Goal: Transaction & Acquisition: Purchase product/service

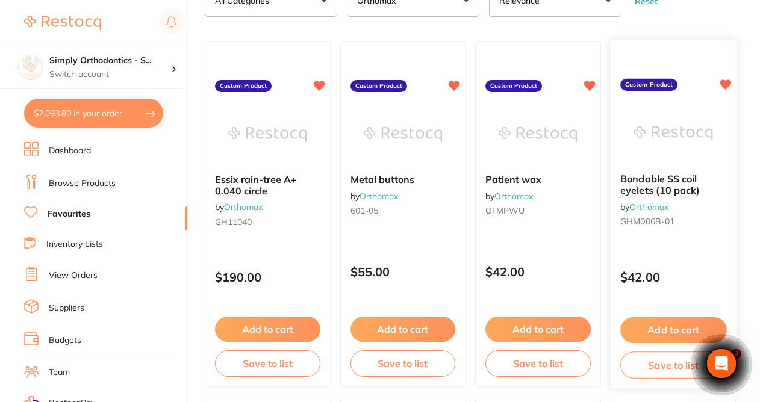
scroll to position [99, 0]
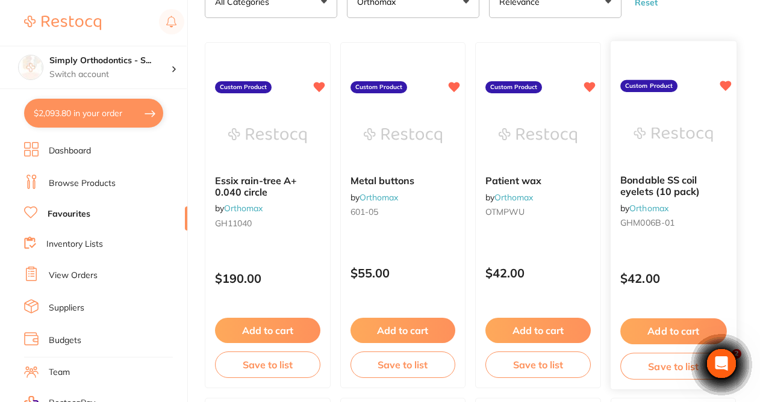
click at [651, 343] on button "Add to cart" at bounding box center [673, 331] width 106 height 26
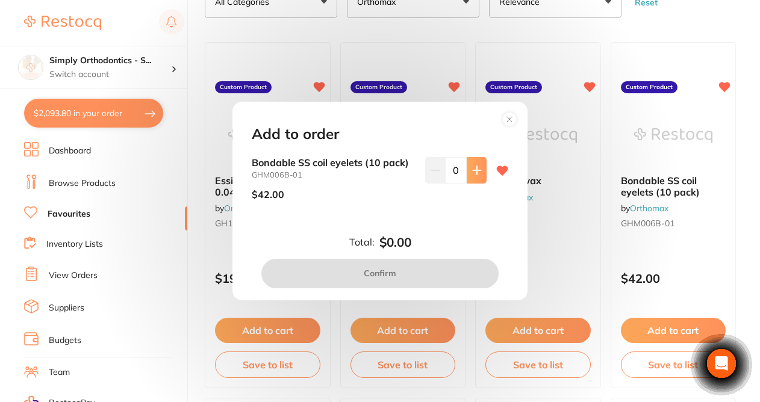
click at [472, 171] on icon at bounding box center [477, 171] width 10 height 10
type input "1"
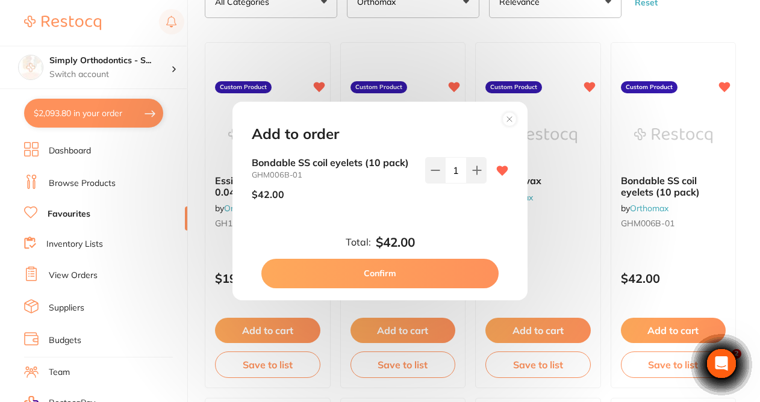
scroll to position [0, 0]
click at [395, 272] on button "Confirm" at bounding box center [379, 273] width 237 height 29
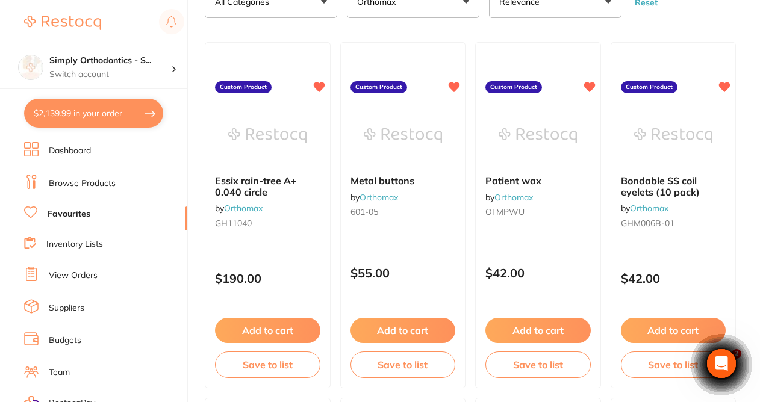
checkbox input "false"
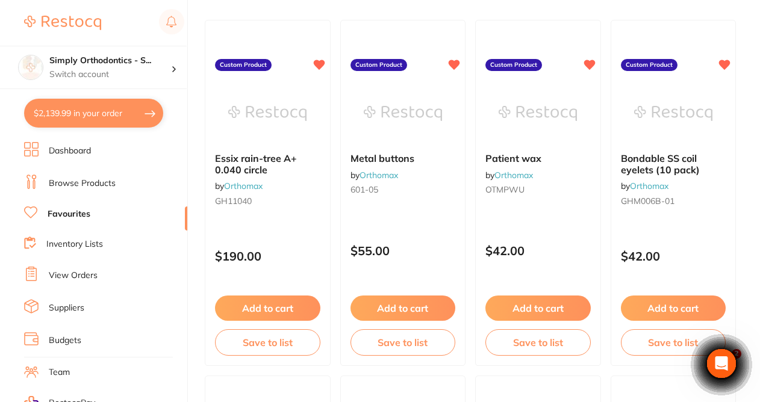
scroll to position [118, 0]
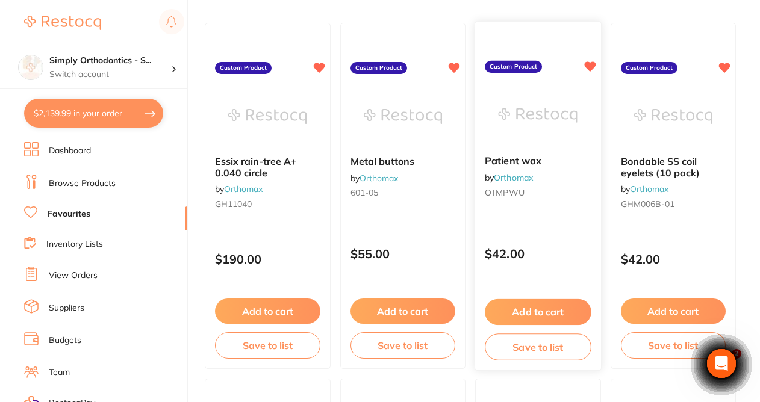
click at [532, 310] on button "Add to cart" at bounding box center [538, 312] width 106 height 26
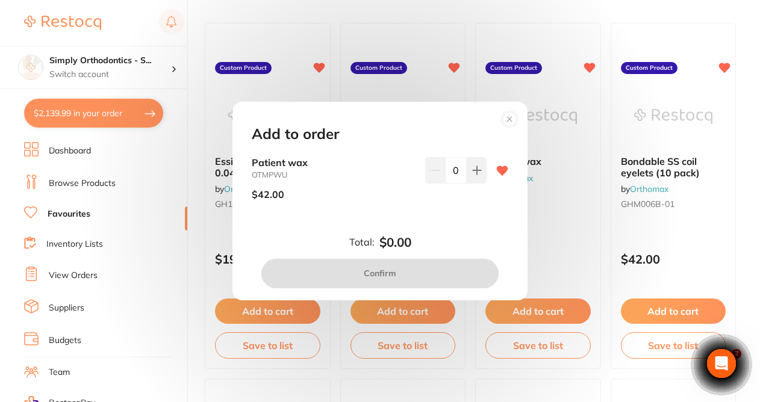
scroll to position [0, 0]
click at [474, 175] on icon at bounding box center [477, 171] width 8 height 8
type input "1"
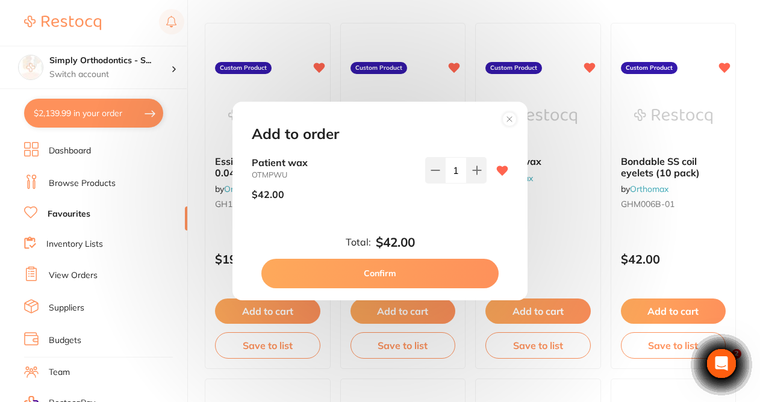
click at [361, 278] on button "Confirm" at bounding box center [379, 273] width 237 height 29
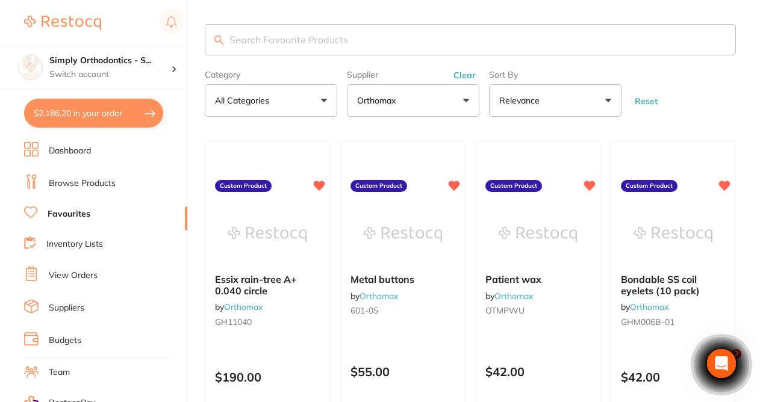
click at [458, 79] on button "Clear" at bounding box center [464, 75] width 29 height 11
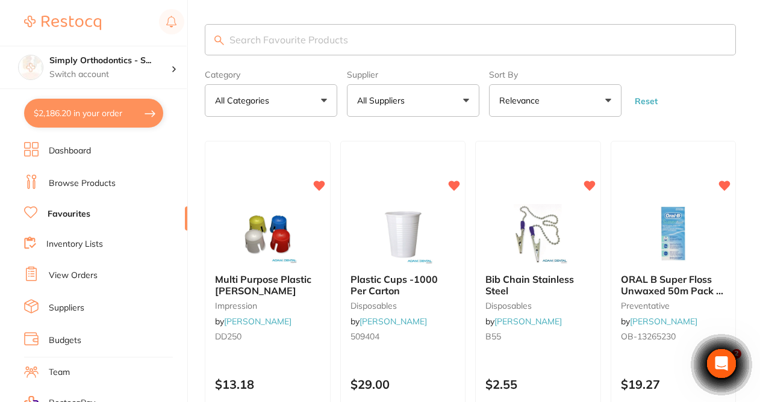
click at [319, 43] on input "search" at bounding box center [470, 39] width 531 height 31
type input "sleeve"
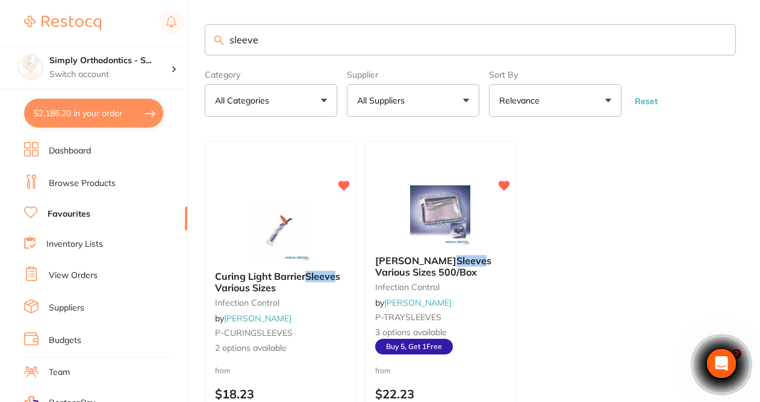
click at [300, 46] on input "sleeve" at bounding box center [470, 39] width 531 height 31
drag, startPoint x: 264, startPoint y: 40, endPoint x: 206, endPoint y: 39, distance: 58.4
click at [206, 39] on input "sleeve" at bounding box center [470, 39] width 531 height 31
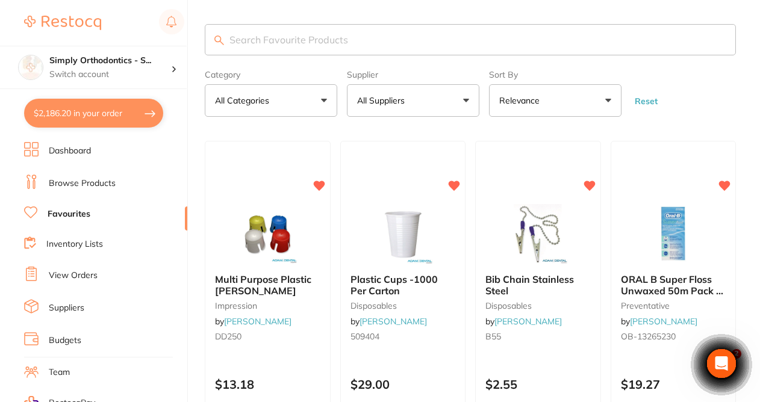
click at [100, 182] on link "Browse Products" at bounding box center [82, 184] width 67 height 12
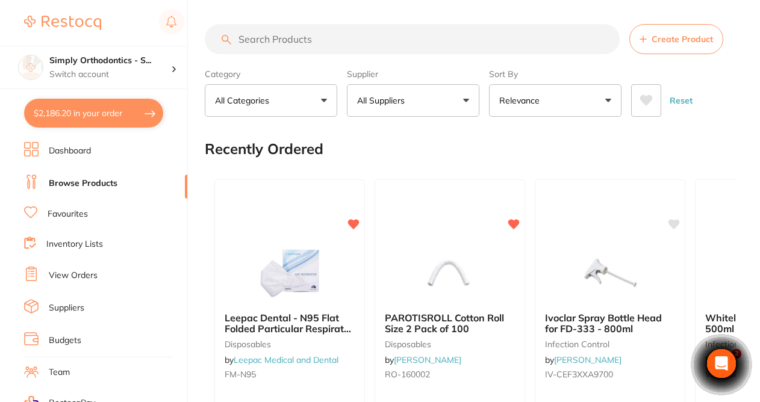
drag, startPoint x: 393, startPoint y: 45, endPoint x: 338, endPoint y: 46, distance: 54.8
click at [393, 45] on input "search" at bounding box center [412, 39] width 415 height 30
click at [338, 46] on input "s" at bounding box center [412, 39] width 415 height 30
type input "sleeve"
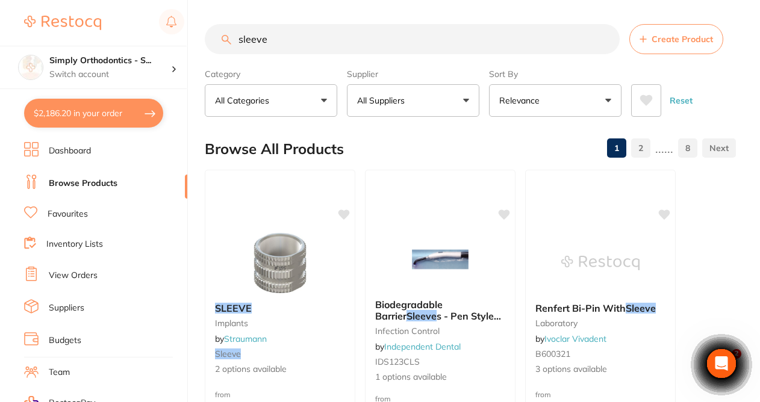
click at [425, 104] on button "All Suppliers" at bounding box center [413, 100] width 132 height 33
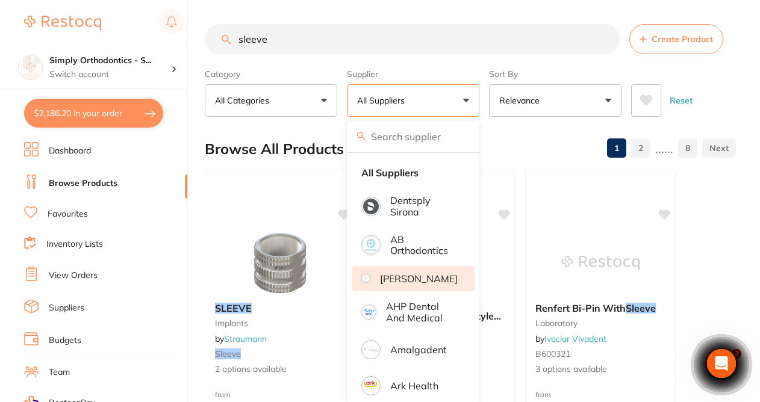
click at [418, 278] on li "[PERSON_NAME]" at bounding box center [413, 278] width 123 height 25
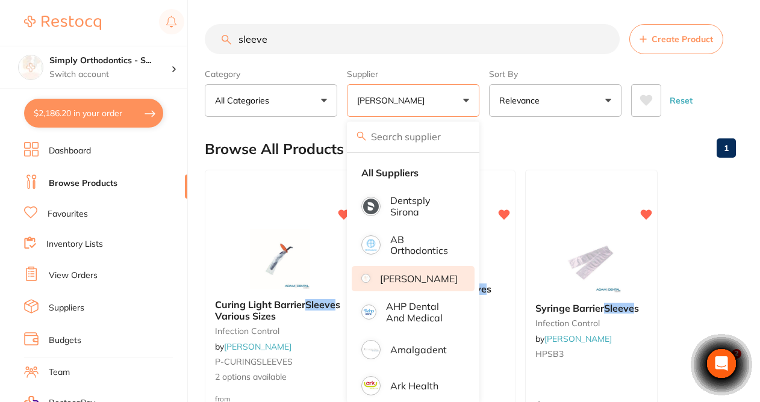
click at [587, 160] on div "Browse All Products 1" at bounding box center [470, 149] width 531 height 40
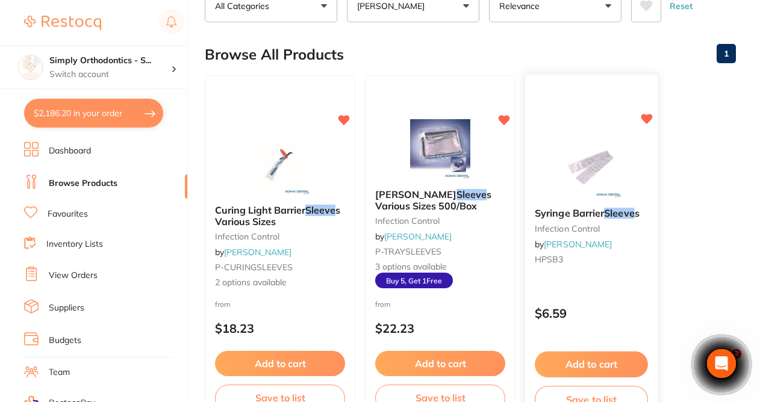
scroll to position [96, 0]
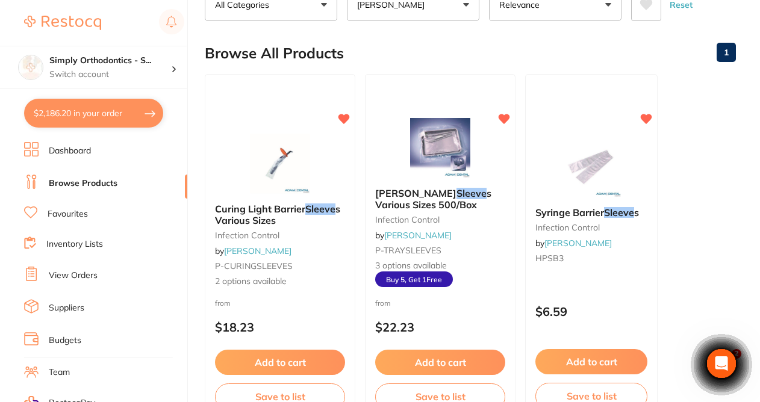
click at [95, 214] on li "Favourites" at bounding box center [105, 214] width 163 height 16
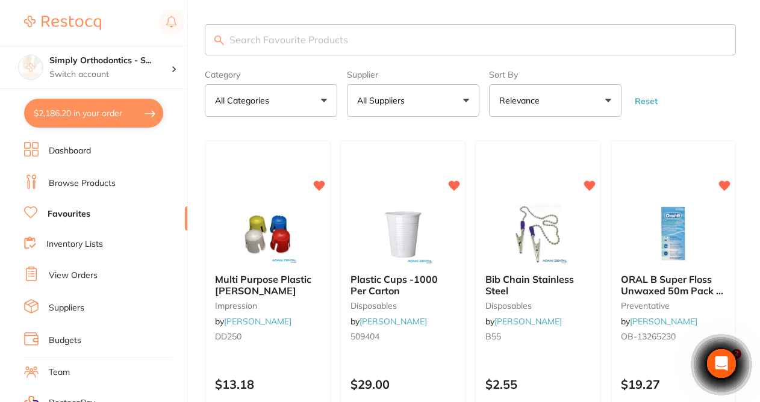
click at [464, 102] on button "All Suppliers" at bounding box center [413, 100] width 132 height 33
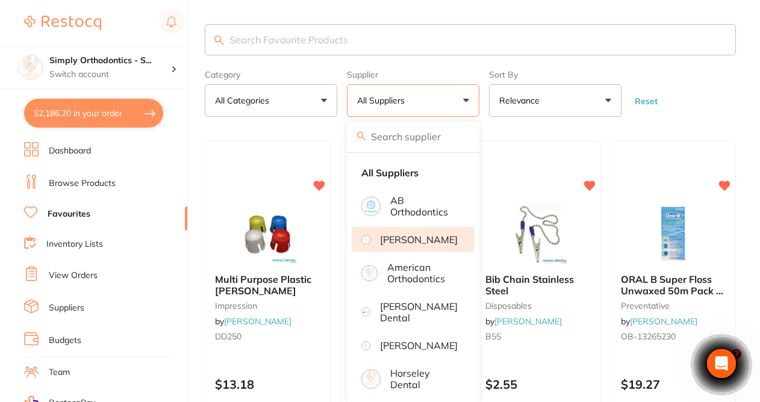
click at [414, 245] on p "[PERSON_NAME]" at bounding box center [419, 239] width 78 height 11
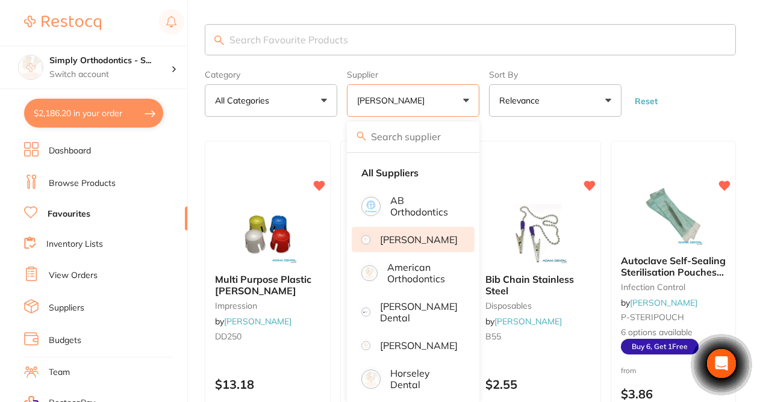
click at [709, 106] on form "Category All Categories All Categories burs disposables finishing & polishing i…" at bounding box center [470, 91] width 531 height 52
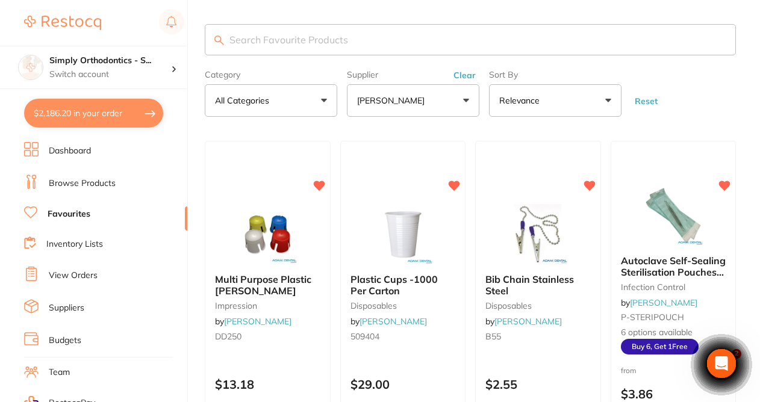
click at [313, 44] on input "search" at bounding box center [470, 39] width 531 height 31
type input "sleeve"
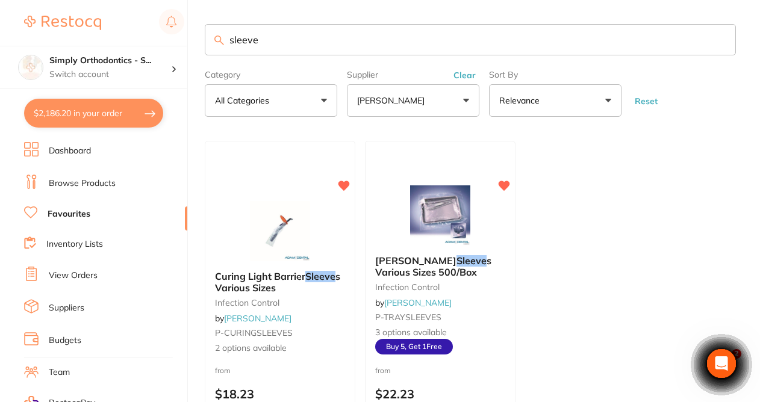
click at [76, 181] on link "Browse Products" at bounding box center [82, 184] width 67 height 12
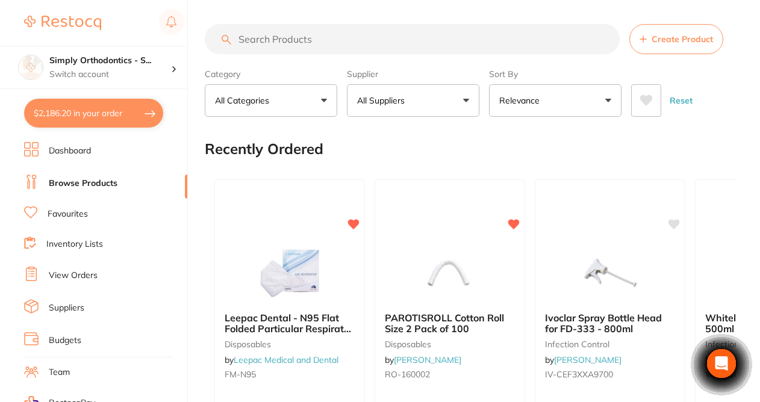
click at [442, 97] on button "All Suppliers" at bounding box center [413, 100] width 132 height 33
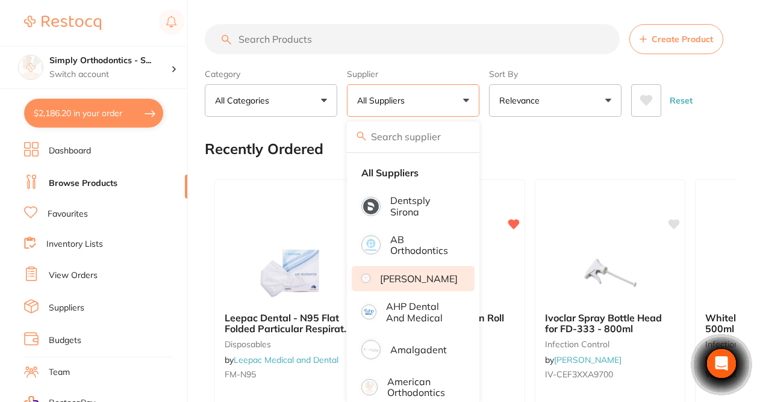
click at [416, 284] on p "[PERSON_NAME]" at bounding box center [419, 278] width 78 height 11
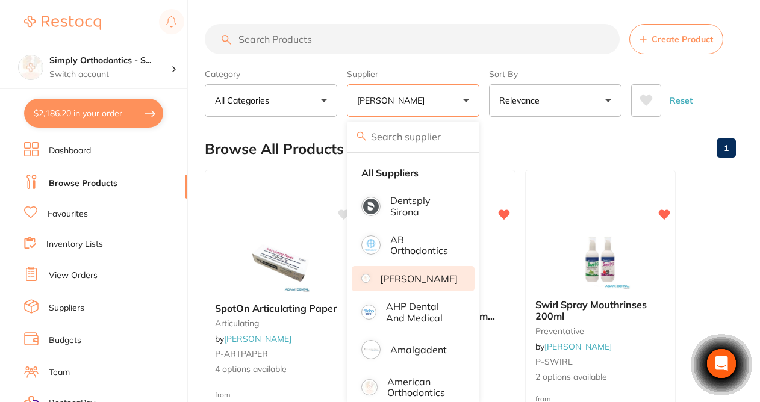
click at [337, 45] on input "search" at bounding box center [412, 39] width 415 height 30
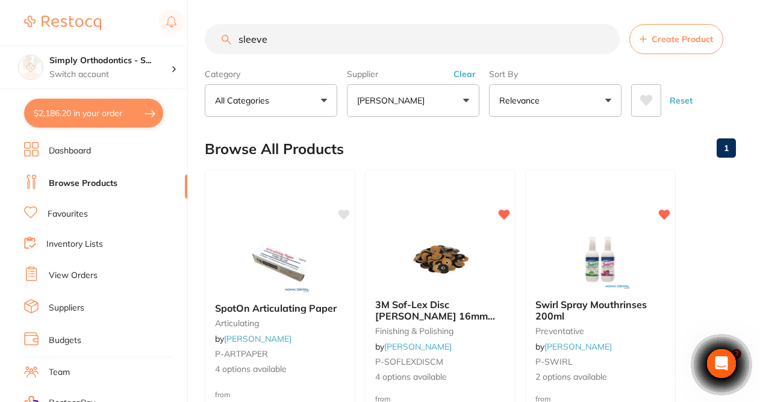
type input "sleeve"
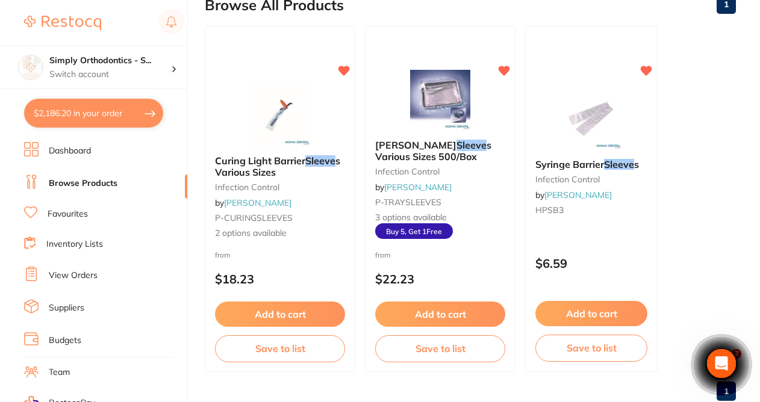
scroll to position [139, 0]
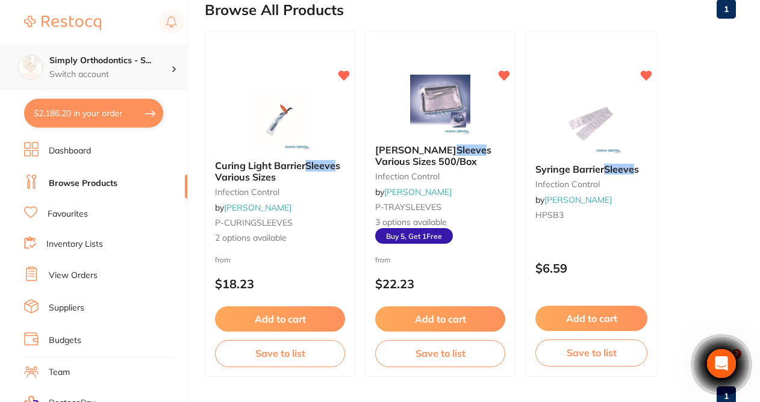
click at [121, 67] on div "Simply Orthodontics - S... Switch account" at bounding box center [110, 67] width 122 height 25
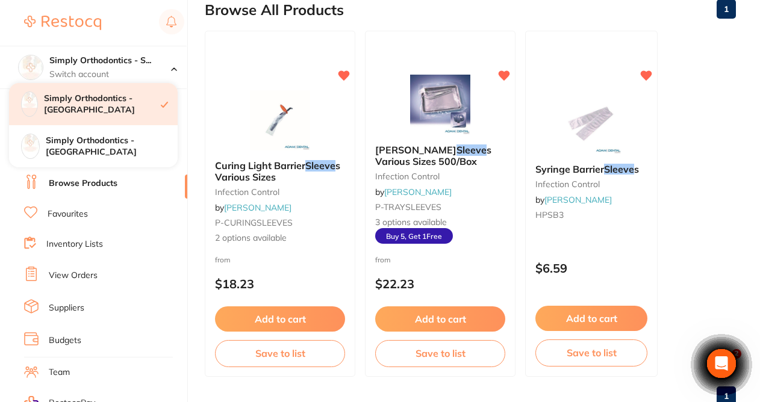
click at [98, 110] on h4 "Simply Orthodontics - [GEOGRAPHIC_DATA]" at bounding box center [102, 104] width 117 height 23
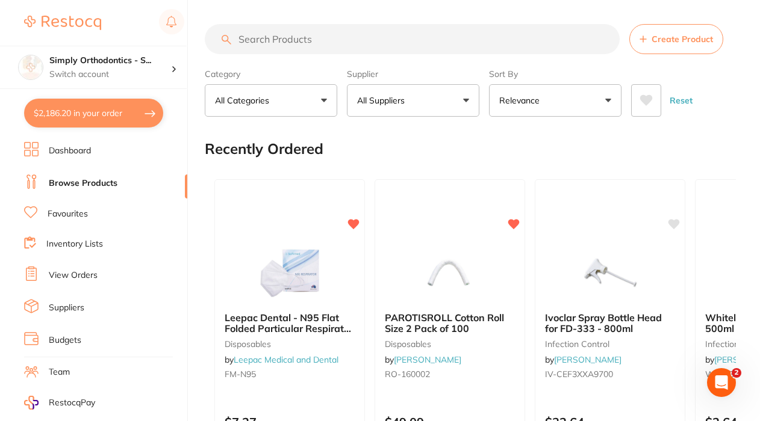
click at [437, 104] on button "All Suppliers" at bounding box center [413, 100] width 132 height 33
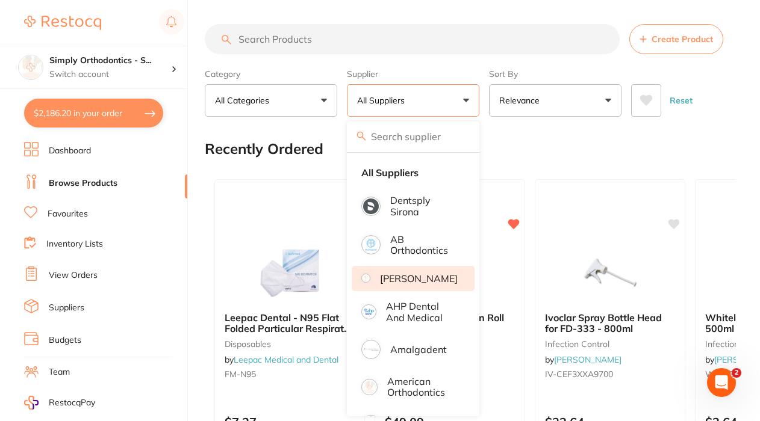
click at [408, 284] on p "[PERSON_NAME]" at bounding box center [419, 278] width 78 height 11
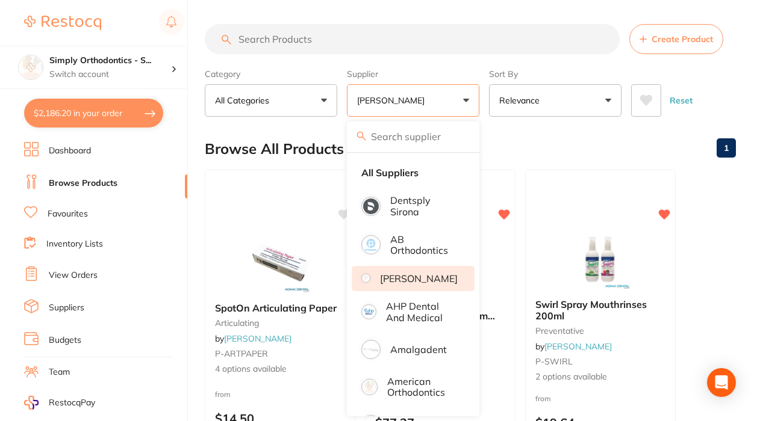
click at [400, 37] on input "search" at bounding box center [412, 39] width 415 height 30
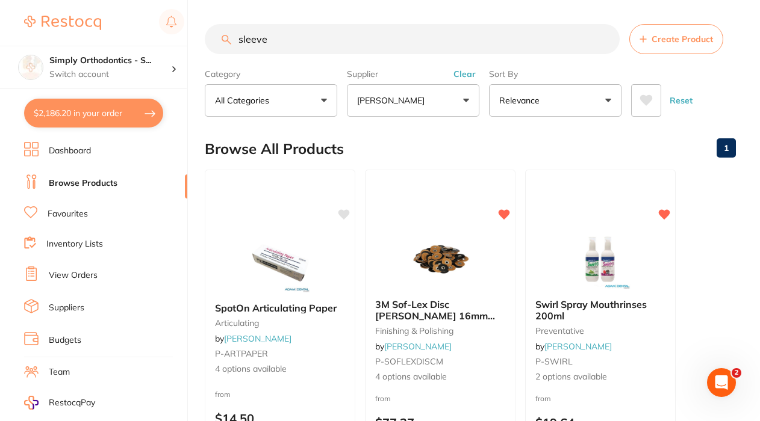
type input "sleeve"
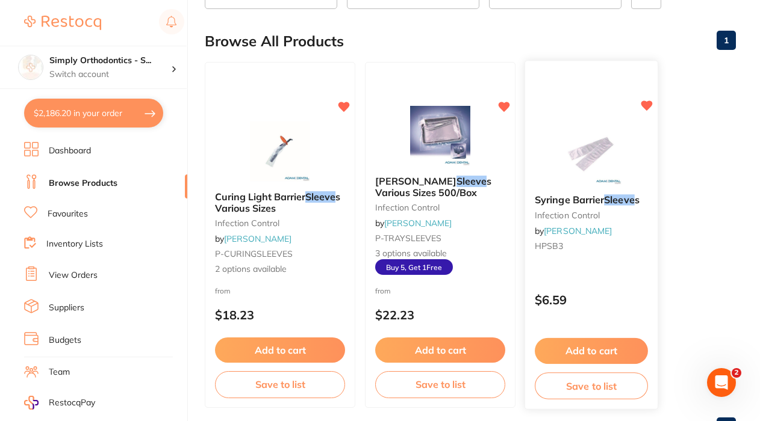
scroll to position [110, 0]
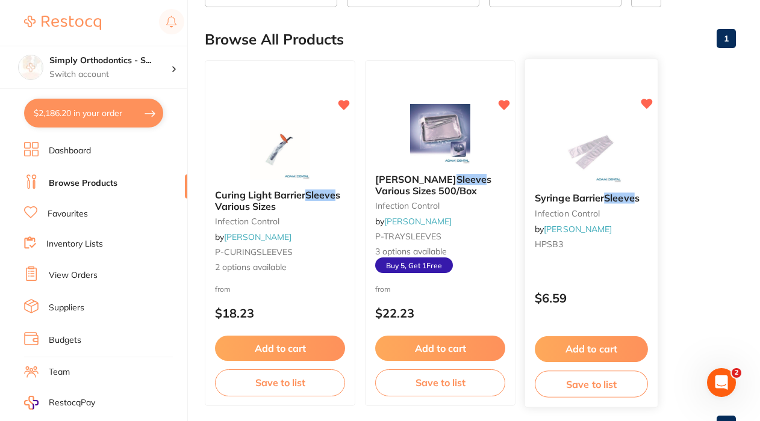
click at [609, 356] on button "Add to cart" at bounding box center [591, 349] width 113 height 26
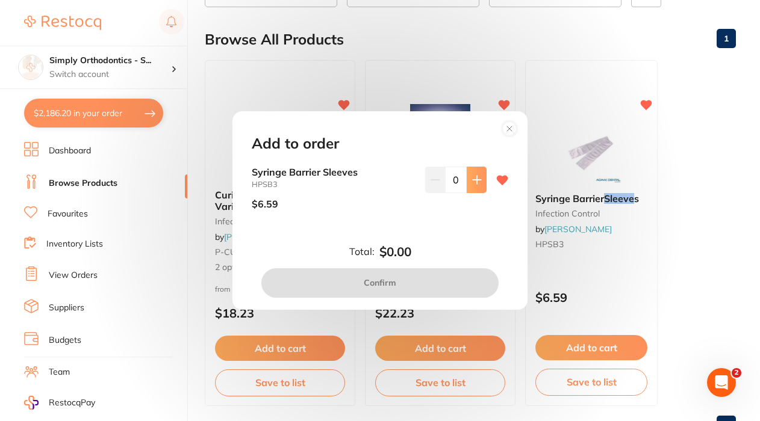
scroll to position [0, 0]
click at [472, 183] on icon at bounding box center [477, 180] width 10 height 10
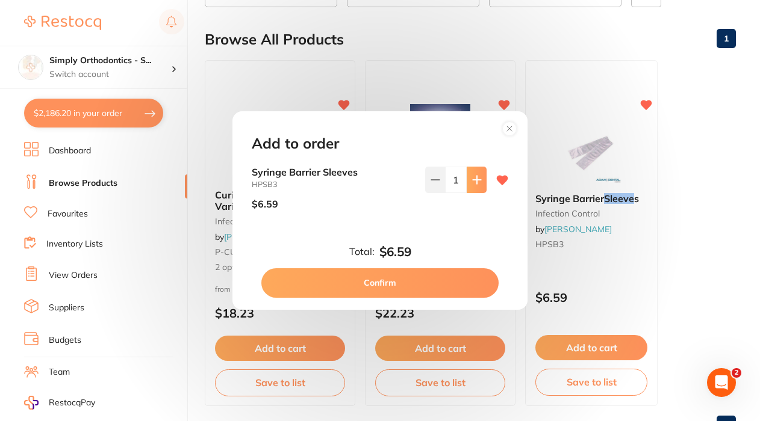
click at [472, 183] on icon at bounding box center [477, 180] width 10 height 10
type input "4"
click at [340, 277] on button "Confirm" at bounding box center [379, 282] width 237 height 29
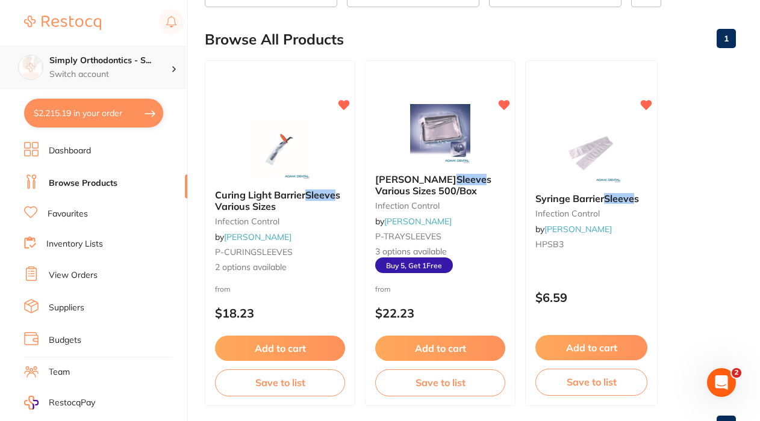
click at [121, 67] on div "Simply Orthodontics - S... Switch account" at bounding box center [110, 67] width 122 height 25
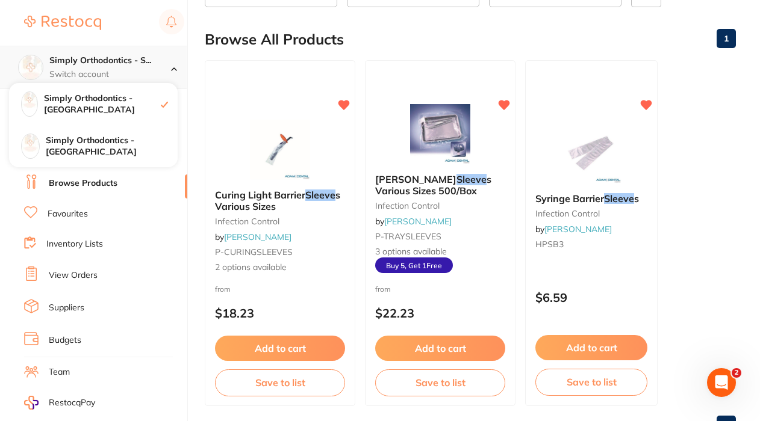
click at [121, 67] on div "Simply Orthodontics - S... Switch account" at bounding box center [110, 67] width 122 height 25
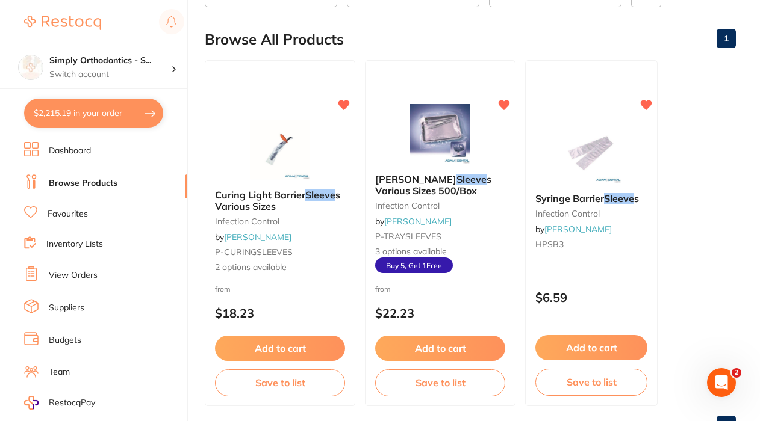
click at [82, 212] on link "Favourites" at bounding box center [68, 214] width 40 height 12
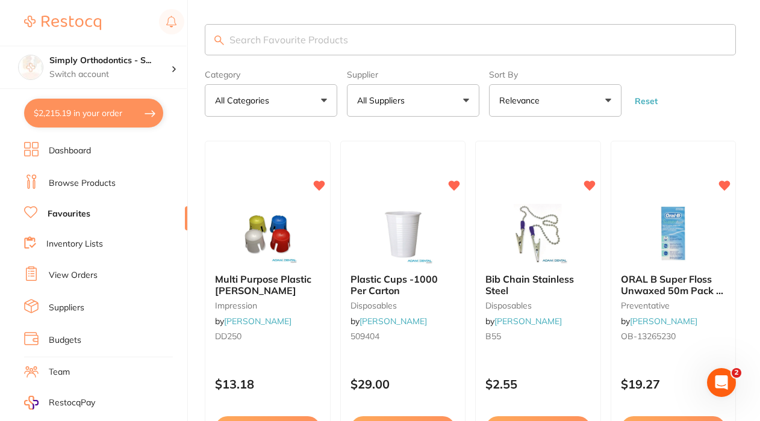
click at [460, 111] on button "All Suppliers" at bounding box center [413, 100] width 132 height 33
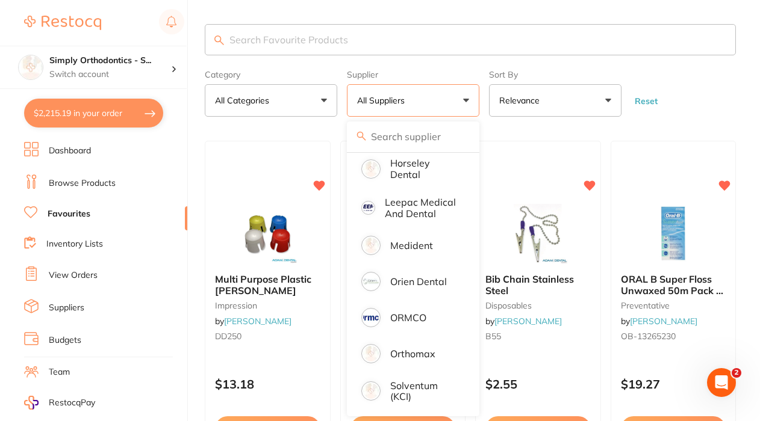
scroll to position [229, 0]
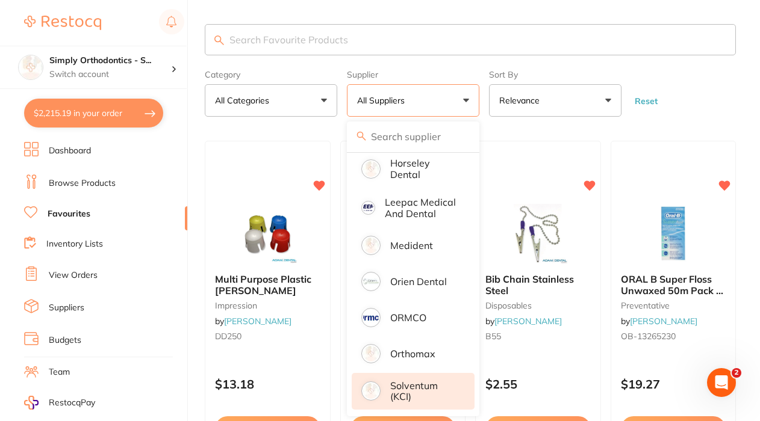
click at [412, 388] on p "Solventum (KCI)" at bounding box center [423, 391] width 67 height 22
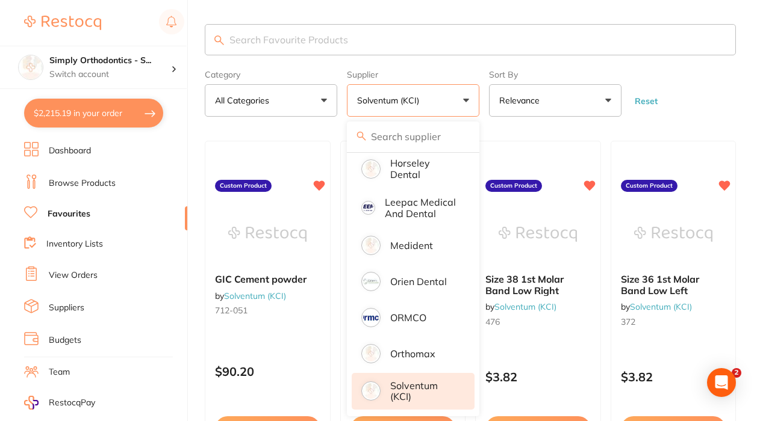
click at [712, 81] on form "Category All Categories All Categories No categories found Clear Category false…" at bounding box center [470, 91] width 531 height 52
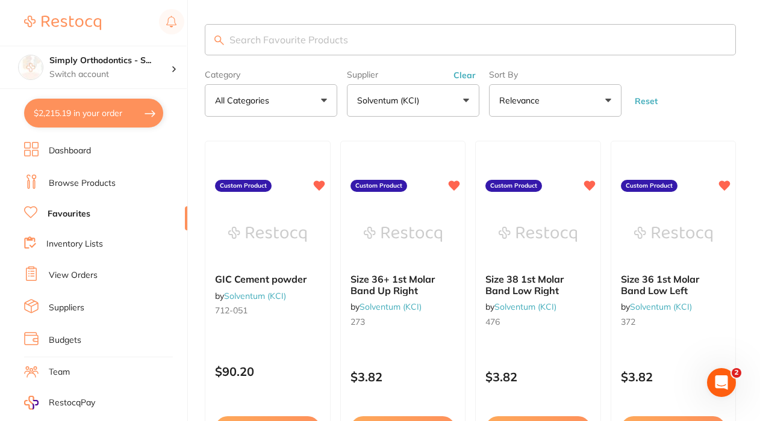
scroll to position [0, 0]
click at [306, 42] on input "search" at bounding box center [470, 39] width 531 height 31
type input "36"
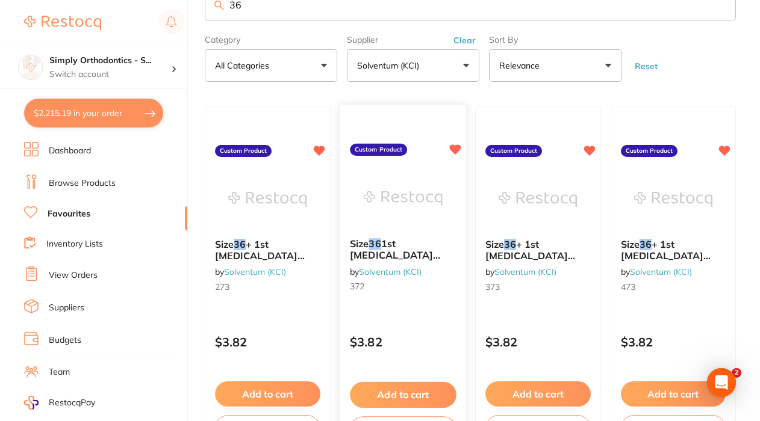
scroll to position [36, 0]
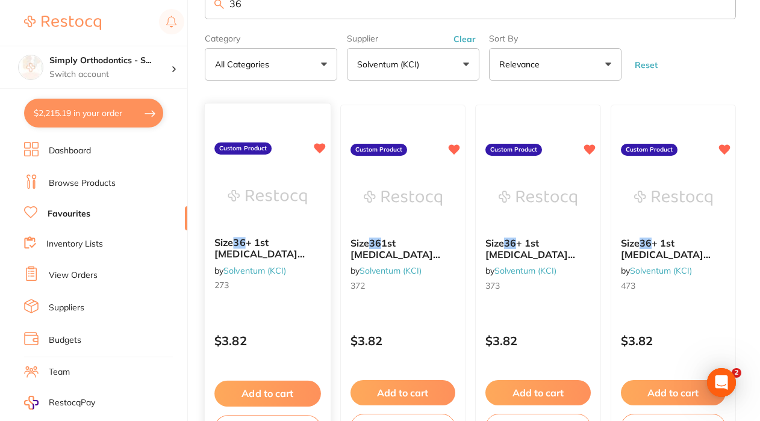
click at [253, 397] on button "Add to cart" at bounding box center [267, 394] width 106 height 26
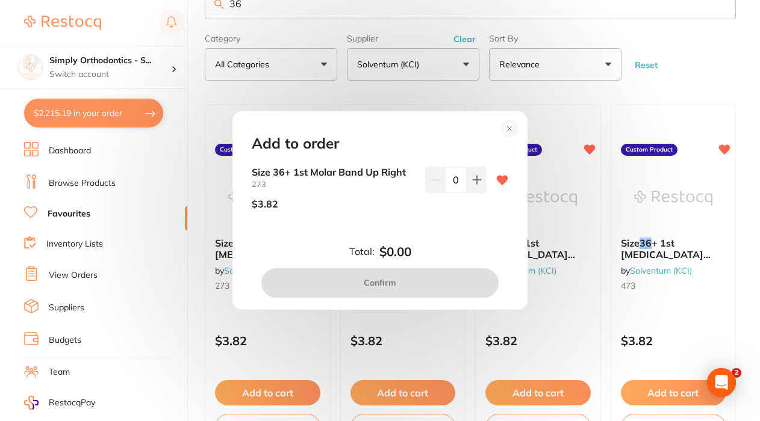
scroll to position [0, 0]
click at [472, 183] on icon at bounding box center [477, 180] width 10 height 10
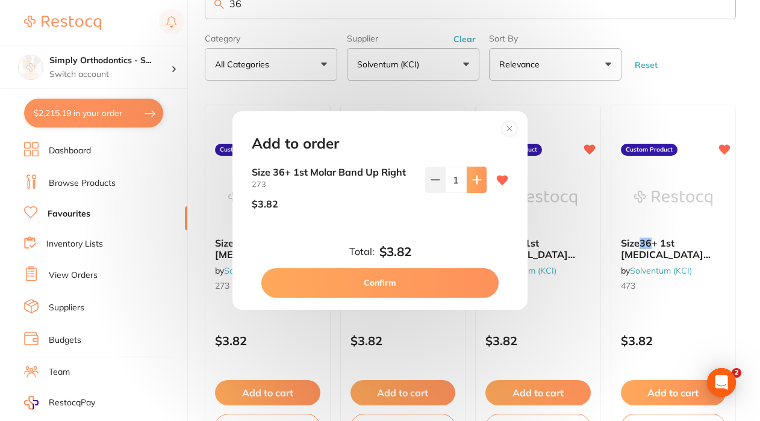
click at [472, 183] on icon at bounding box center [477, 180] width 10 height 10
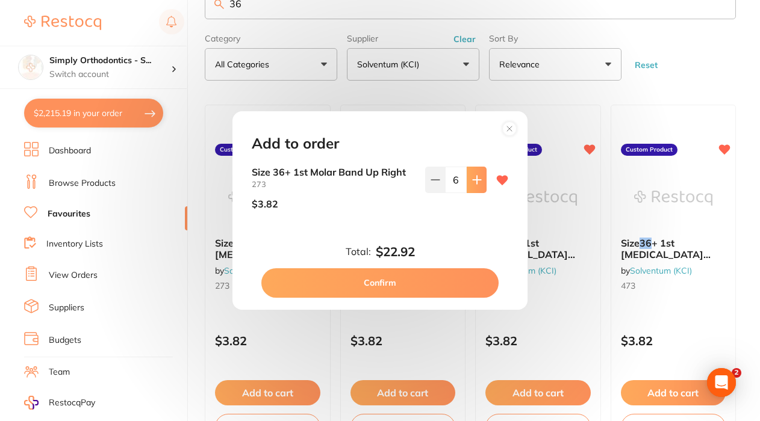
click at [472, 183] on icon at bounding box center [477, 180] width 10 height 10
type input "10"
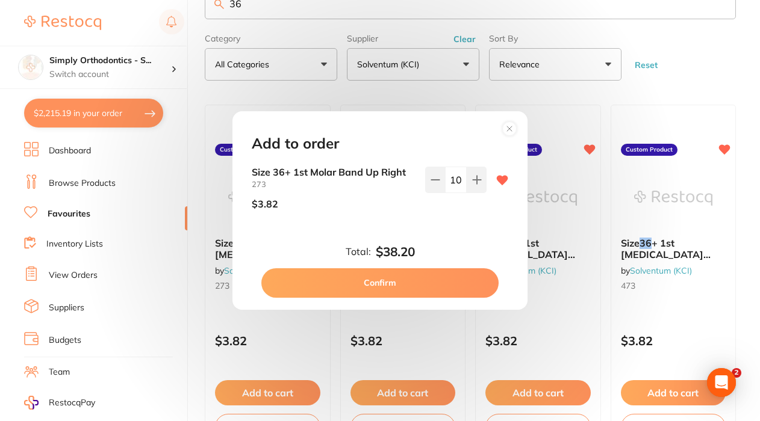
click at [369, 278] on button "Confirm" at bounding box center [379, 282] width 237 height 29
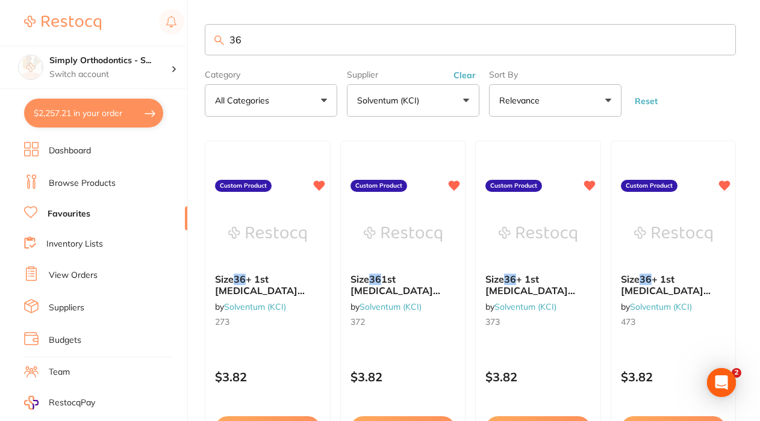
click at [264, 52] on input "36" at bounding box center [470, 39] width 531 height 31
type input "35"
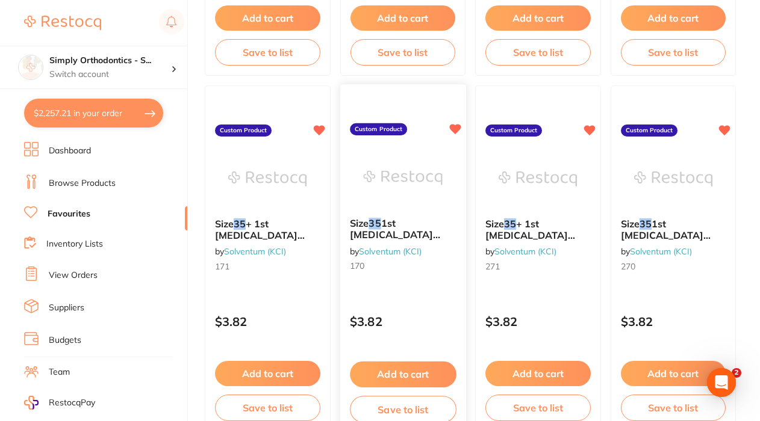
scroll to position [412, 0]
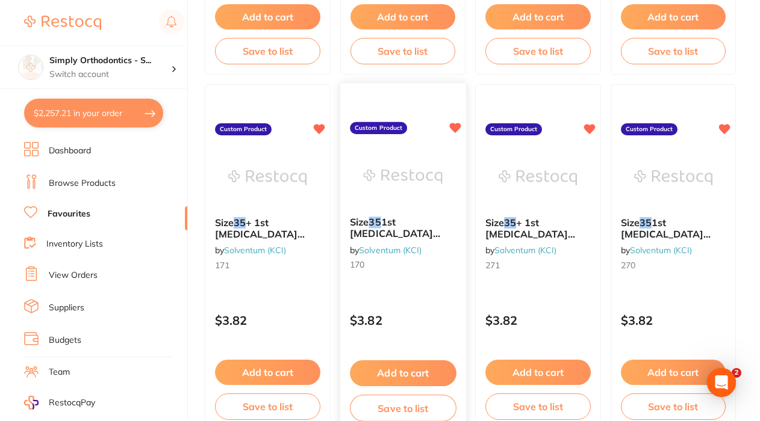
click at [416, 371] on button "Add to cart" at bounding box center [403, 374] width 106 height 26
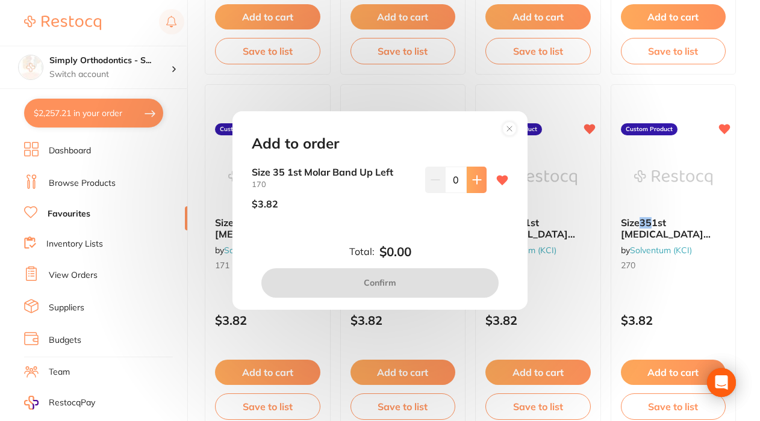
click at [476, 177] on icon at bounding box center [477, 180] width 10 height 10
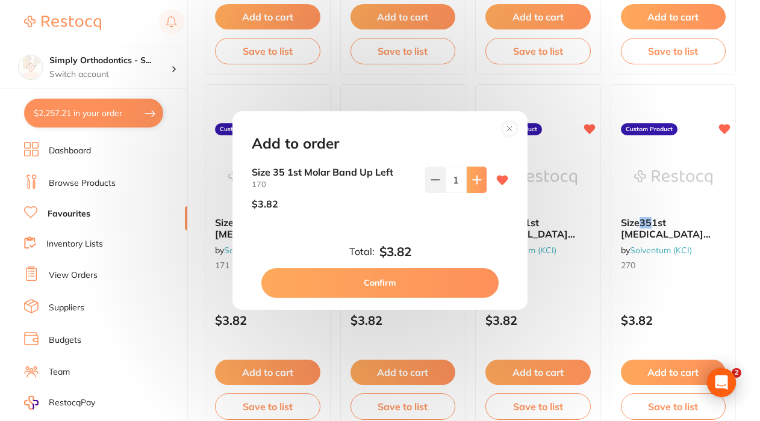
click at [476, 177] on icon at bounding box center [477, 180] width 10 height 10
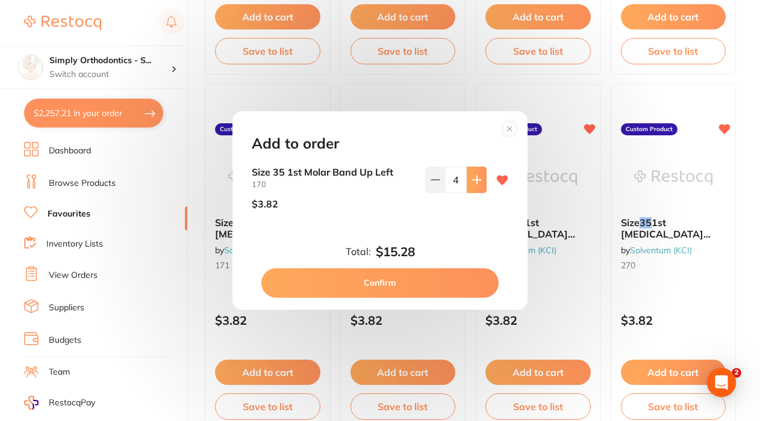
type input "5"
click at [382, 284] on button "Confirm" at bounding box center [379, 282] width 237 height 29
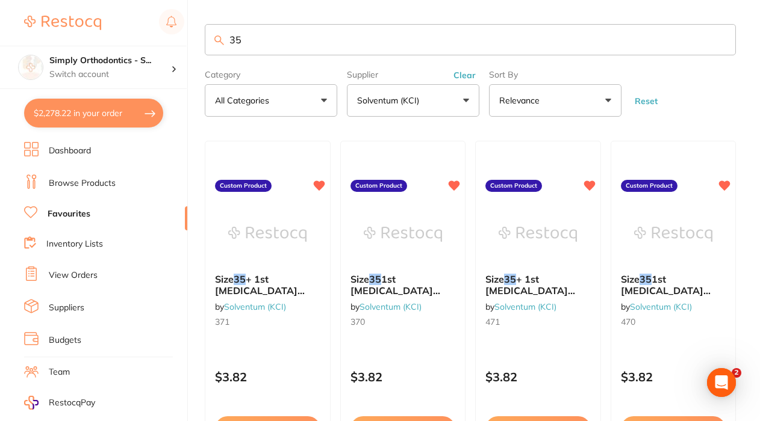
click at [257, 43] on input "35" at bounding box center [470, 39] width 531 height 31
type input "36"
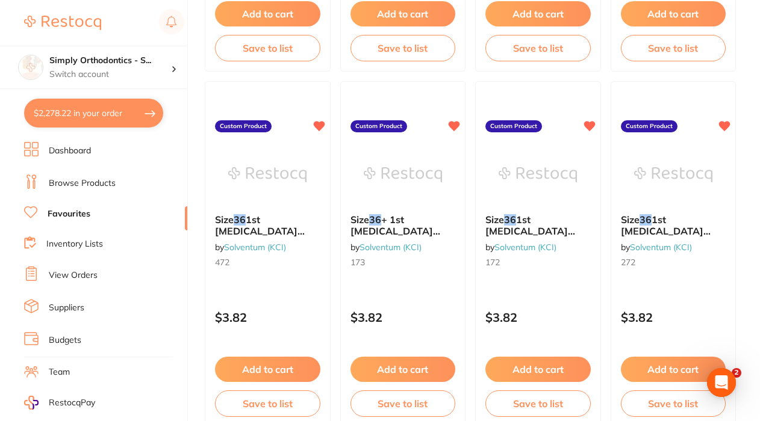
scroll to position [418, 0]
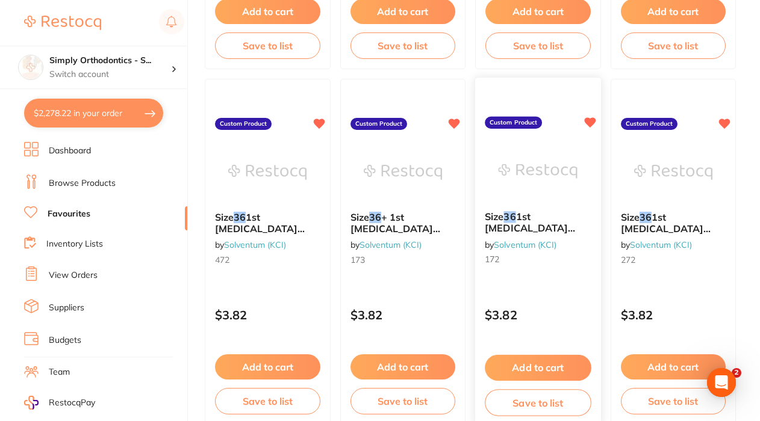
click at [515, 371] on button "Add to cart" at bounding box center [538, 368] width 106 height 26
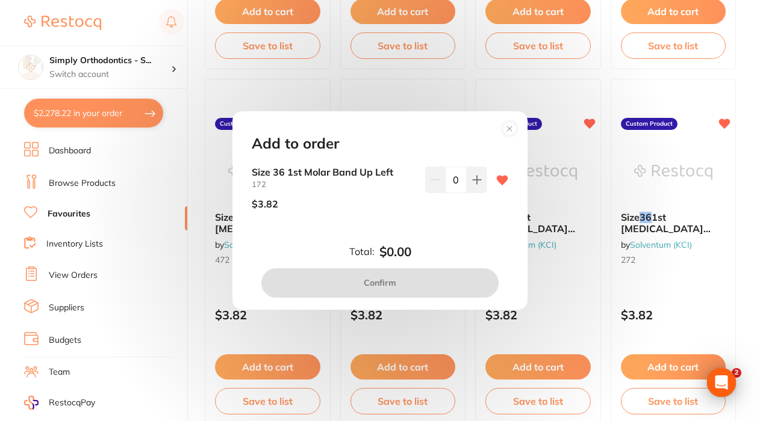
scroll to position [0, 0]
click at [473, 181] on icon at bounding box center [477, 180] width 8 height 8
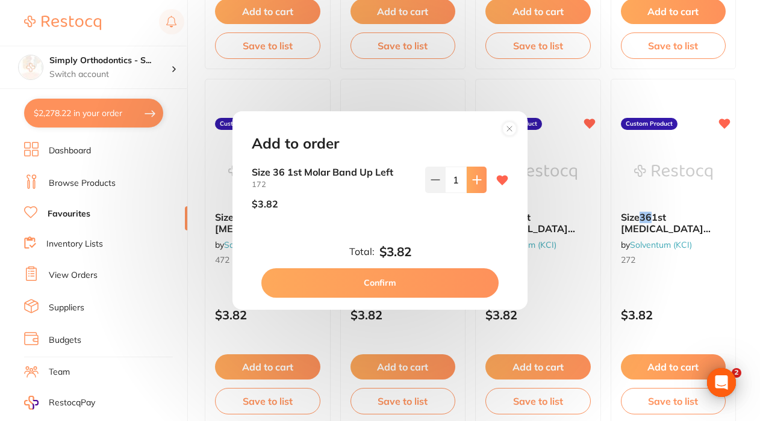
click at [473, 181] on icon at bounding box center [477, 180] width 8 height 8
type input "5"
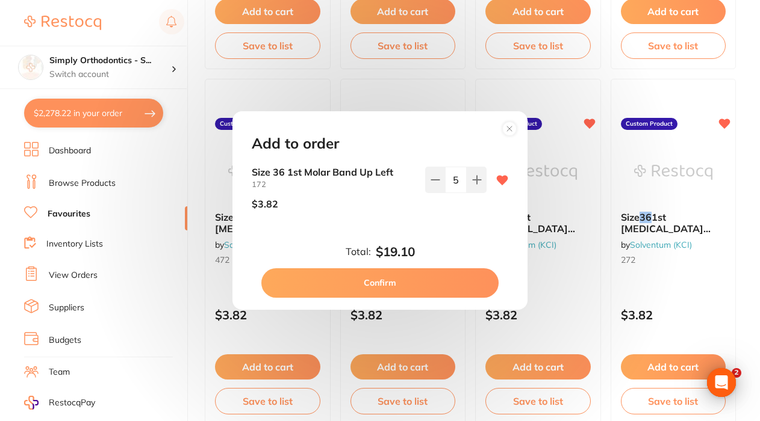
click at [391, 285] on button "Confirm" at bounding box center [379, 282] width 237 height 29
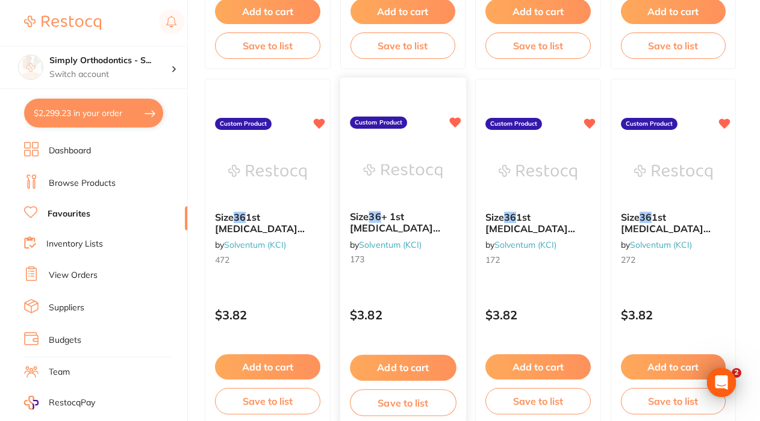
click at [392, 377] on button "Add to cart" at bounding box center [403, 368] width 106 height 26
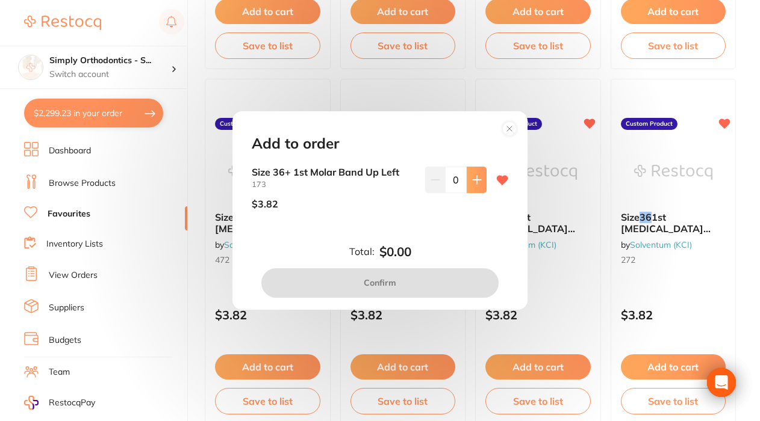
click at [479, 183] on button at bounding box center [477, 180] width 20 height 26
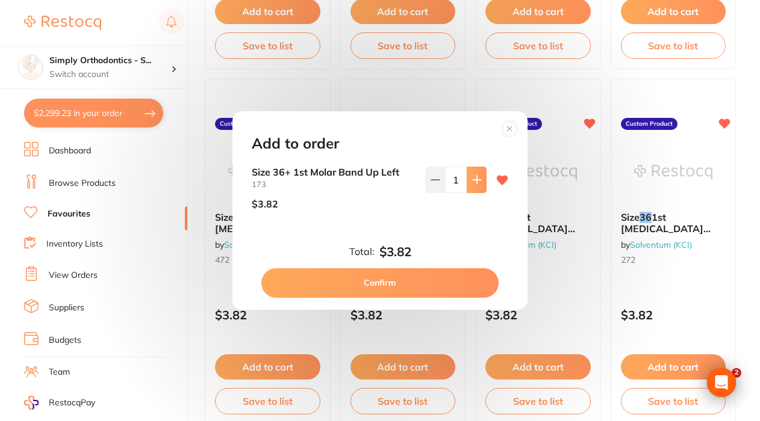
click at [479, 183] on button at bounding box center [477, 180] width 20 height 26
type input "5"
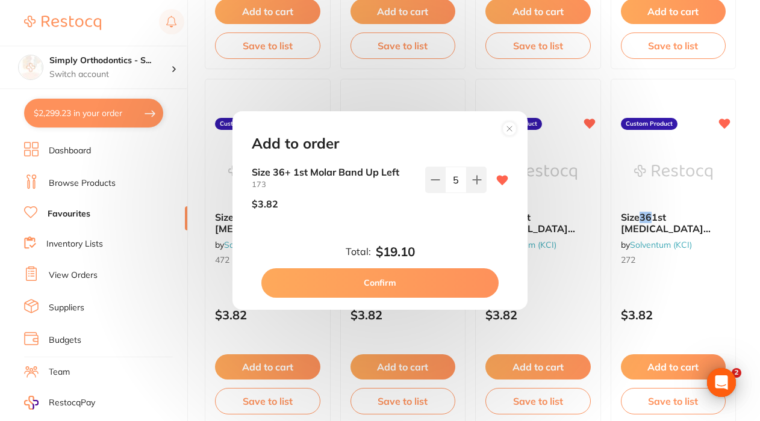
click at [359, 285] on button "Confirm" at bounding box center [379, 282] width 237 height 29
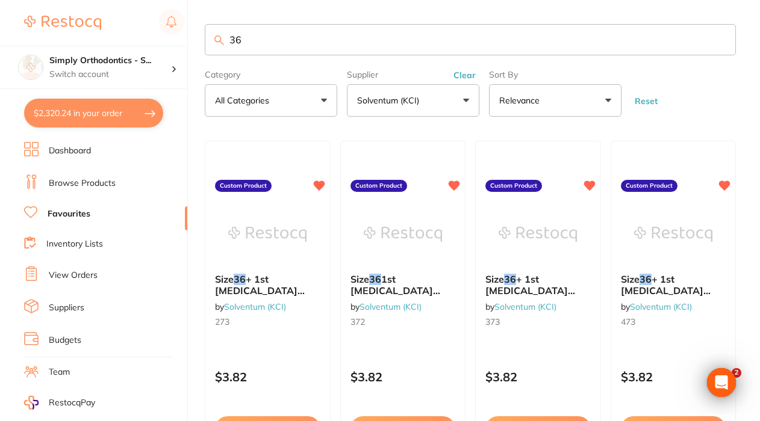
click at [250, 40] on input "36" at bounding box center [470, 39] width 531 height 31
type input "37"
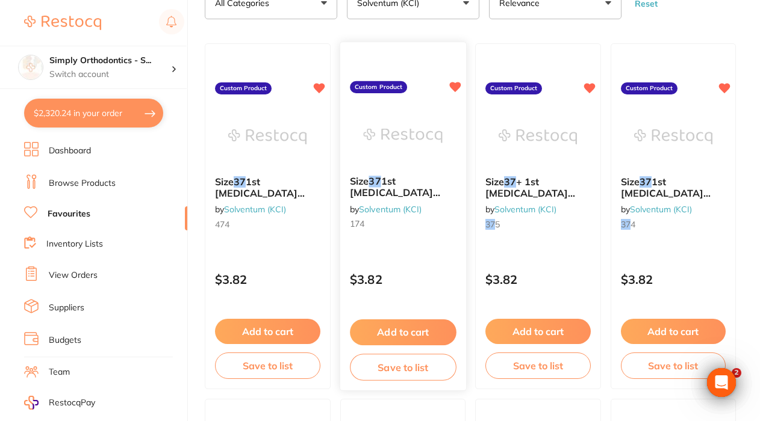
scroll to position [109, 0]
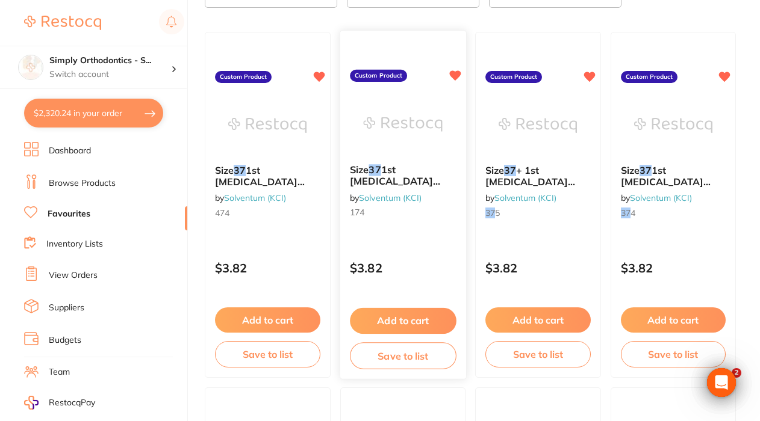
click at [400, 333] on button "Add to cart" at bounding box center [403, 321] width 106 height 26
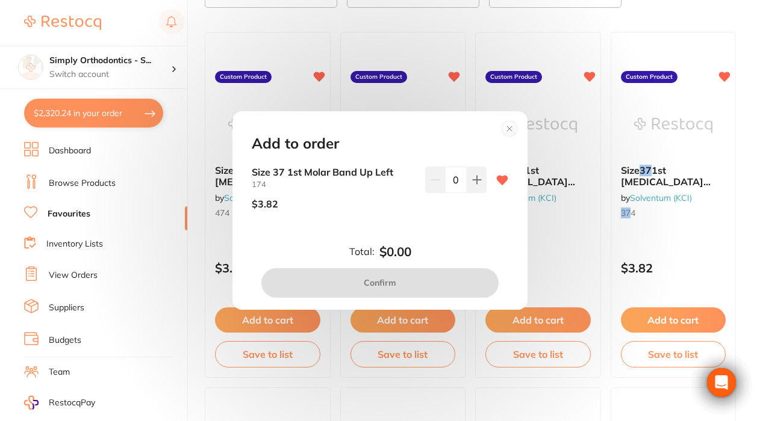
click at [448, 182] on input "0" at bounding box center [456, 180] width 22 height 26
type input "10"
click at [442, 246] on div "Total: $0.00 Confirm" at bounding box center [379, 271] width 285 height 53
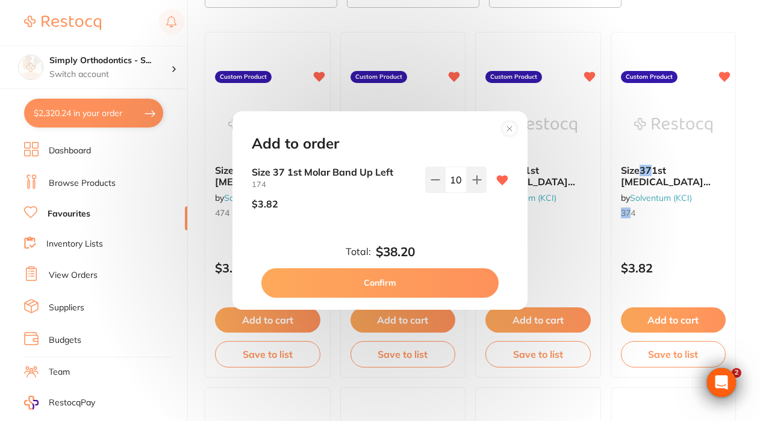
click at [370, 278] on button "Confirm" at bounding box center [379, 282] width 237 height 29
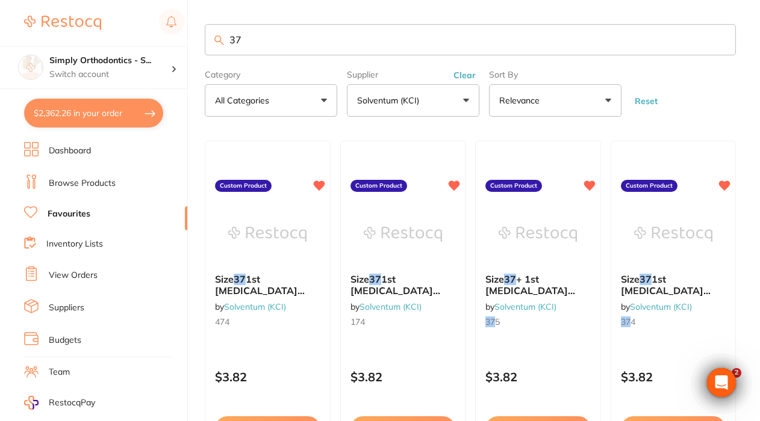
click at [255, 36] on input "37" at bounding box center [470, 39] width 531 height 31
type input "39"
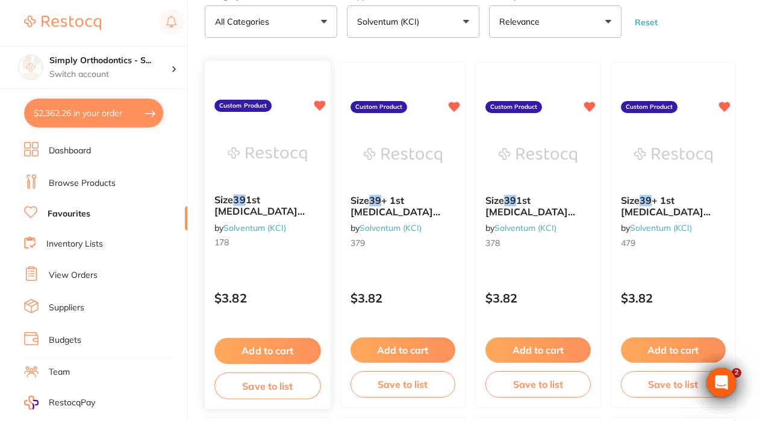
scroll to position [99, 0]
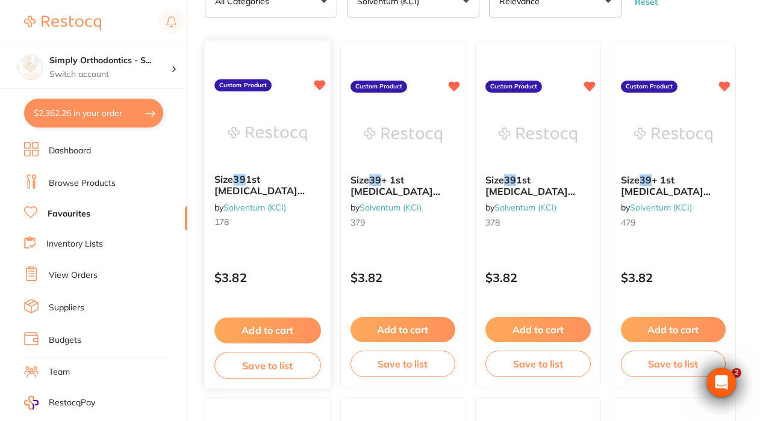
click at [253, 333] on button "Add to cart" at bounding box center [267, 331] width 106 height 26
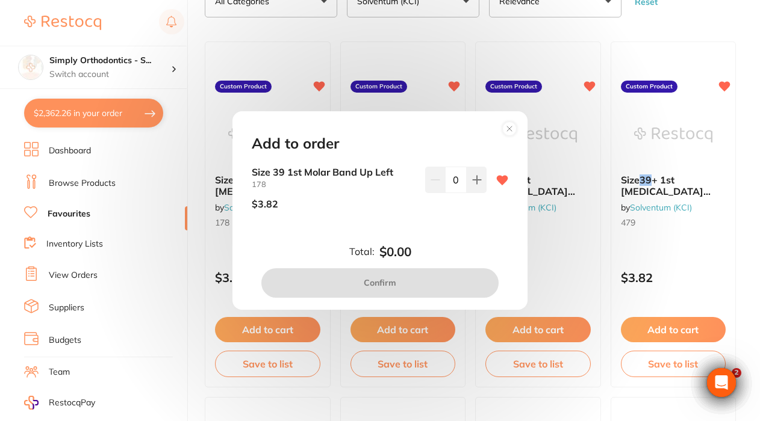
scroll to position [0, 0]
click at [447, 183] on input "0" at bounding box center [456, 180] width 22 height 26
type input "10"
click at [480, 222] on div "Size 39 1st Molar Band Up Left 178 $3.82 10" at bounding box center [379, 203] width 285 height 72
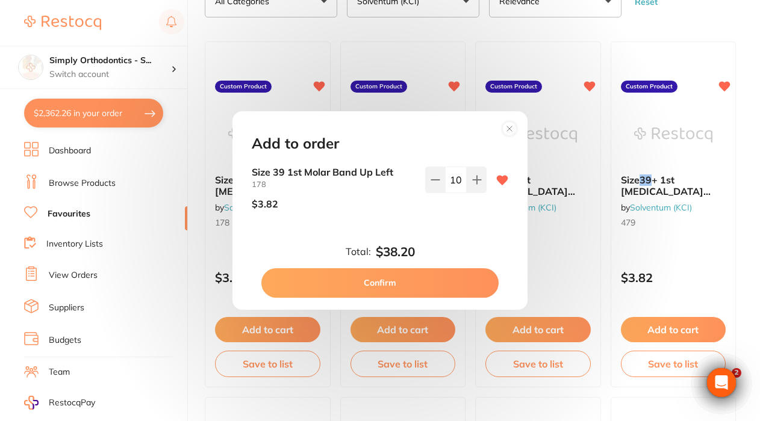
click at [399, 277] on button "Confirm" at bounding box center [379, 282] width 237 height 29
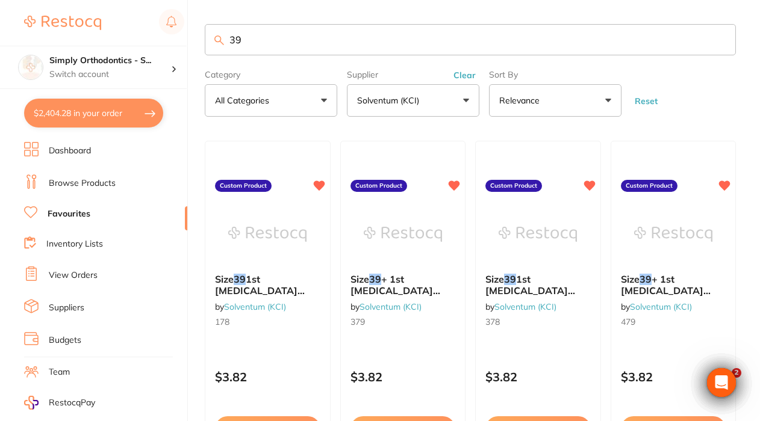
click at [254, 37] on input "39" at bounding box center [470, 39] width 531 height 31
type input "36"
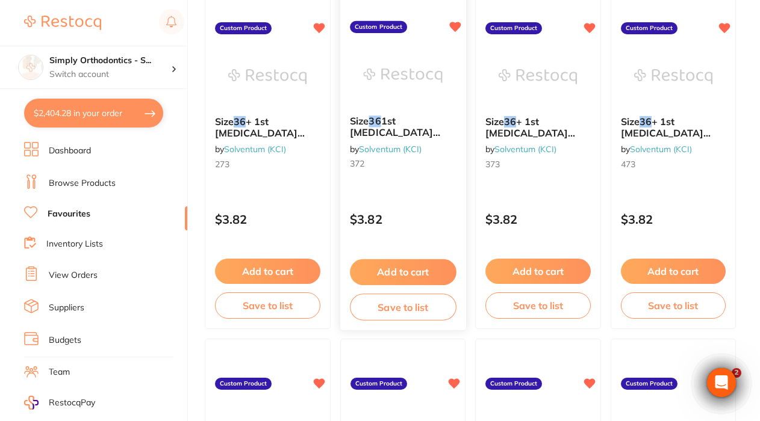
scroll to position [161, 0]
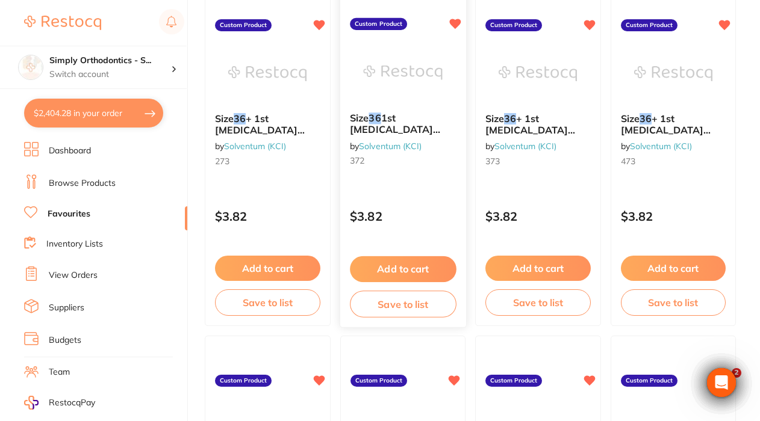
click at [408, 273] on button "Add to cart" at bounding box center [403, 269] width 106 height 26
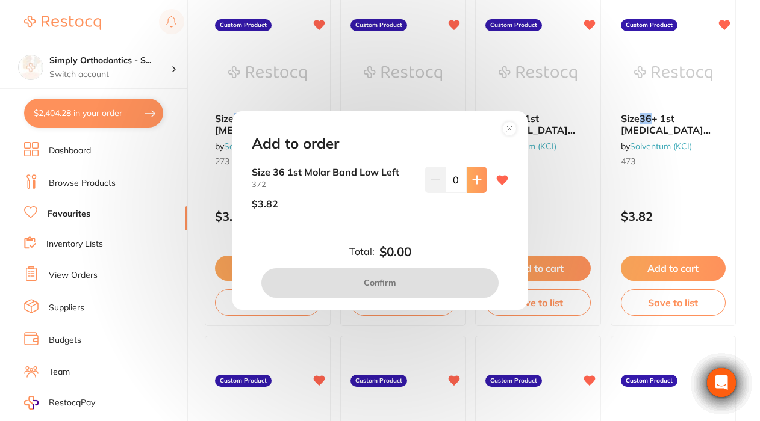
click at [472, 182] on icon at bounding box center [477, 180] width 10 height 10
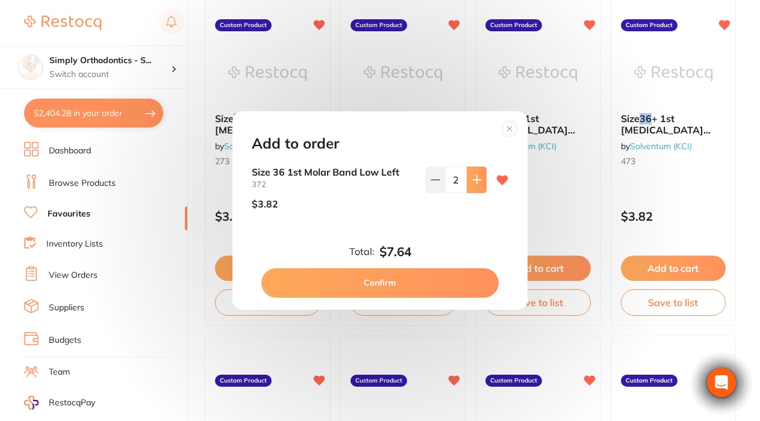
click at [472, 182] on icon at bounding box center [477, 180] width 10 height 10
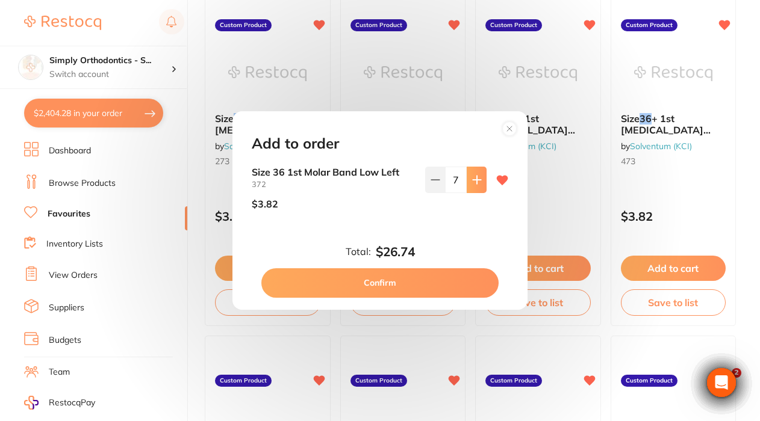
scroll to position [0, 0]
click at [426, 178] on button at bounding box center [435, 180] width 20 height 26
type input "5"
click at [376, 284] on button "Confirm" at bounding box center [379, 282] width 237 height 29
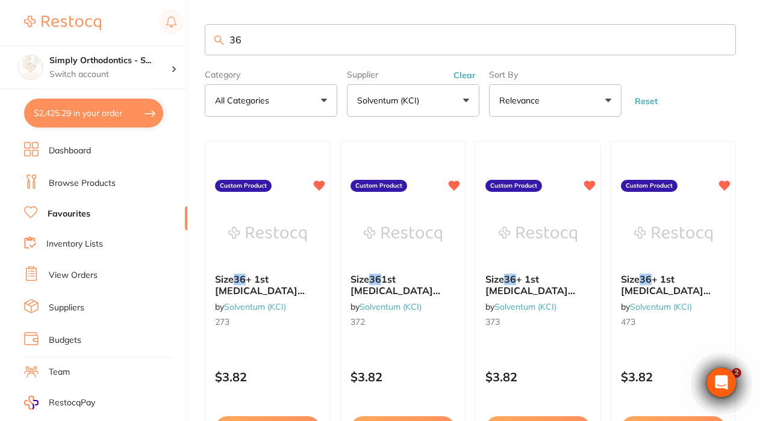
click at [721, 42] on input "36" at bounding box center [470, 39] width 531 height 31
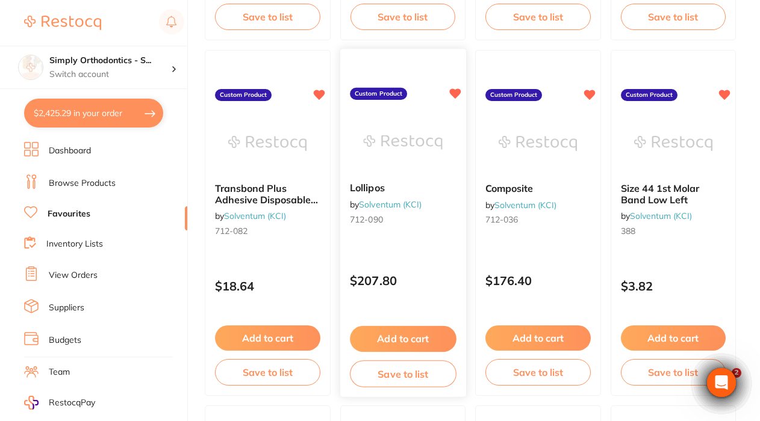
scroll to position [802, 0]
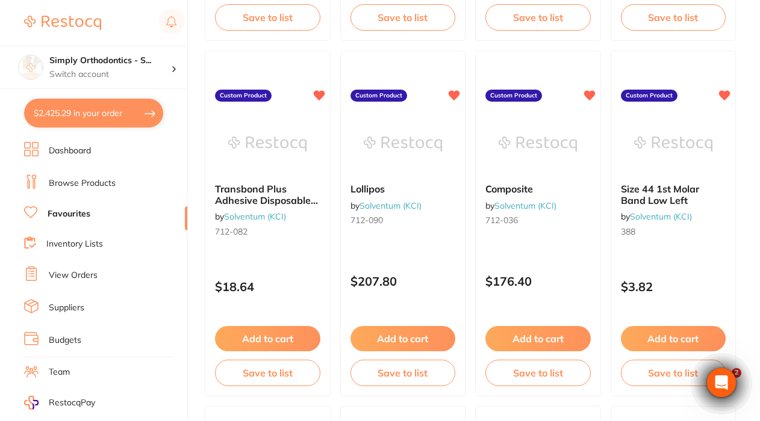
click at [78, 272] on link "View Orders" at bounding box center [73, 276] width 49 height 12
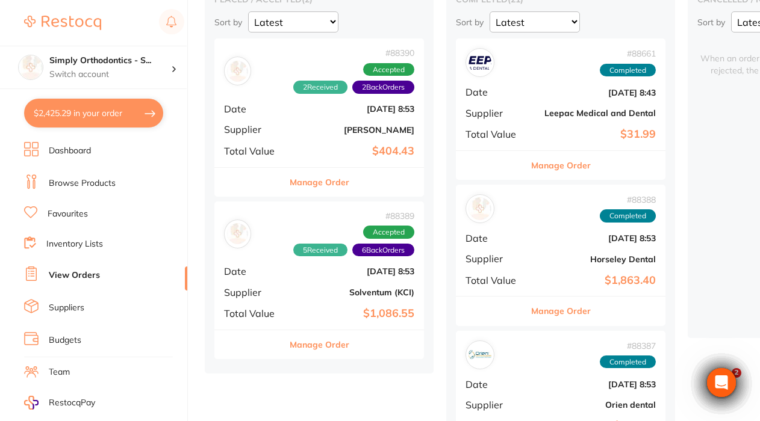
scroll to position [129, 0]
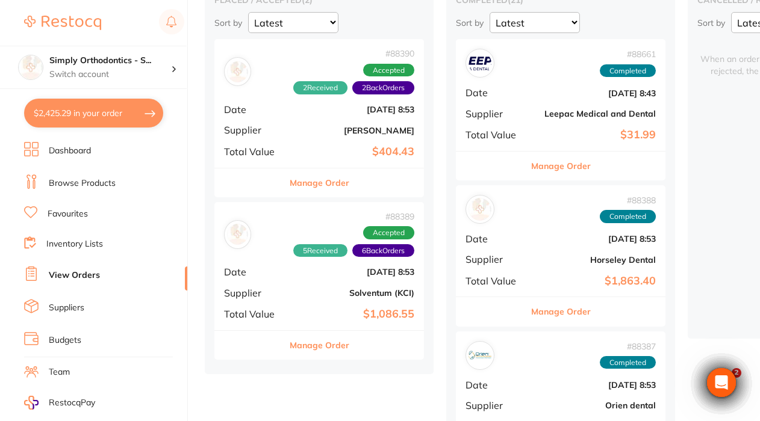
click at [317, 340] on button "Manage Order" at bounding box center [320, 345] width 60 height 29
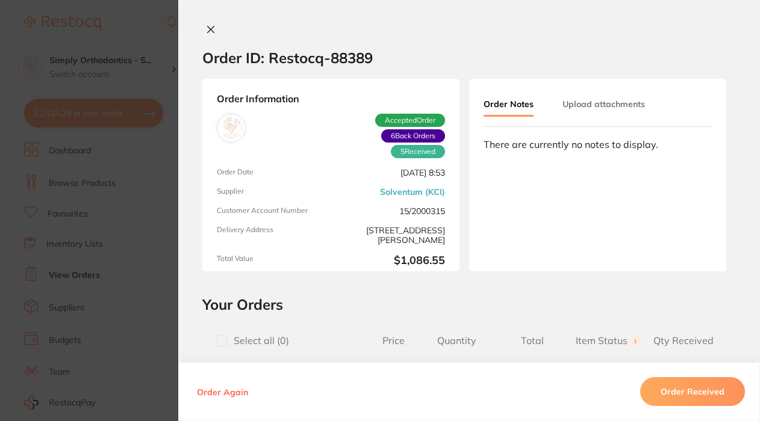
click at [206, 31] on icon at bounding box center [211, 30] width 10 height 10
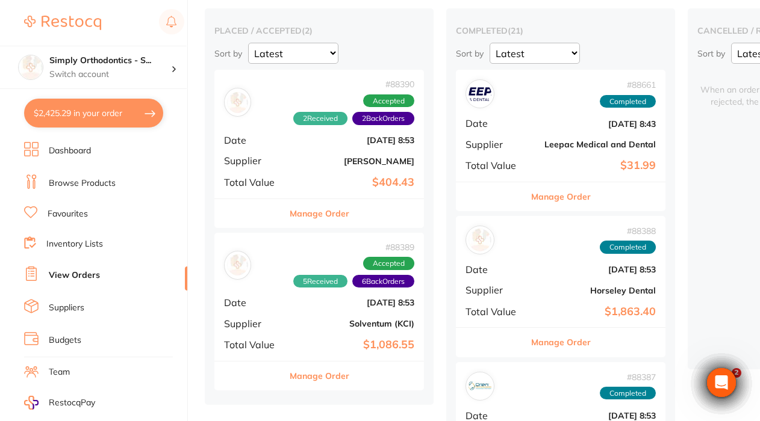
click at [308, 212] on button "Manage Order" at bounding box center [320, 213] width 60 height 29
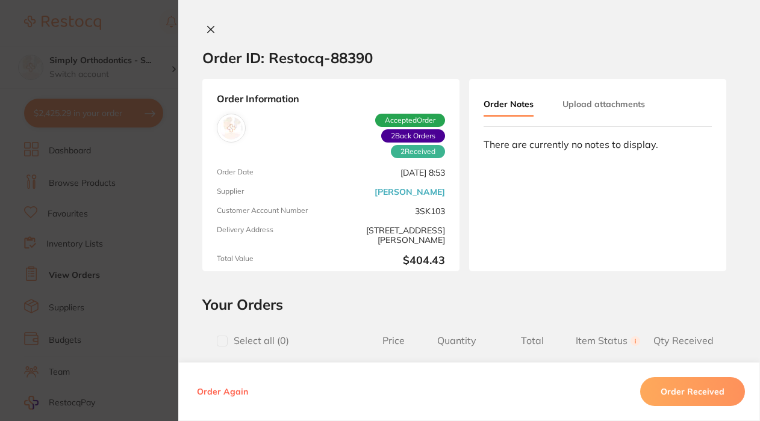
click at [208, 31] on icon at bounding box center [211, 29] width 7 height 7
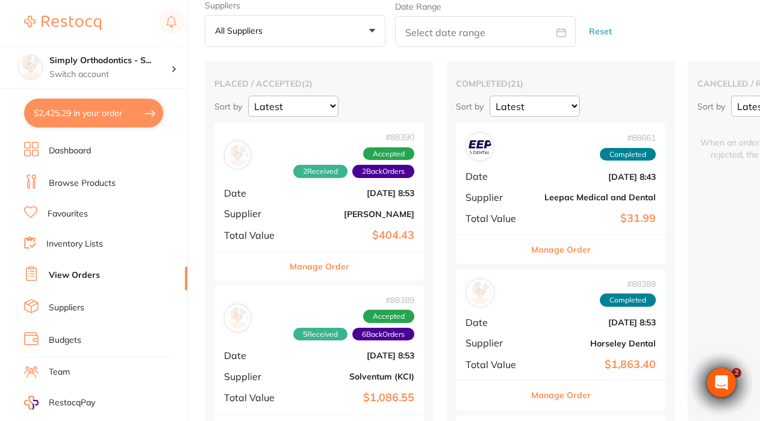
scroll to position [47, 0]
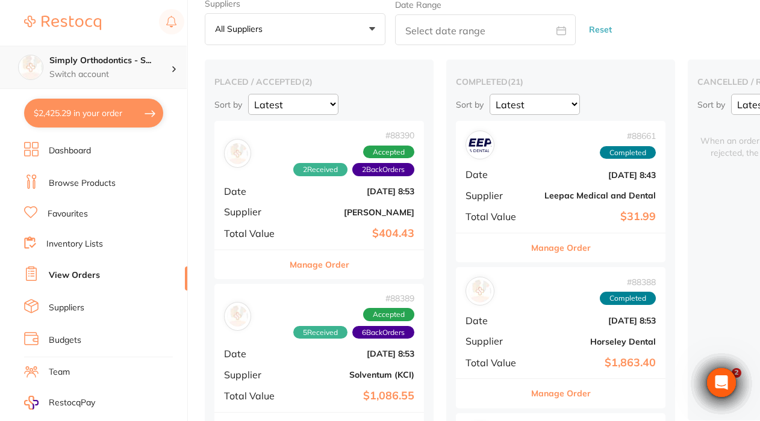
click at [132, 67] on div "Simply Orthodontics - S... Switch account" at bounding box center [110, 67] width 122 height 25
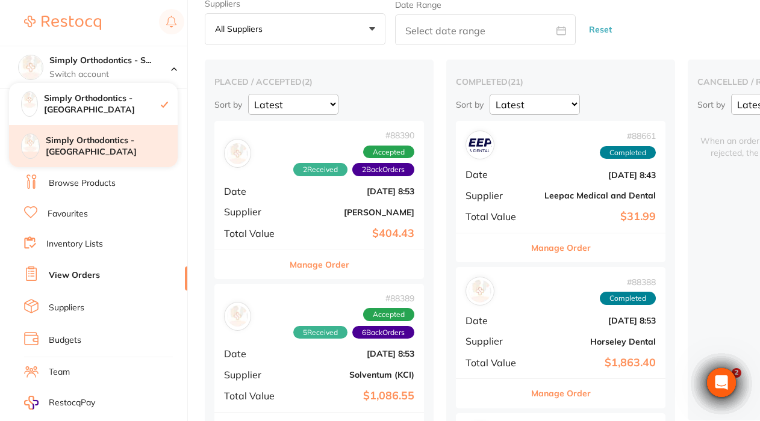
click at [115, 149] on h4 "Simply Orthodontics - [GEOGRAPHIC_DATA]" at bounding box center [112, 146] width 132 height 23
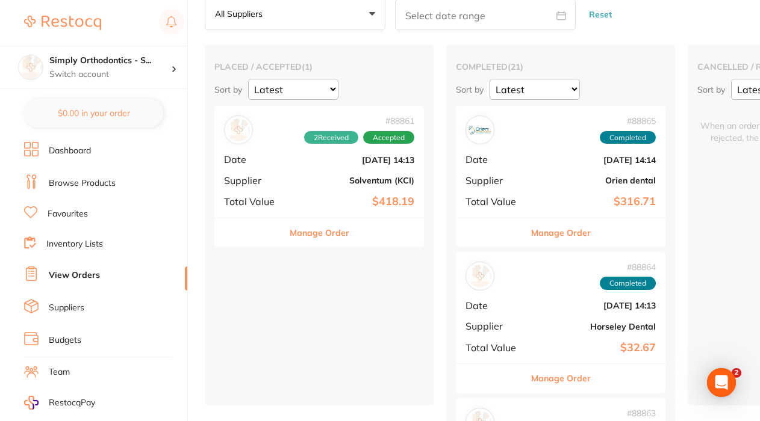
click at [315, 229] on button "Manage Order" at bounding box center [320, 233] width 60 height 29
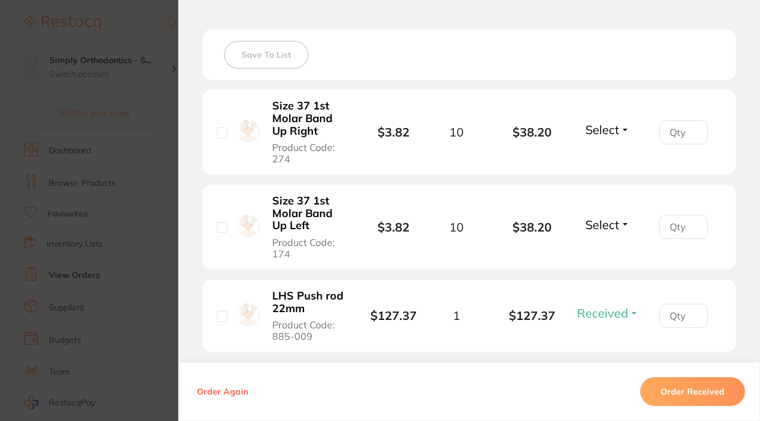
scroll to position [332, 0]
click at [594, 130] on span "Select" at bounding box center [602, 130] width 34 height 15
click at [605, 179] on span "Back Order" at bounding box center [607, 174] width 37 height 9
click at [601, 226] on span "Select" at bounding box center [602, 225] width 34 height 15
click at [606, 273] on span "Back Order" at bounding box center [607, 269] width 37 height 9
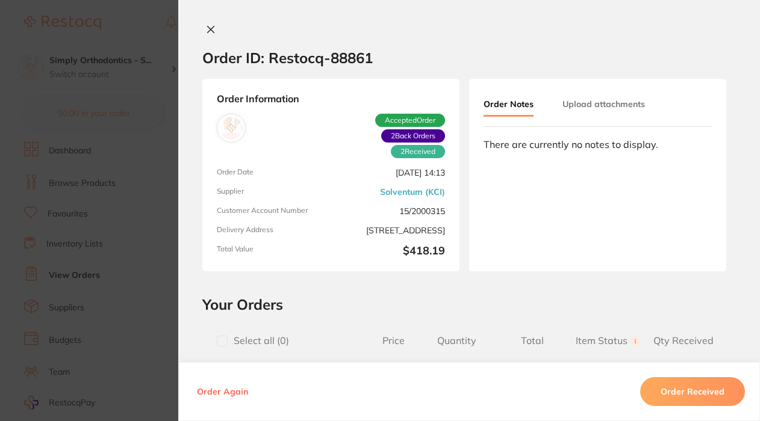
scroll to position [0, 0]
click at [209, 33] on icon at bounding box center [211, 29] width 7 height 7
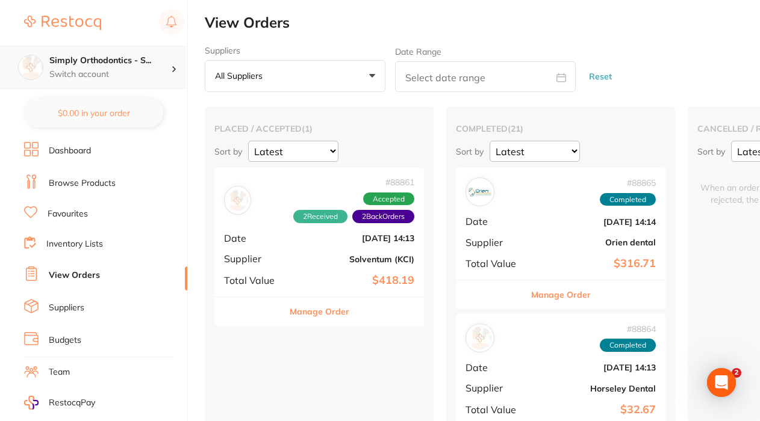
click at [98, 61] on h4 "Simply Orthodontics - S..." at bounding box center [110, 61] width 122 height 12
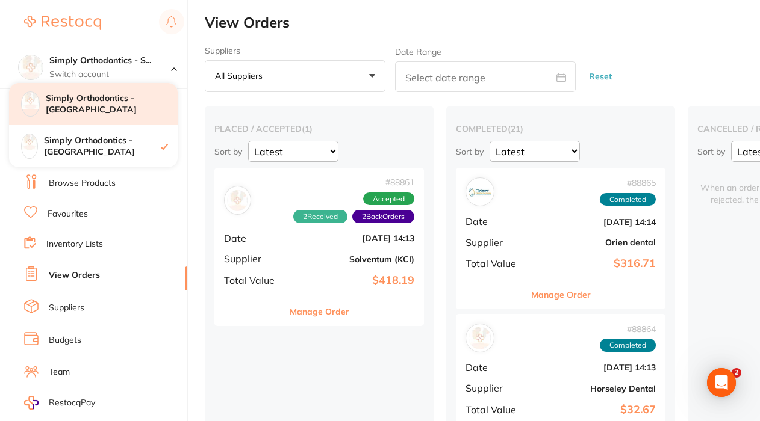
click at [121, 116] on div "Simply Orthodontics - [GEOGRAPHIC_DATA]" at bounding box center [93, 104] width 169 height 42
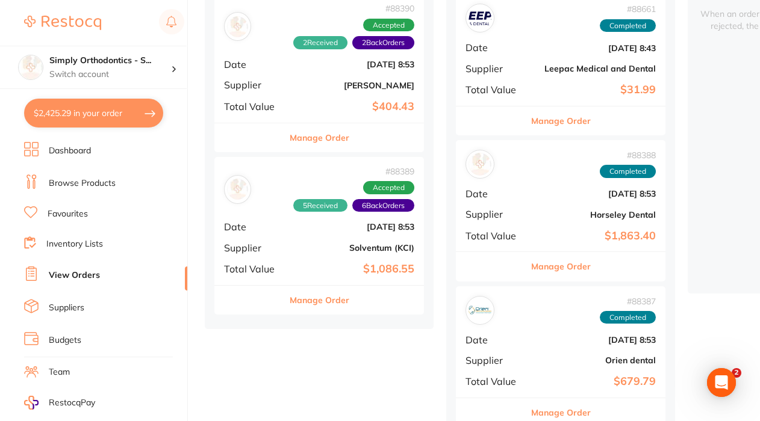
click at [312, 298] on button "Manage Order" at bounding box center [320, 300] width 60 height 29
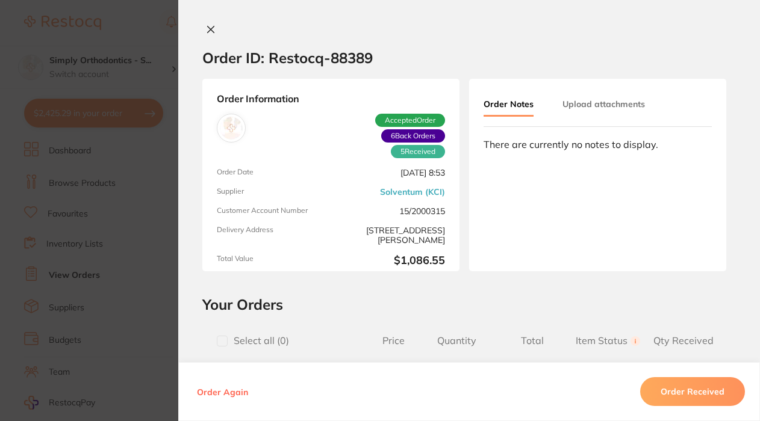
click at [210, 33] on icon at bounding box center [211, 29] width 7 height 7
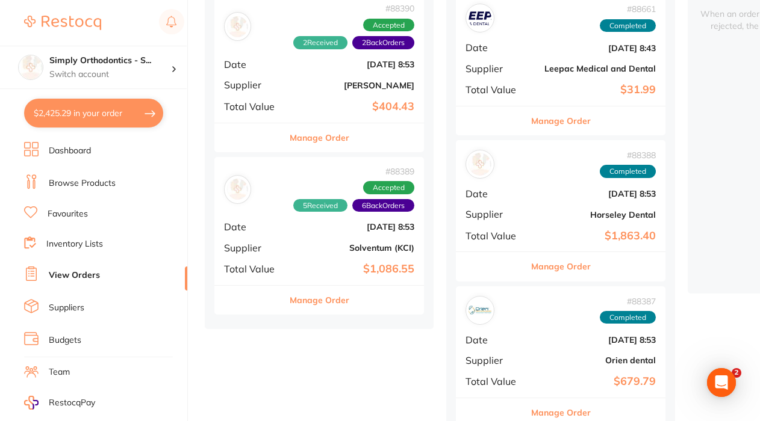
click at [84, 119] on button "$2,425.29 in your order" at bounding box center [93, 113] width 139 height 29
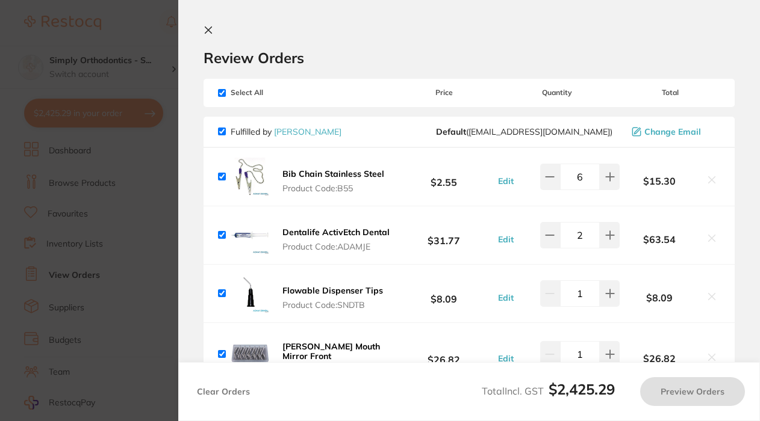
checkbox input "true"
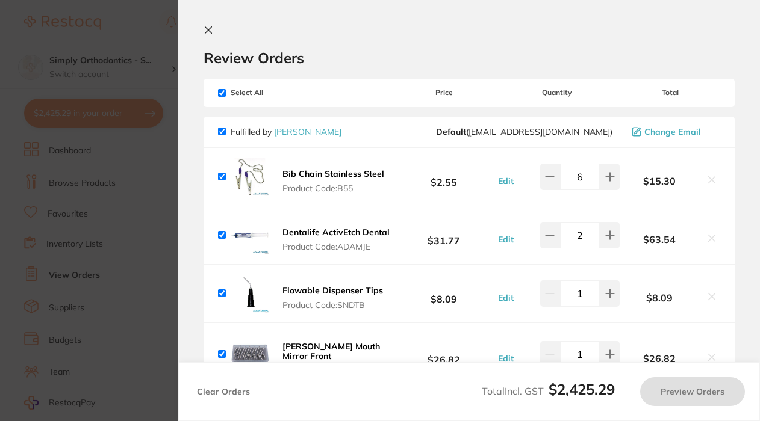
checkbox input "true"
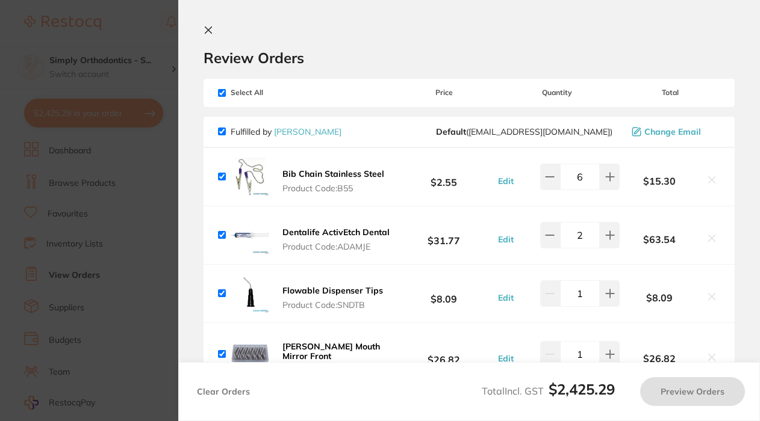
checkbox input "true"
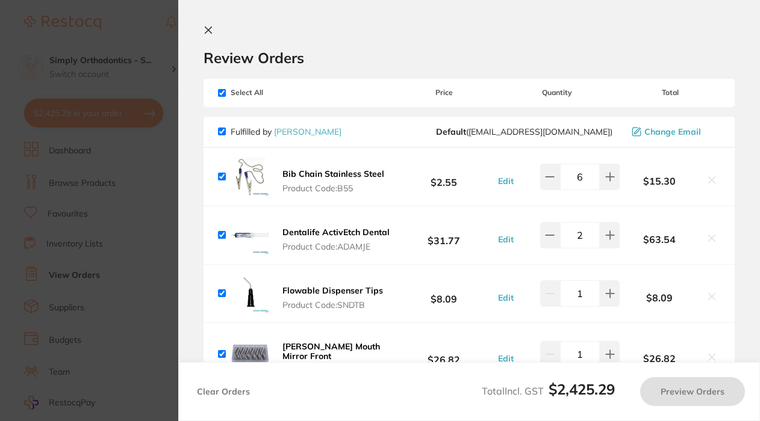
checkbox input "true"
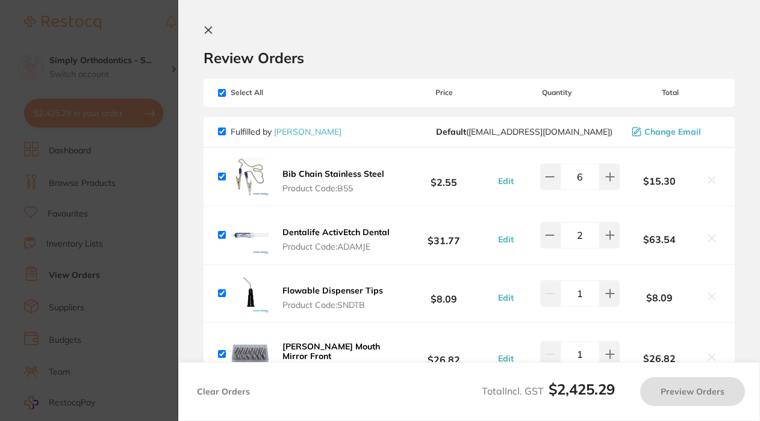
checkbox input "true"
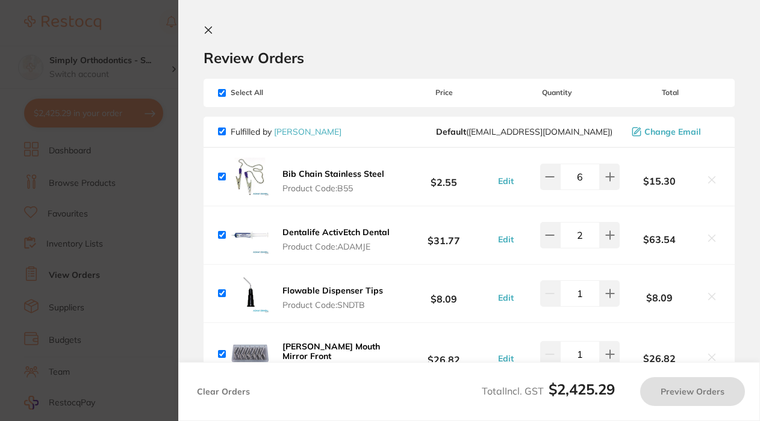
checkbox input "true"
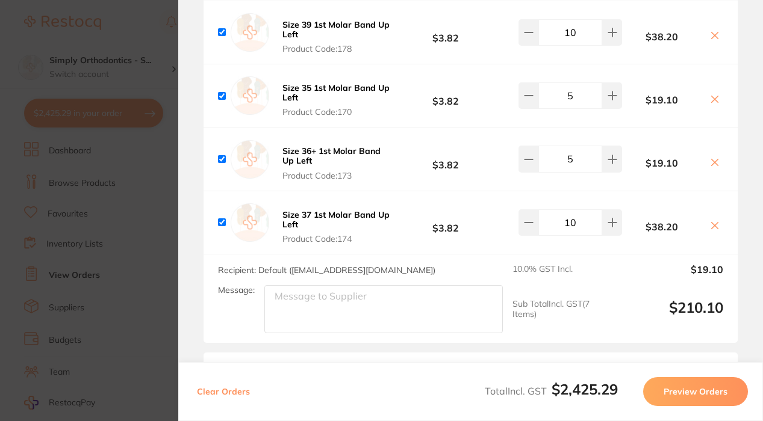
scroll to position [1865, 0]
click at [314, 320] on textarea "Message:" at bounding box center [383, 311] width 238 height 48
paste textarea "Upper right 068-915 Upper left 068-916 Lower right 067-960 Lower left 067-961 *…"
type textarea "Upper right 068-915 Upper left 068-916 Lower right 067-960 Lower left 067-961 *…"
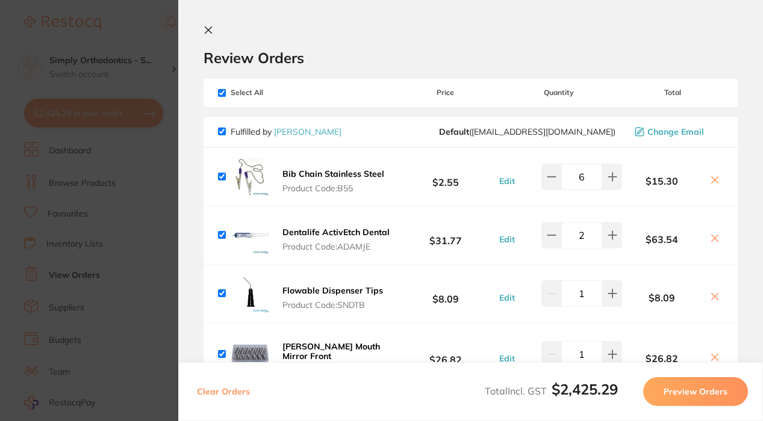
scroll to position [0, 0]
click at [209, 29] on icon at bounding box center [208, 30] width 7 height 7
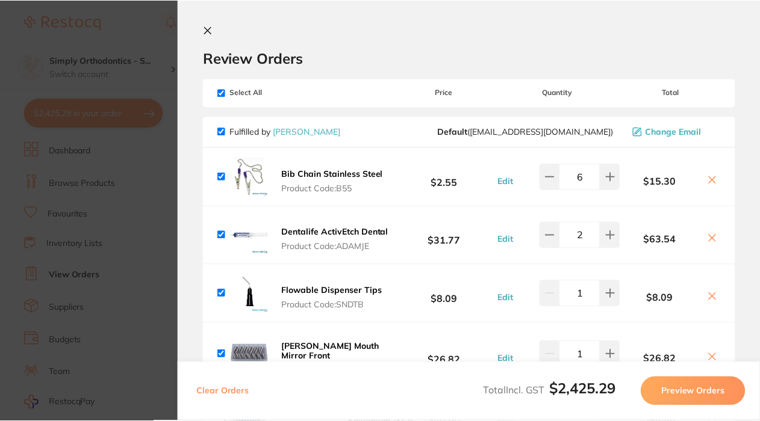
scroll to position [1, 0]
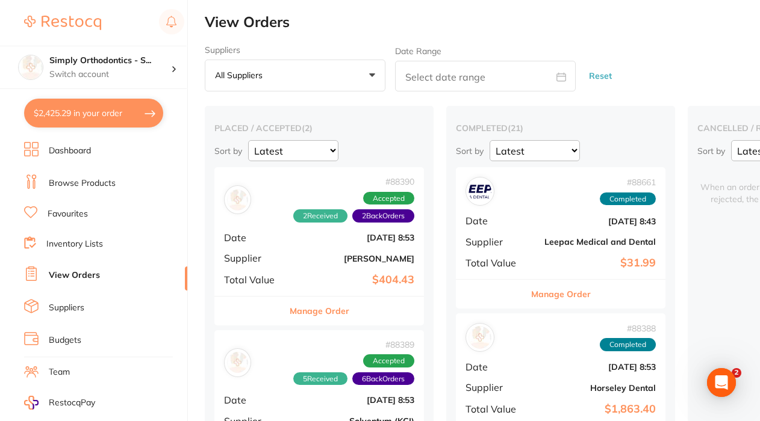
click at [81, 212] on link "Favourites" at bounding box center [68, 214] width 40 height 12
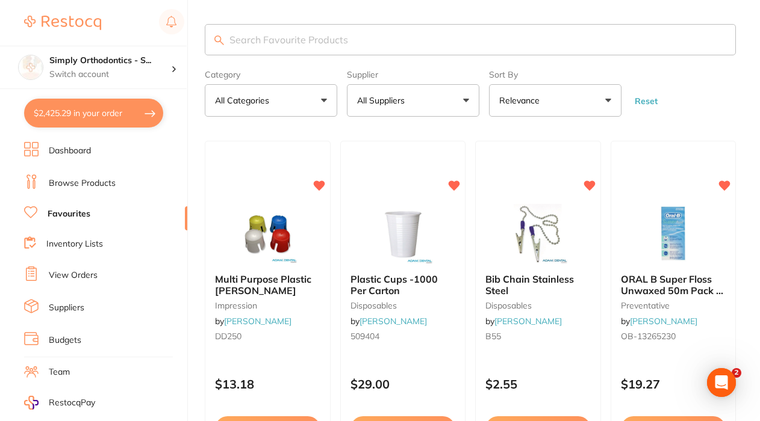
click at [456, 96] on button "All Suppliers" at bounding box center [413, 100] width 132 height 33
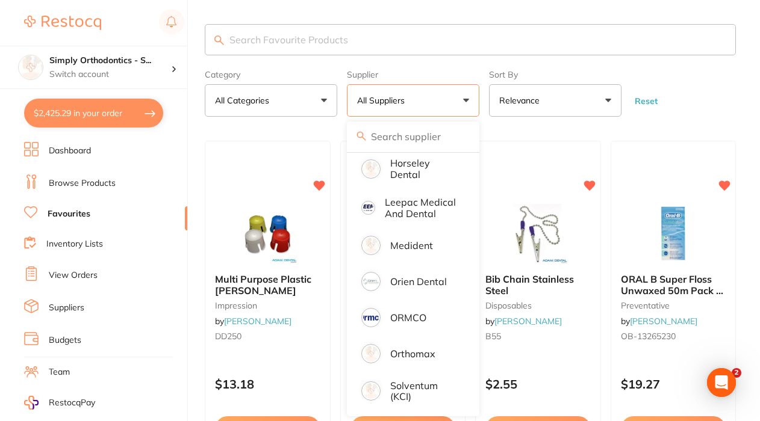
scroll to position [229, 0]
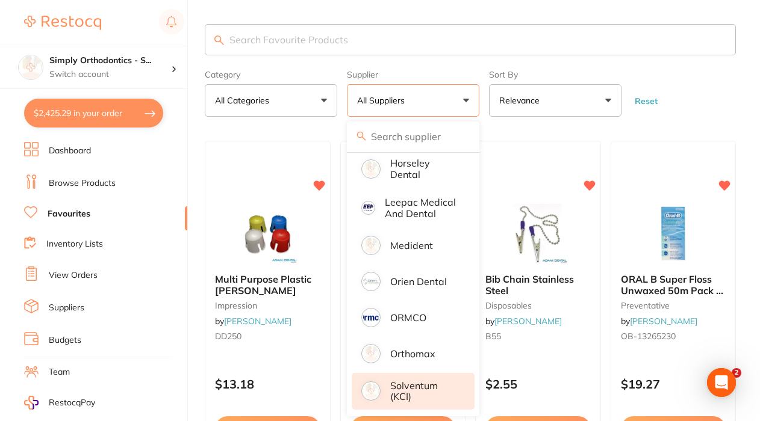
click at [405, 385] on p "Solventum (KCI)" at bounding box center [423, 391] width 67 height 22
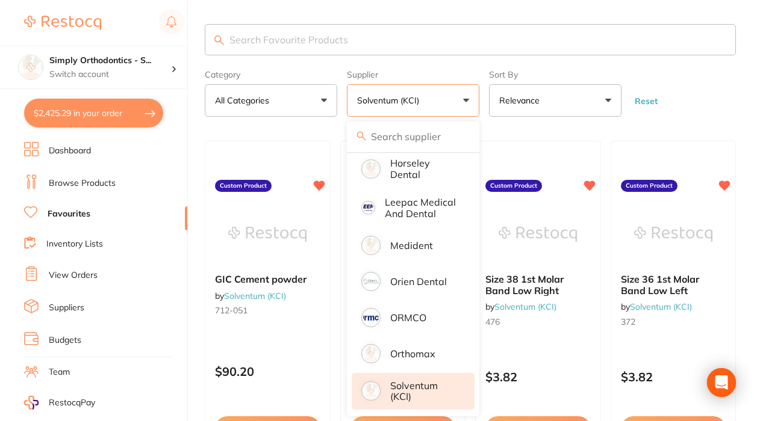
click at [705, 108] on form "Category All Categories All Categories No categories found Clear Category false…" at bounding box center [470, 91] width 531 height 52
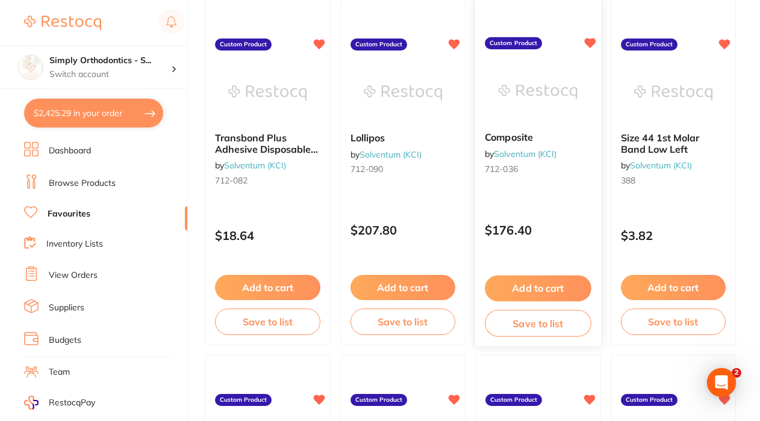
scroll to position [856, 0]
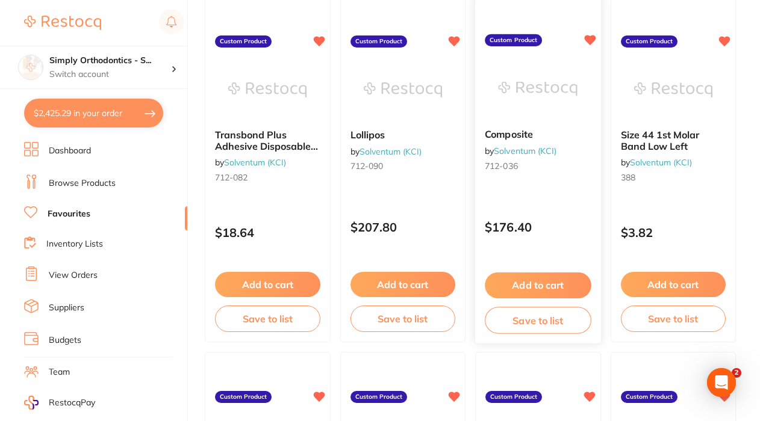
click at [539, 290] on button "Add to cart" at bounding box center [538, 286] width 106 height 26
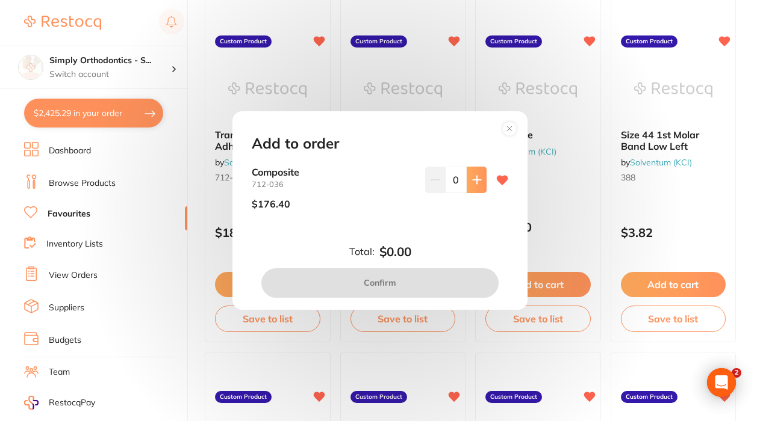
click at [479, 188] on button at bounding box center [477, 180] width 20 height 26
type input "1"
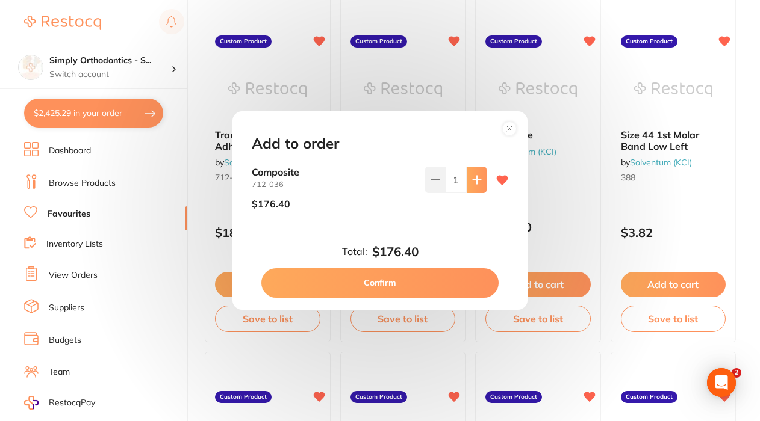
scroll to position [0, 0]
click at [352, 286] on button "Confirm" at bounding box center [379, 282] width 237 height 29
checkbox input "false"
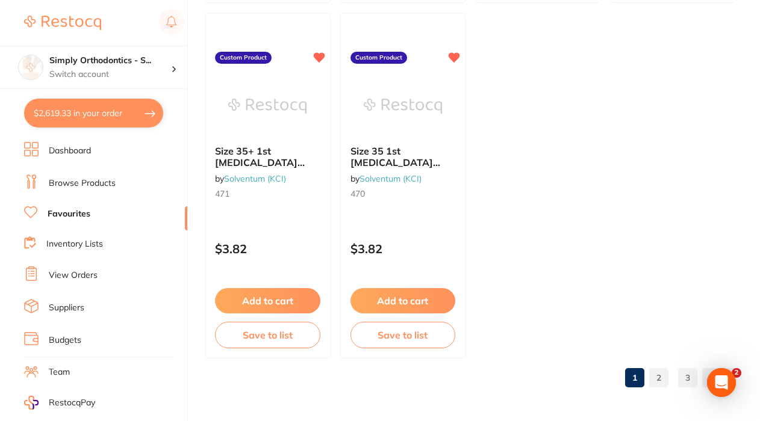
scroll to position [4756, 0]
click at [656, 383] on link "2" at bounding box center [658, 378] width 19 height 24
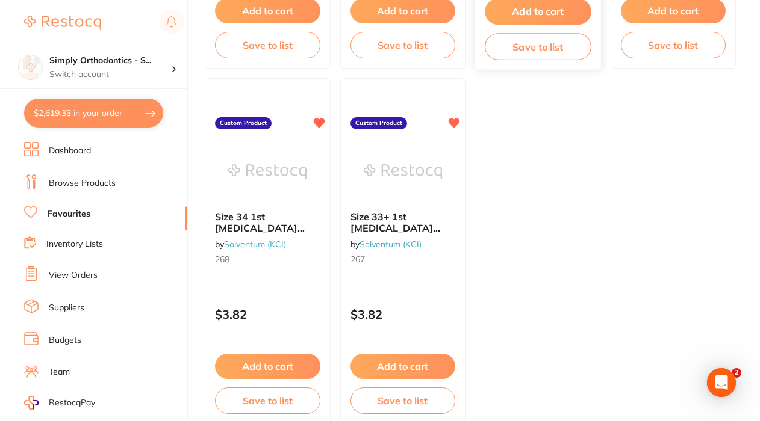
scroll to position [4737, 0]
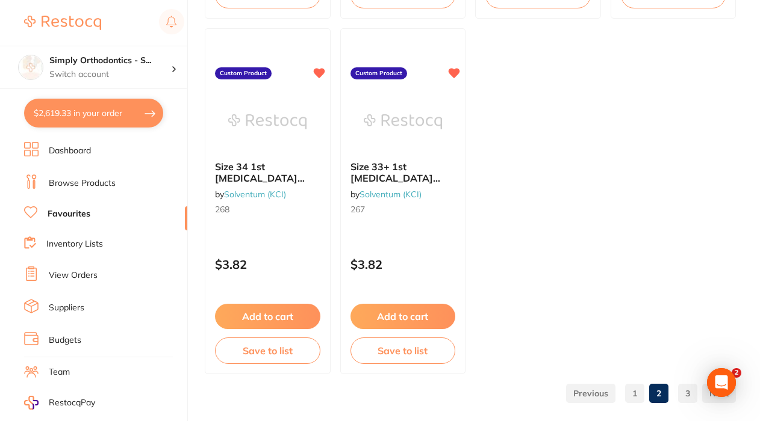
click at [686, 394] on link "3" at bounding box center [687, 394] width 19 height 24
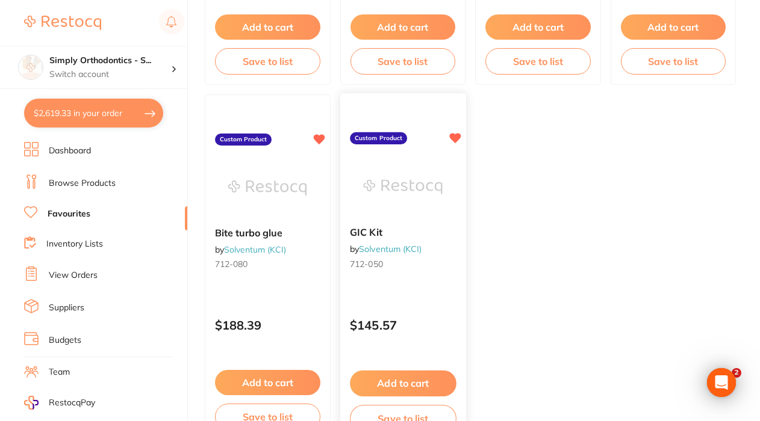
scroll to position [2184, 0]
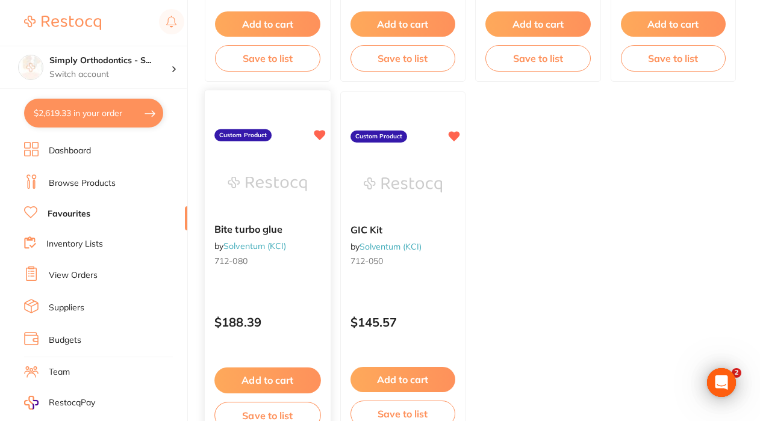
click at [271, 385] on button "Add to cart" at bounding box center [267, 381] width 106 height 26
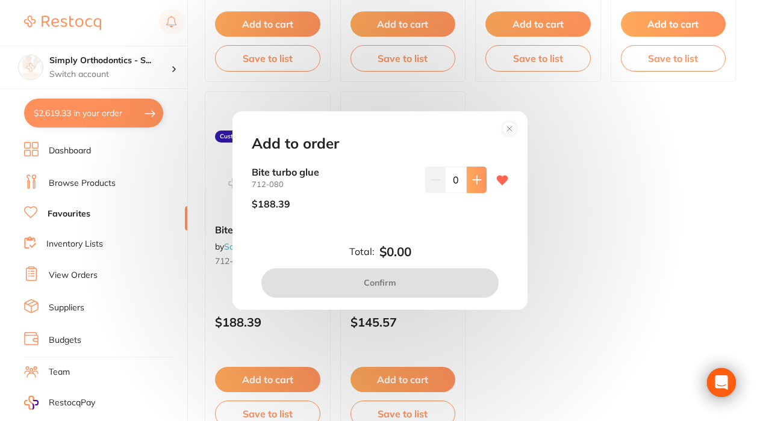
click at [472, 179] on icon at bounding box center [477, 180] width 10 height 10
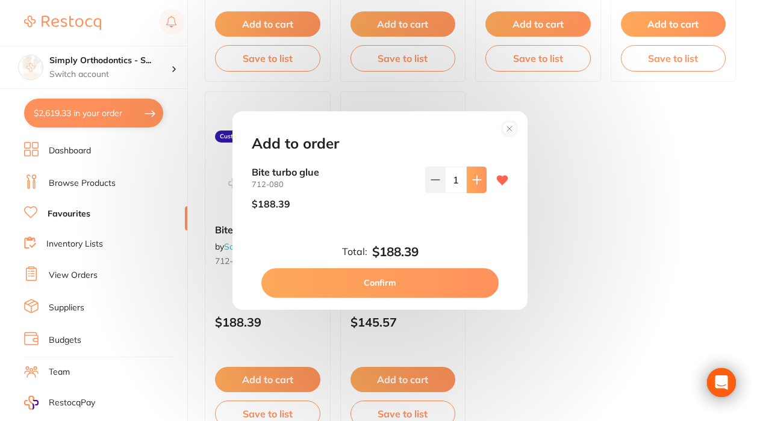
type input "1"
click at [393, 283] on button "Confirm" at bounding box center [379, 282] width 237 height 29
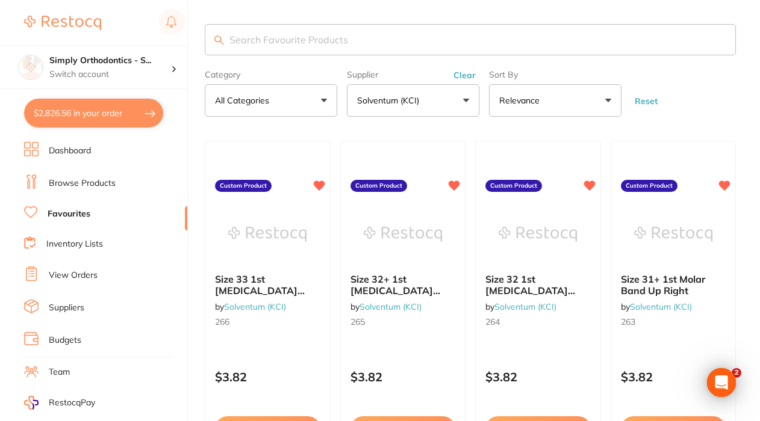
click at [468, 81] on button "Clear" at bounding box center [464, 75] width 29 height 11
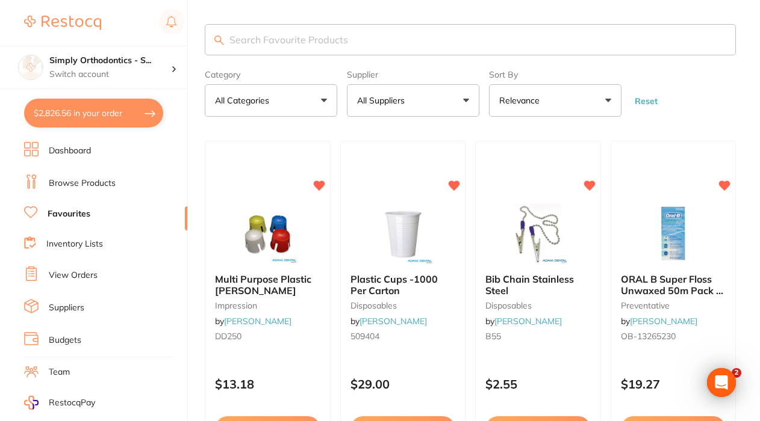
click at [77, 116] on button "$2,826.56 in your order" at bounding box center [93, 113] width 139 height 29
checkbox input "true"
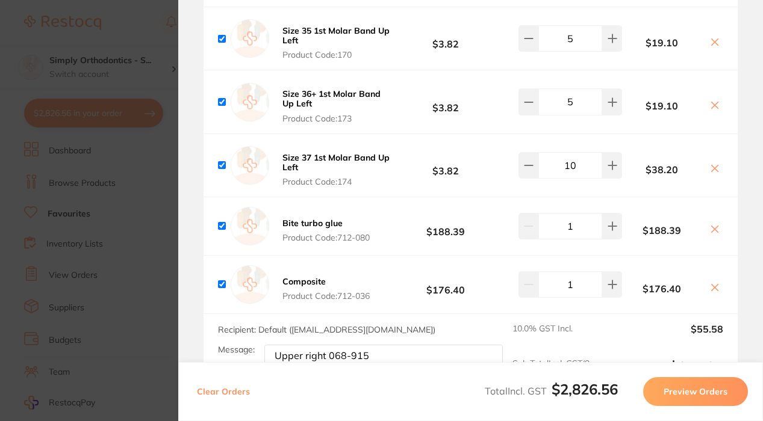
scroll to position [1913, 0]
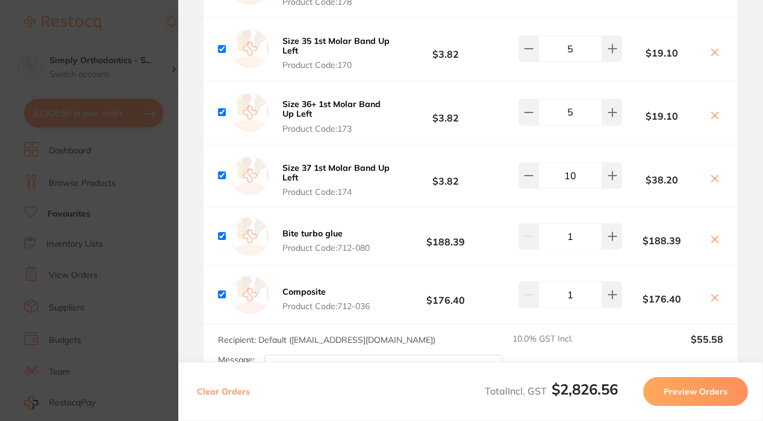
click at [118, 173] on section "Update RRP Set your pre negotiated price for this item. Item Agreed RRP (excl. …" at bounding box center [381, 210] width 763 height 421
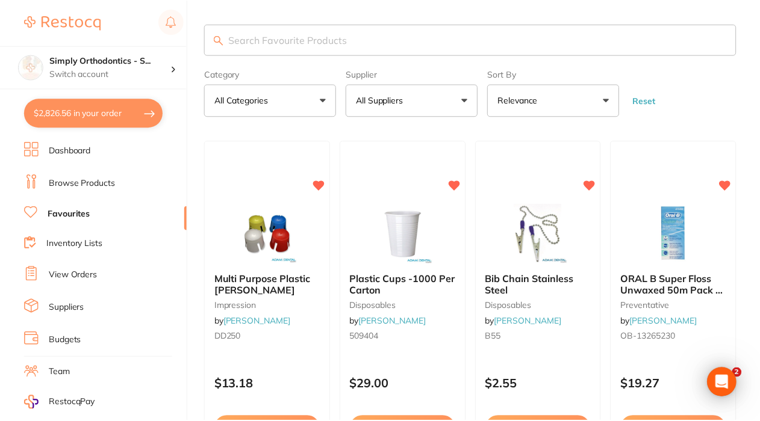
scroll to position [43, 0]
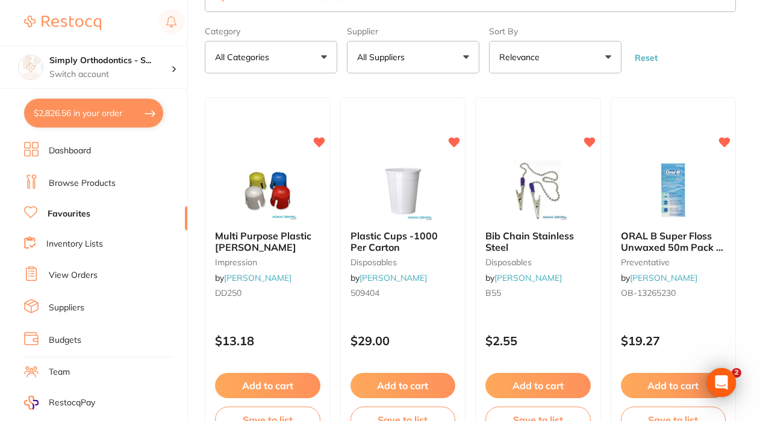
click at [467, 52] on button "All Suppliers" at bounding box center [413, 57] width 132 height 33
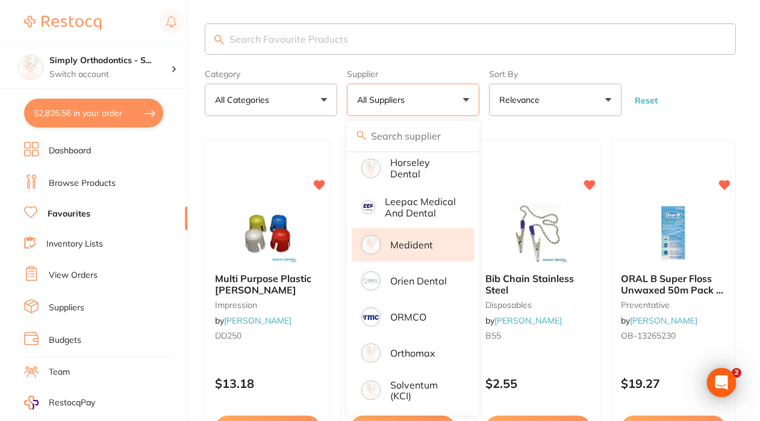
scroll to position [120, 0]
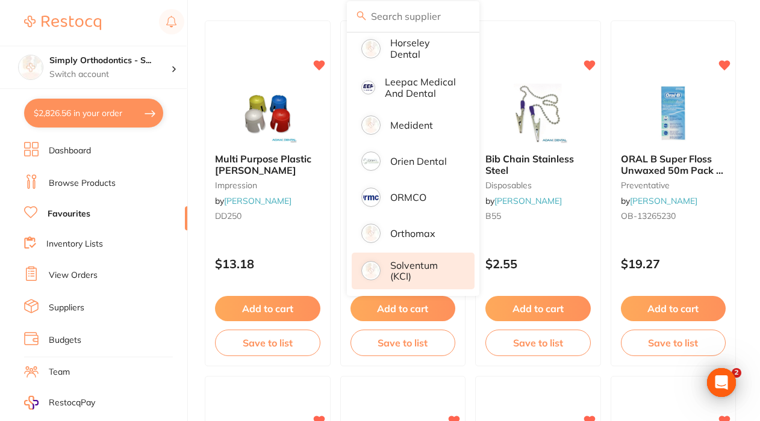
click at [412, 272] on p "Solventum (KCI)" at bounding box center [423, 271] width 67 height 22
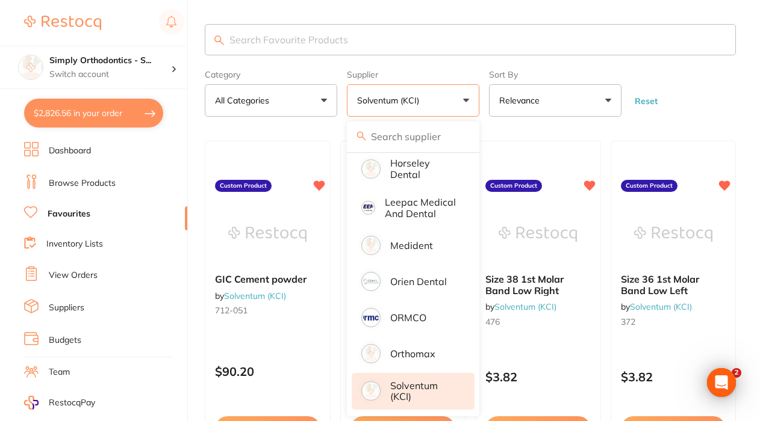
scroll to position [-1, 0]
click at [423, 44] on input "search" at bounding box center [470, 39] width 531 height 31
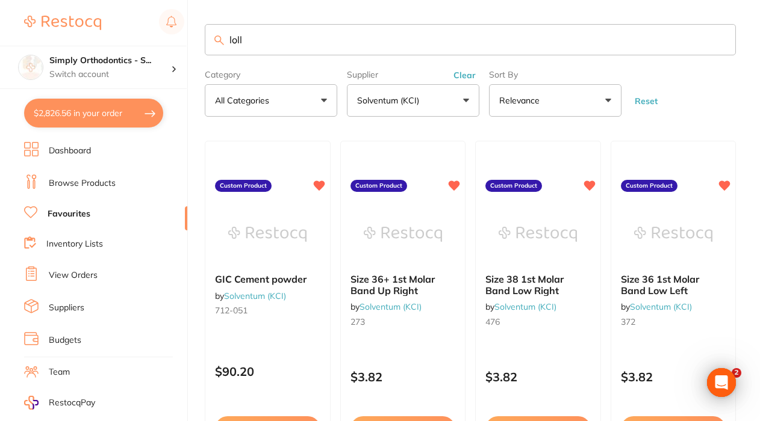
type input "loll"
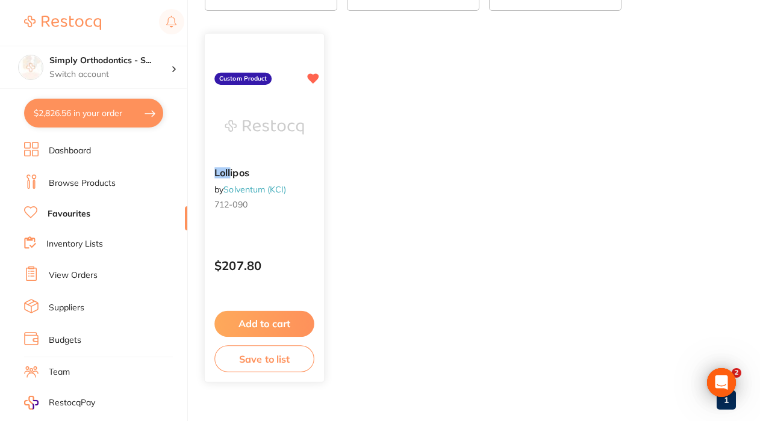
click at [248, 324] on button "Add to cart" at bounding box center [264, 324] width 100 height 26
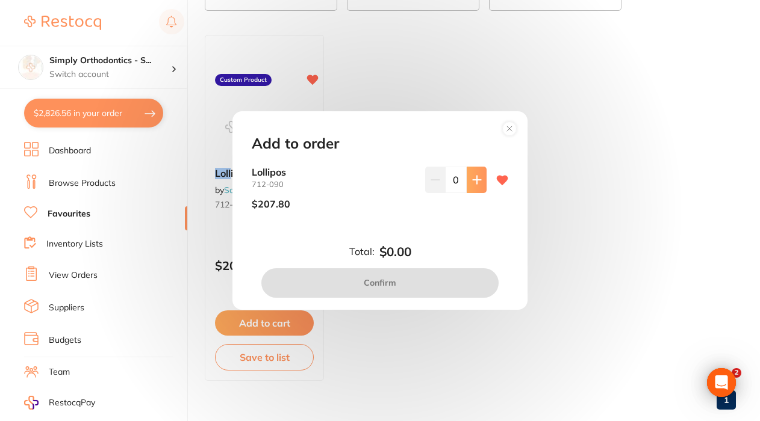
click at [474, 175] on button at bounding box center [477, 180] width 20 height 26
type input "1"
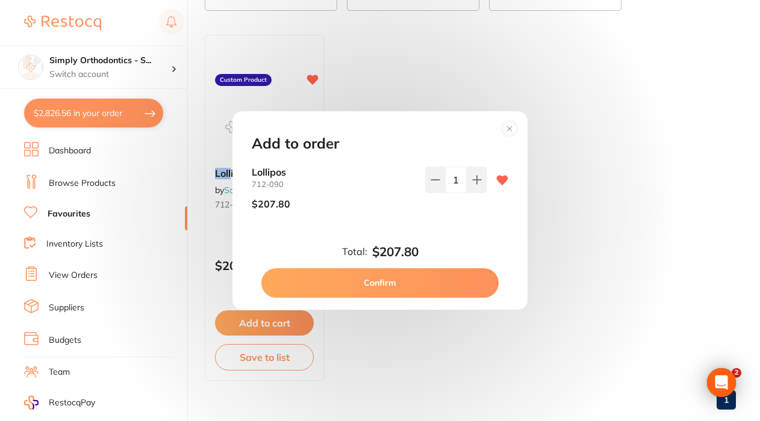
click at [380, 278] on button "Confirm" at bounding box center [379, 282] width 237 height 29
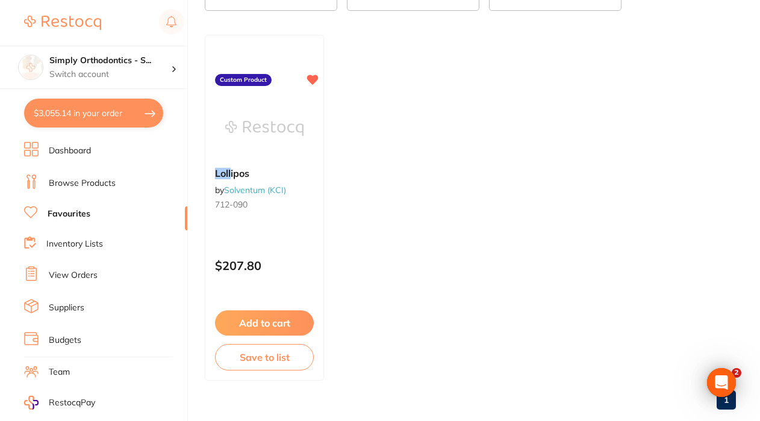
checkbox input "false"
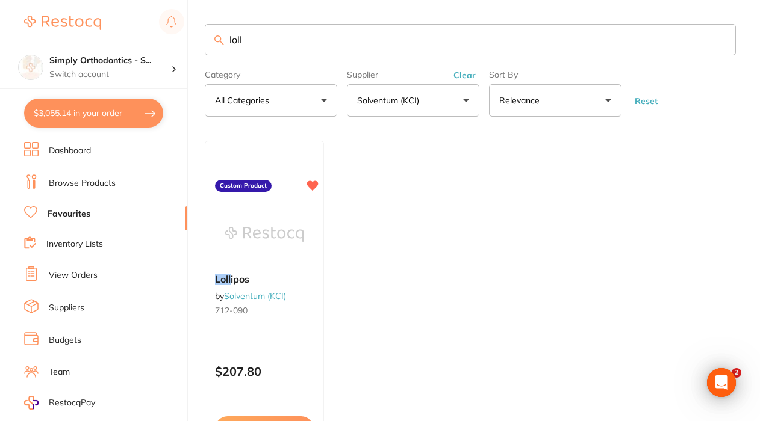
click at [460, 79] on button "Clear" at bounding box center [464, 75] width 29 height 11
click at [719, 42] on input "loll" at bounding box center [470, 39] width 531 height 31
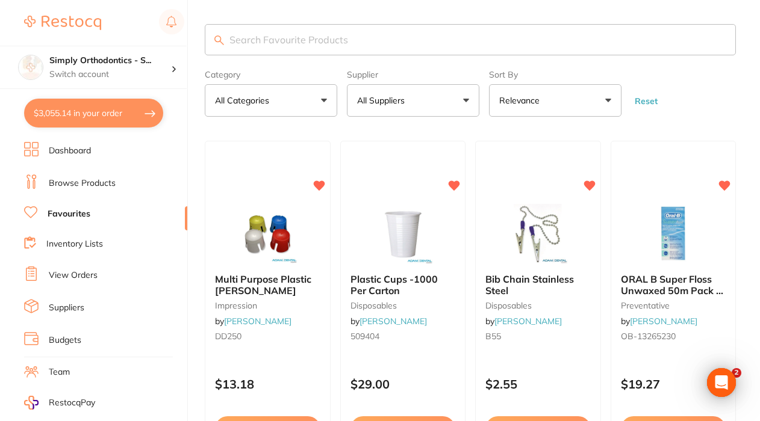
click at [76, 185] on link "Browse Products" at bounding box center [82, 184] width 67 height 12
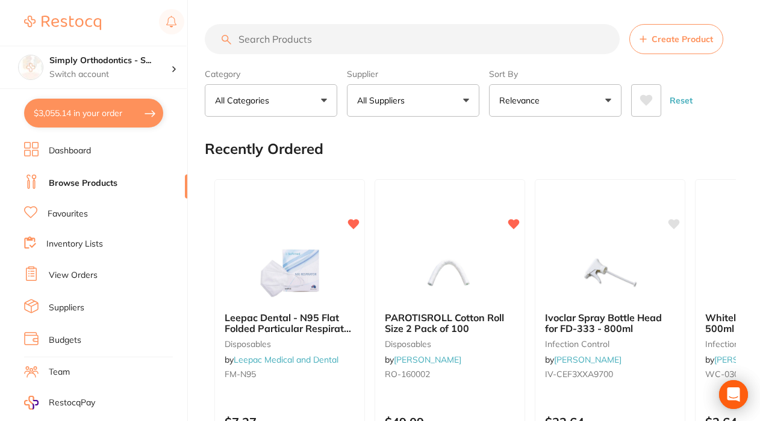
click at [403, 102] on p "All Suppliers" at bounding box center [383, 101] width 52 height 12
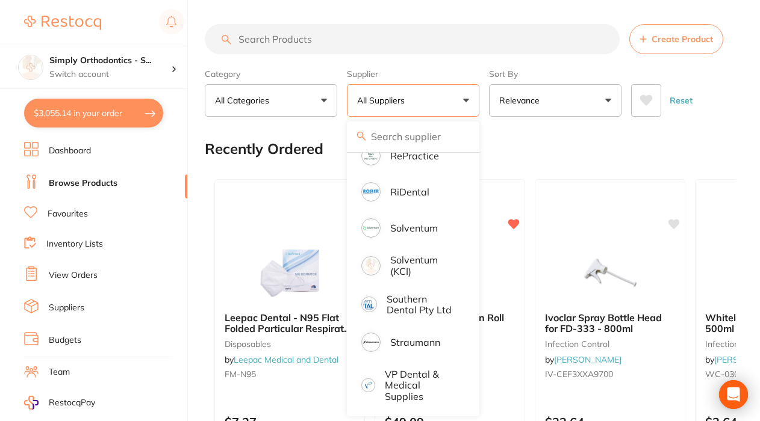
scroll to position [1428, 0]
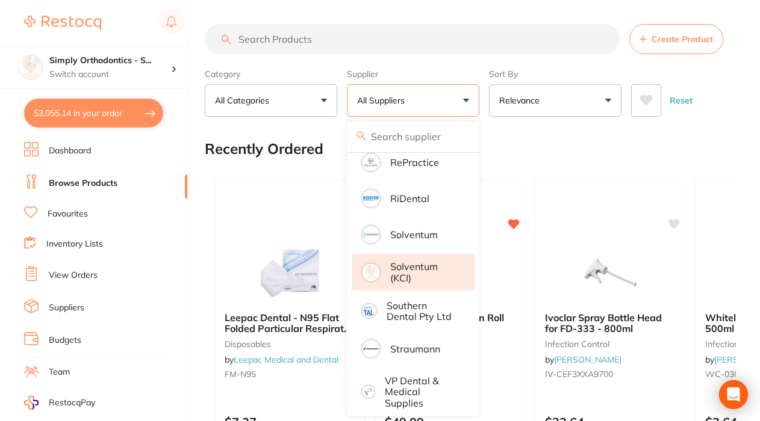
click at [402, 280] on p "Solventum (KCI)" at bounding box center [423, 272] width 67 height 22
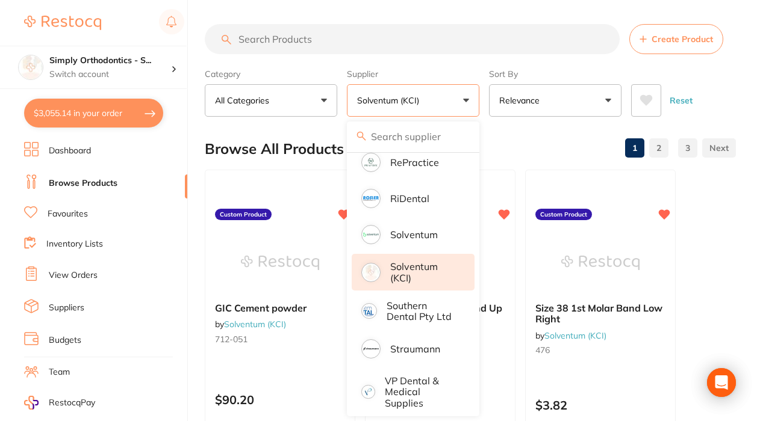
click at [557, 137] on div "Browse All Products 1 2 3" at bounding box center [470, 149] width 531 height 40
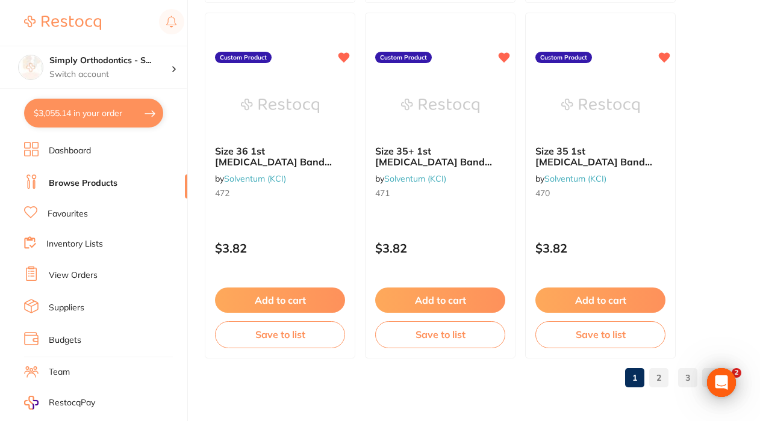
scroll to position [6207, 0]
click at [656, 381] on link "2" at bounding box center [658, 378] width 19 height 24
click at [686, 382] on link "3" at bounding box center [687, 378] width 19 height 24
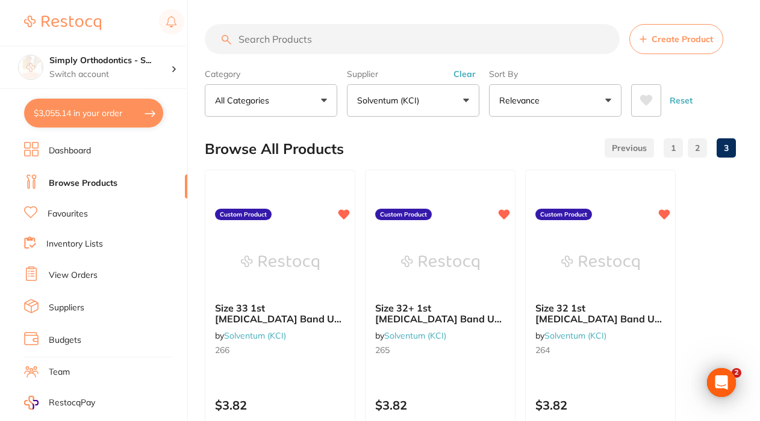
scroll to position [0, 0]
click at [465, 109] on button "Solventum (KCI)" at bounding box center [413, 100] width 132 height 33
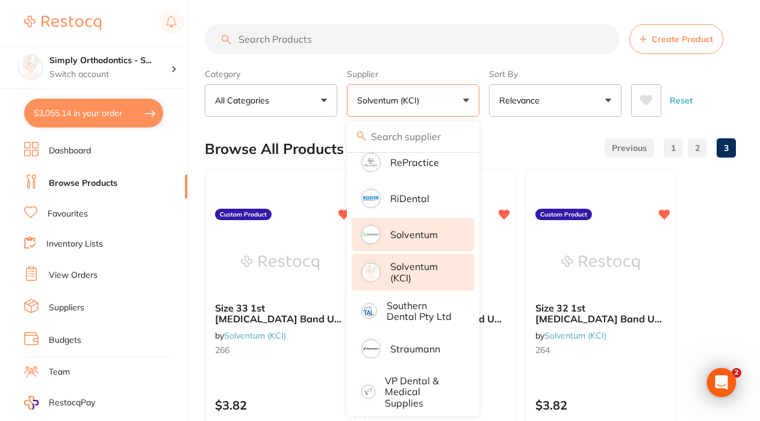
click at [448, 246] on li "Solventum" at bounding box center [413, 235] width 123 height 34
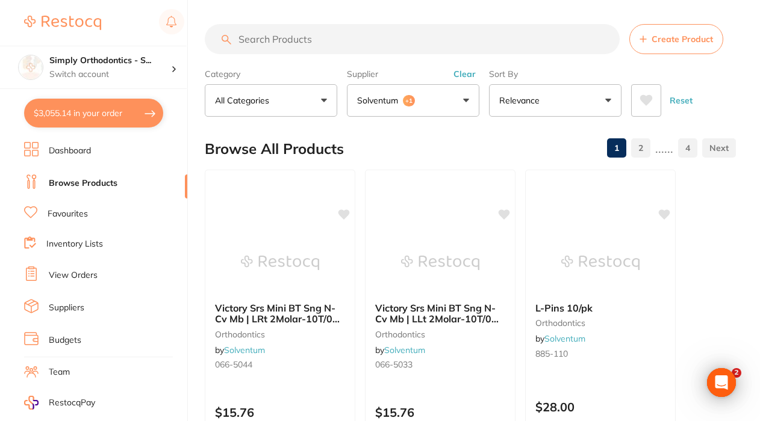
click at [456, 104] on button "Solventum +1" at bounding box center [413, 100] width 132 height 33
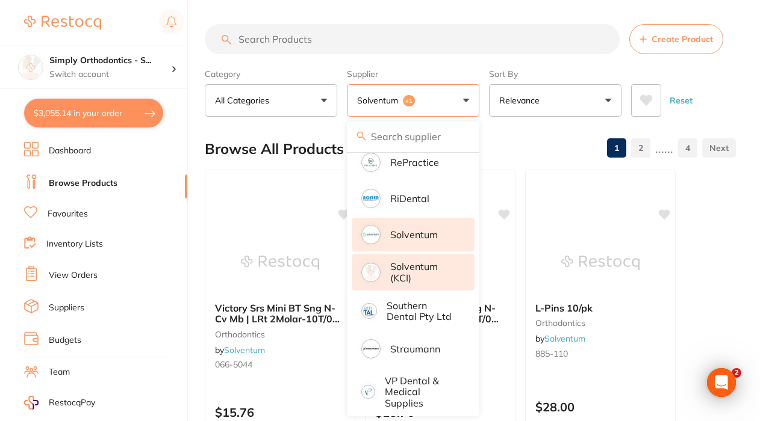
click at [444, 279] on p "Solventum (KCI)" at bounding box center [423, 272] width 67 height 22
click at [441, 267] on li "Solventum (KCI)" at bounding box center [413, 272] width 123 height 37
drag, startPoint x: 639, startPoint y: 70, endPoint x: 683, endPoint y: 111, distance: 59.6
click at [683, 111] on button "Reset" at bounding box center [681, 100] width 30 height 33
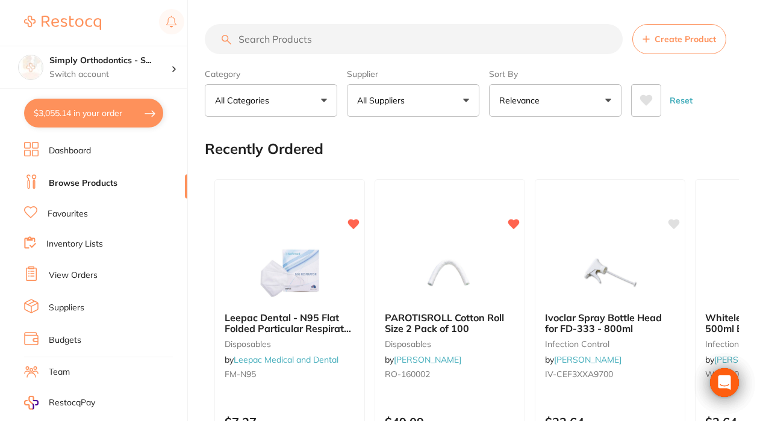
click at [420, 90] on button "All Suppliers" at bounding box center [413, 100] width 132 height 33
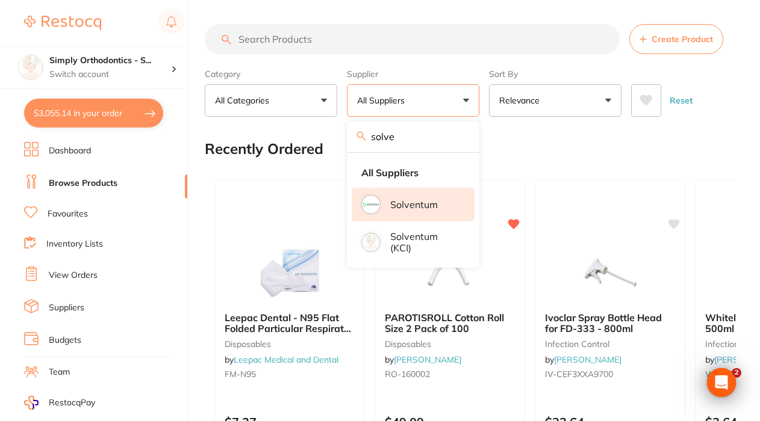
type input "solve"
click at [423, 210] on p "Solventum" at bounding box center [414, 204] width 48 height 11
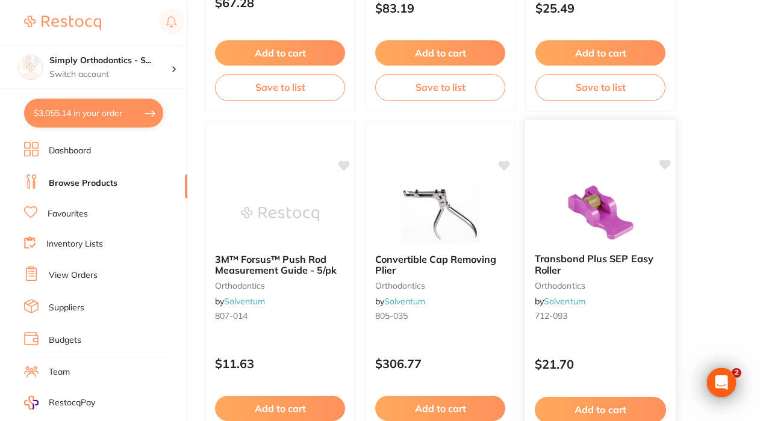
scroll to position [4712, 0]
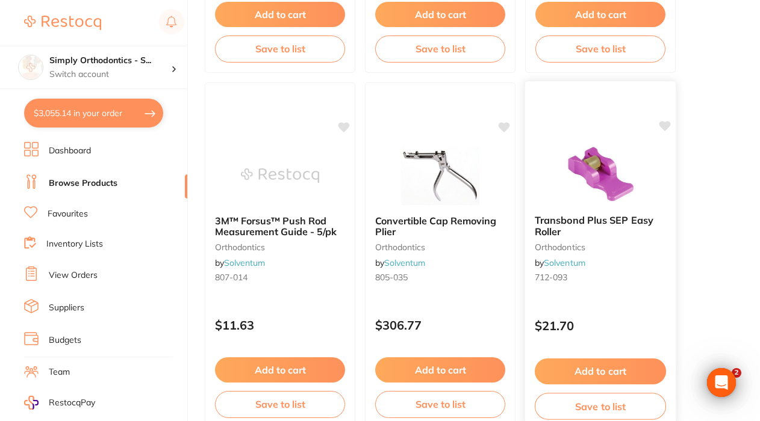
click at [624, 381] on button "Add to cart" at bounding box center [600, 372] width 131 height 26
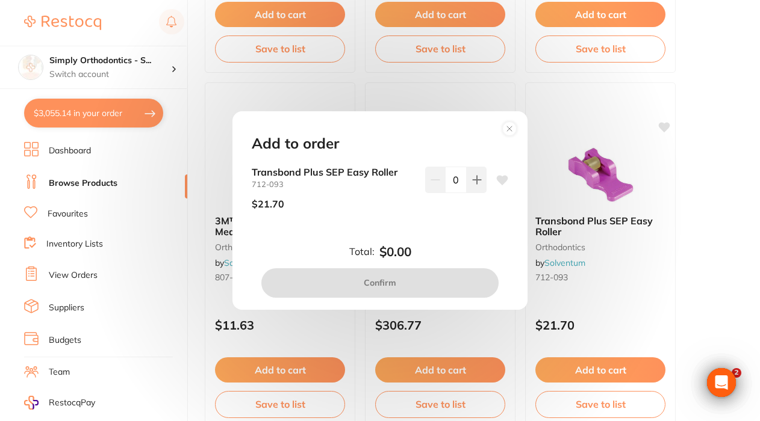
scroll to position [0, 0]
click at [480, 187] on button at bounding box center [477, 180] width 20 height 26
type input "1"
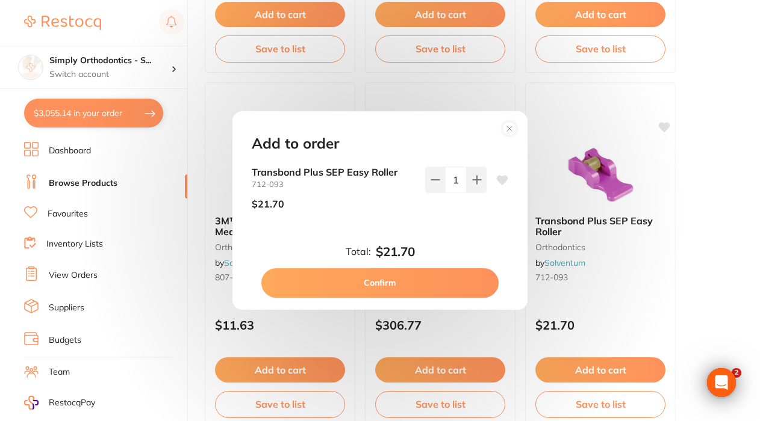
click at [435, 281] on button "Confirm" at bounding box center [379, 282] width 237 height 29
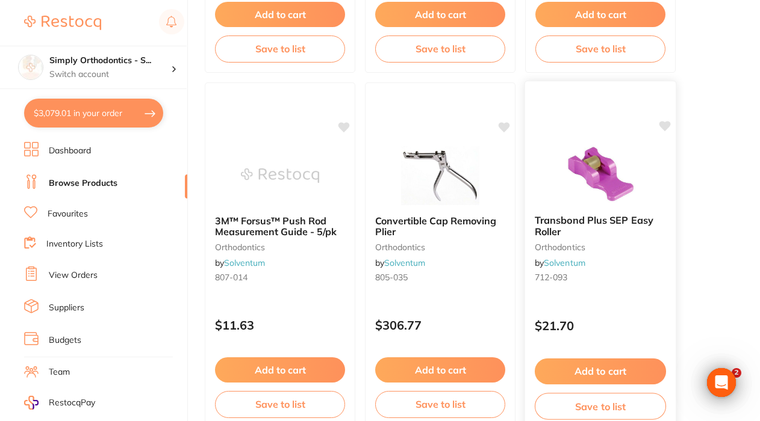
click at [666, 126] on icon at bounding box center [664, 126] width 11 height 10
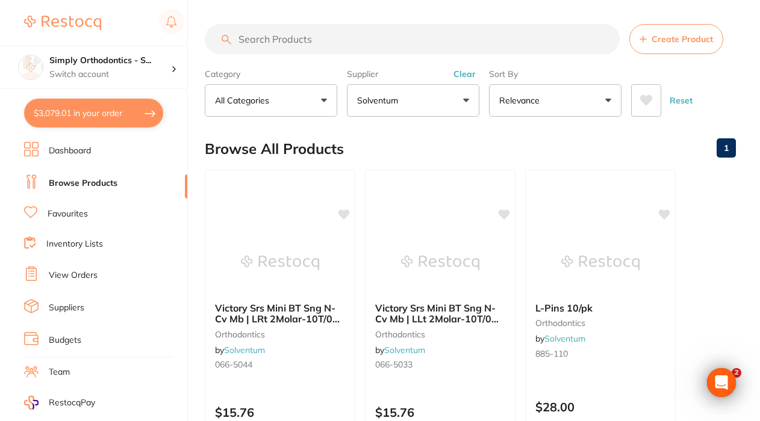
click at [75, 220] on li "Favourites" at bounding box center [105, 214] width 163 height 16
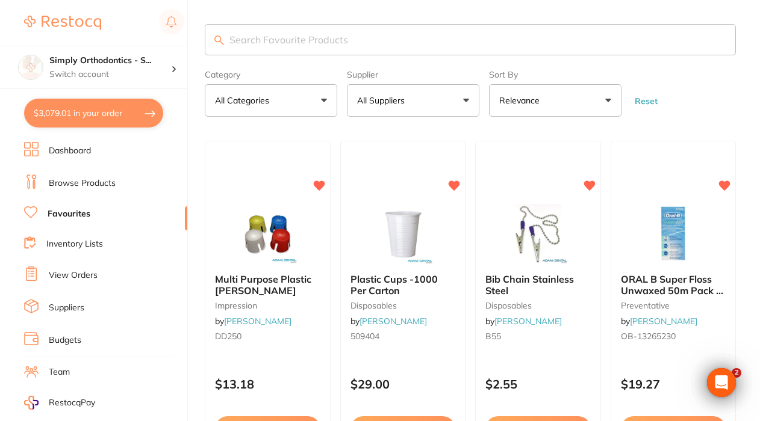
click at [296, 34] on input "search" at bounding box center [470, 39] width 531 height 31
click at [414, 96] on button "All Suppliers" at bounding box center [413, 100] width 132 height 33
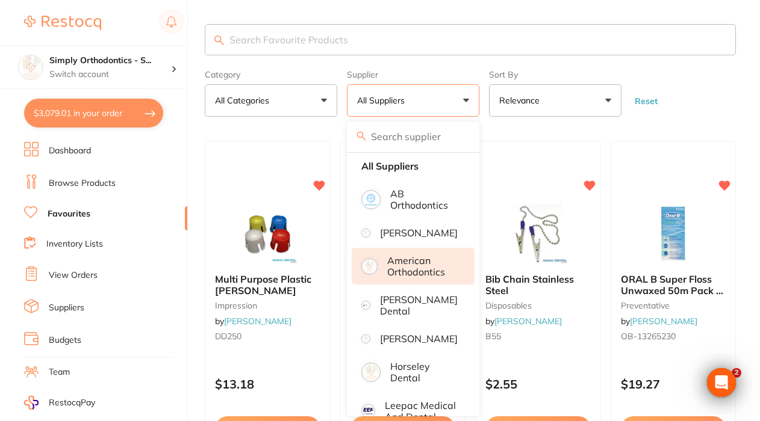
scroll to position [5, 0]
click at [420, 279] on p "American Orthodontics" at bounding box center [422, 267] width 71 height 22
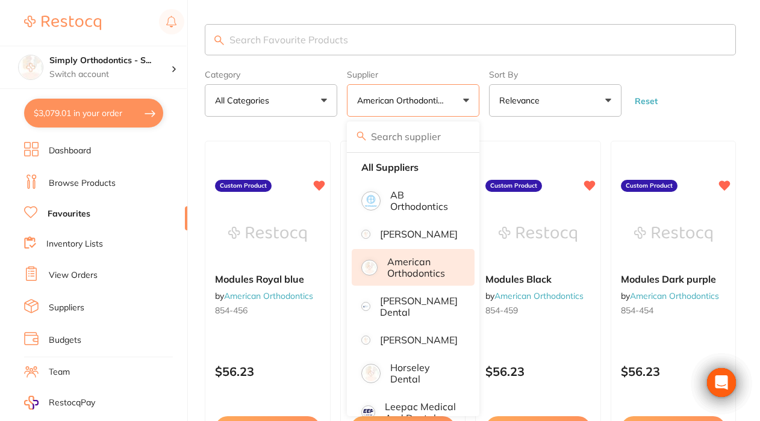
click at [412, 272] on p "American Orthodontics" at bounding box center [422, 267] width 71 height 22
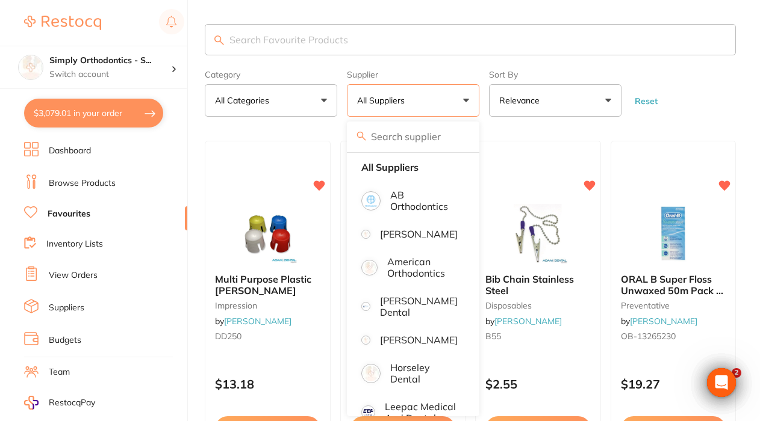
scroll to position [0, 0]
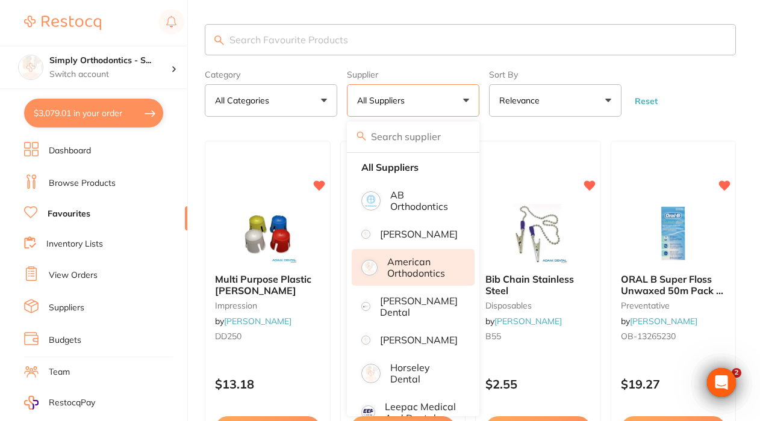
click at [405, 279] on p "American Orthodontics" at bounding box center [422, 267] width 71 height 22
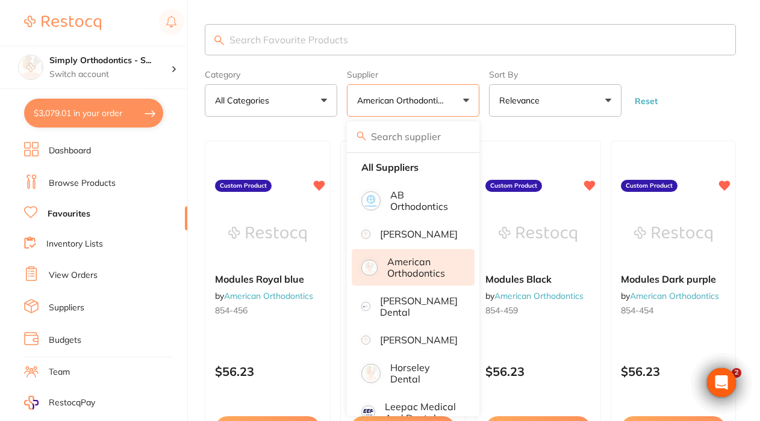
click at [729, 83] on form "Category All Categories All Categories No categories found Clear Category false…" at bounding box center [470, 91] width 531 height 52
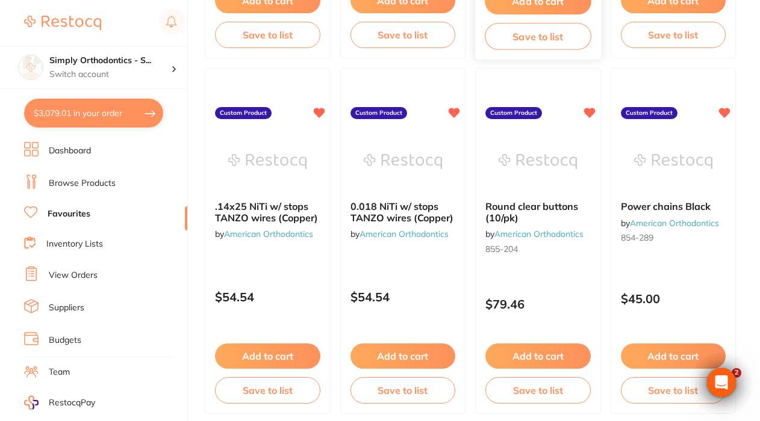
scroll to position [1149, 0]
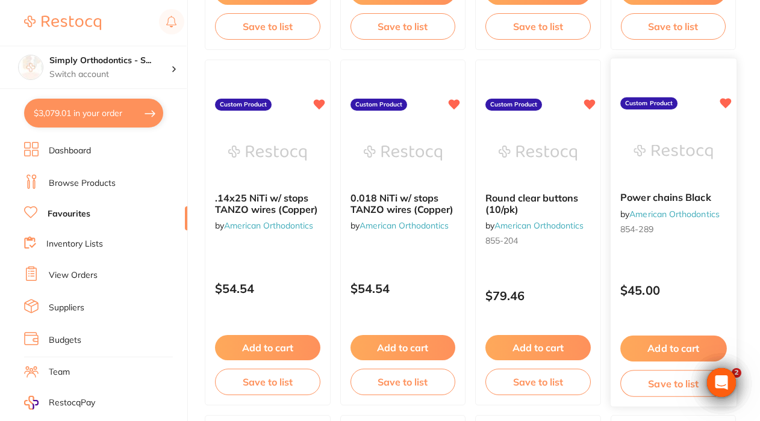
click at [647, 355] on button "Add to cart" at bounding box center [673, 349] width 106 height 26
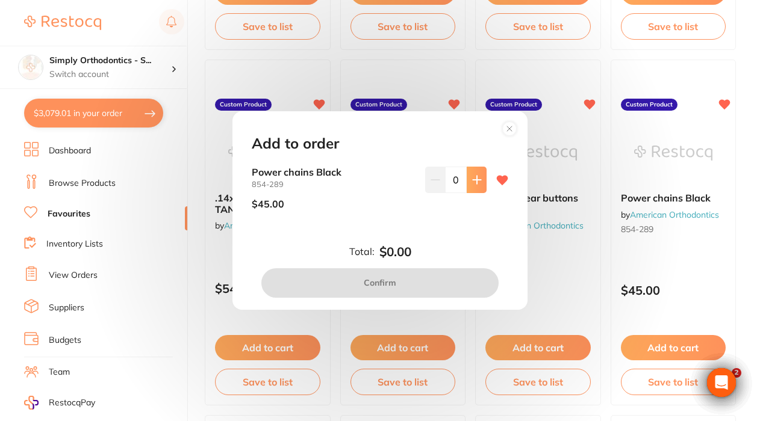
click at [472, 179] on icon at bounding box center [477, 180] width 10 height 10
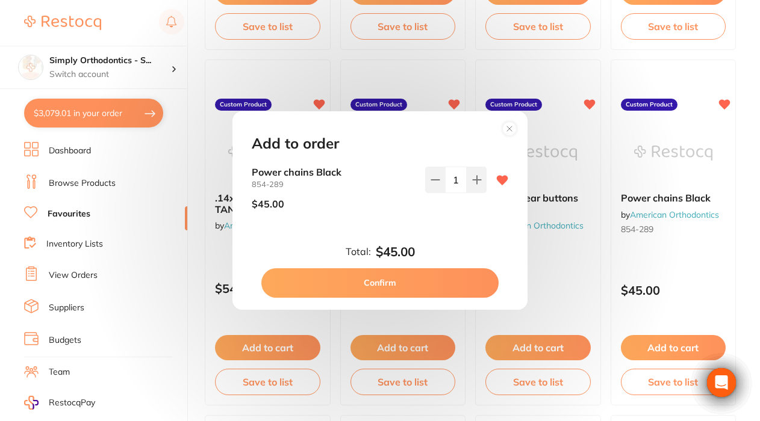
type input "1"
click at [399, 279] on button "Confirm" at bounding box center [379, 282] width 237 height 29
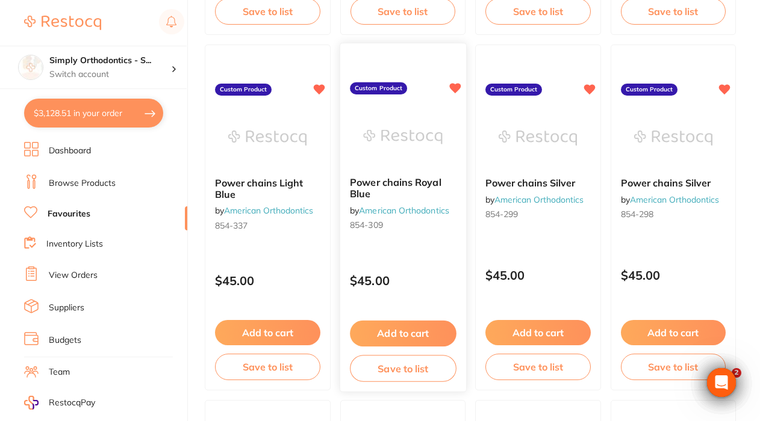
scroll to position [2587, 0]
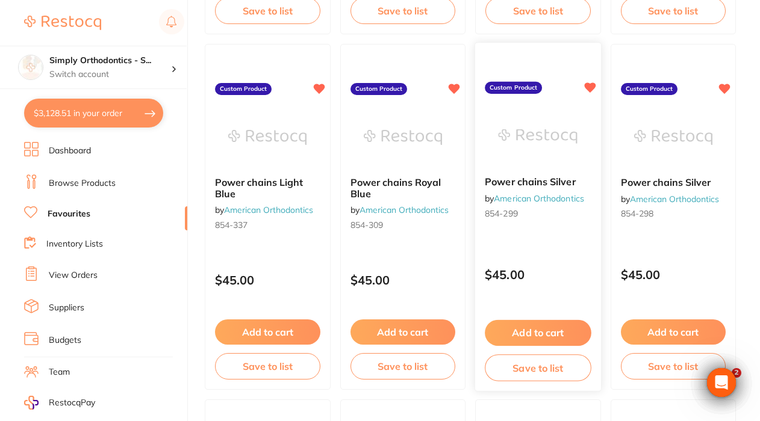
click at [542, 334] on button "Add to cart" at bounding box center [538, 333] width 106 height 26
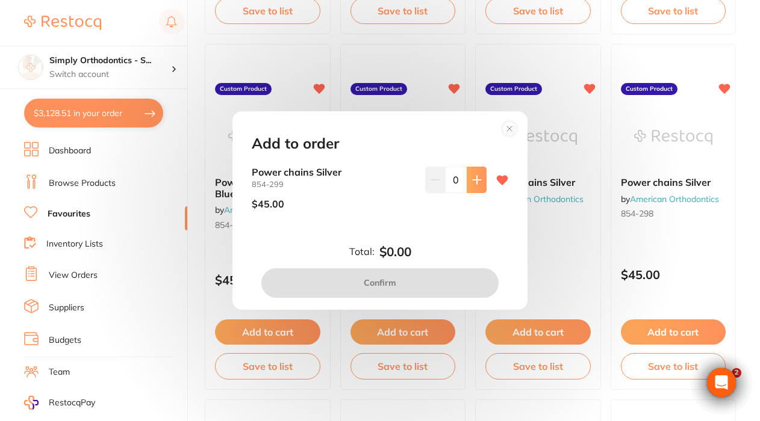
click at [472, 178] on icon at bounding box center [477, 180] width 10 height 10
type input "1"
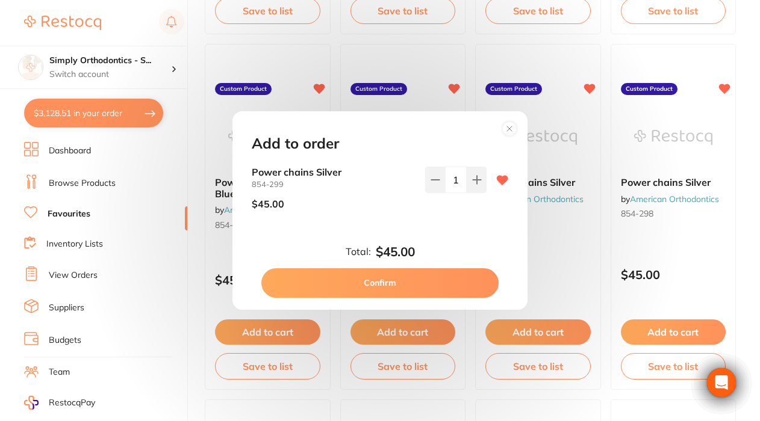
click at [394, 278] on button "Confirm" at bounding box center [379, 282] width 237 height 29
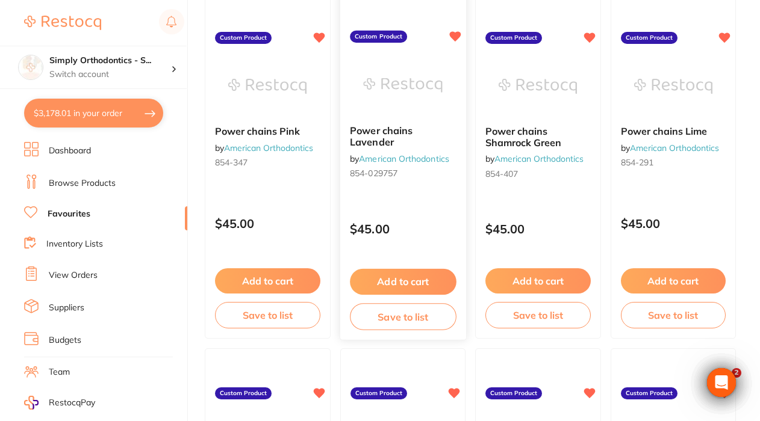
scroll to position [1558, 0]
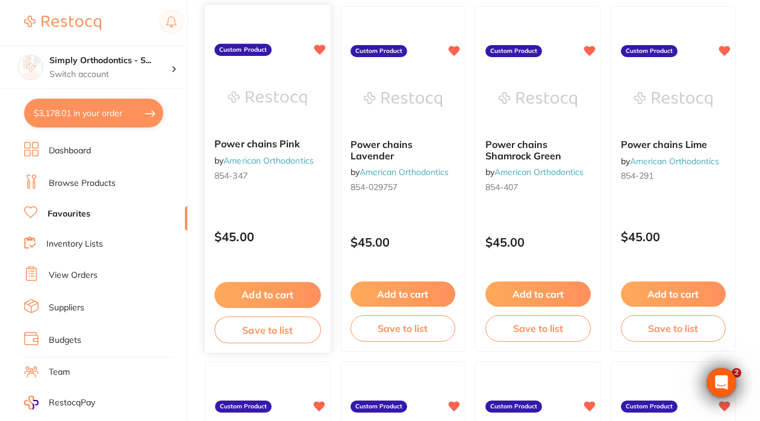
click at [281, 290] on button "Add to cart" at bounding box center [267, 295] width 106 height 26
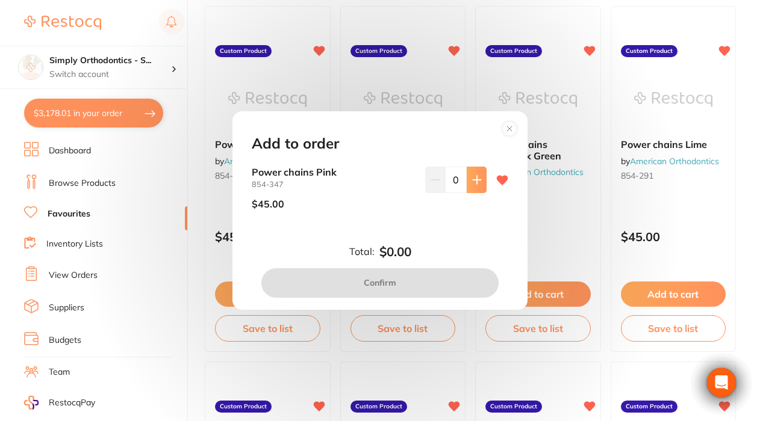
click at [473, 179] on icon at bounding box center [477, 180] width 10 height 10
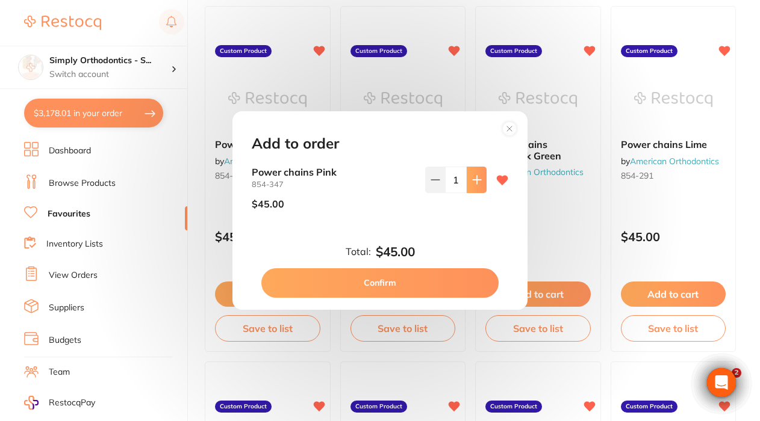
type input "1"
click at [397, 288] on button "Confirm" at bounding box center [379, 282] width 237 height 29
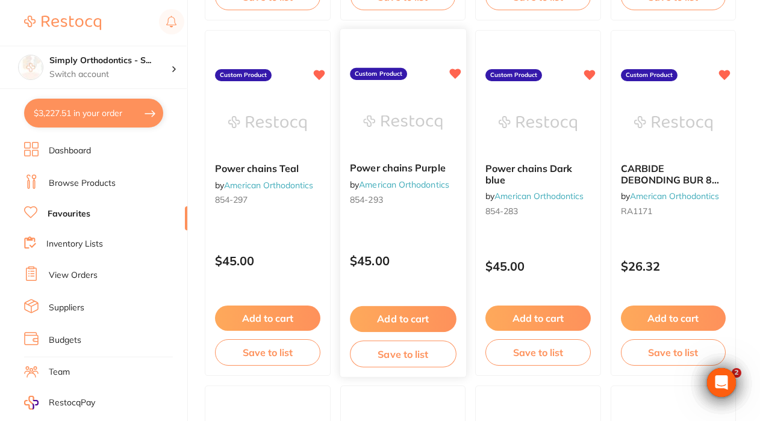
scroll to position [2962, 0]
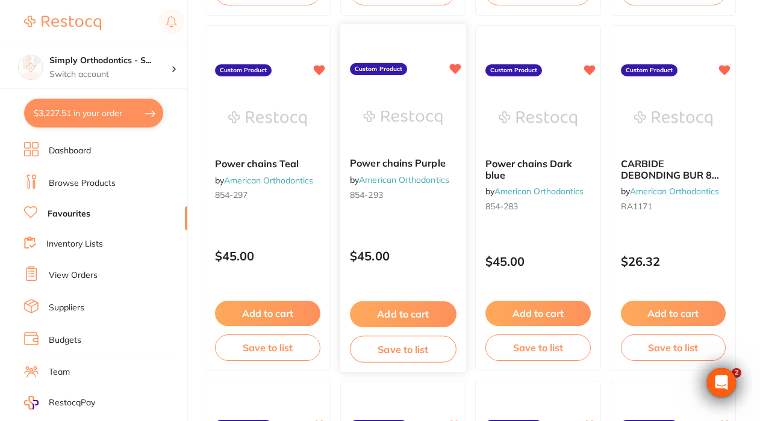
click at [403, 314] on button "Add to cart" at bounding box center [403, 315] width 106 height 26
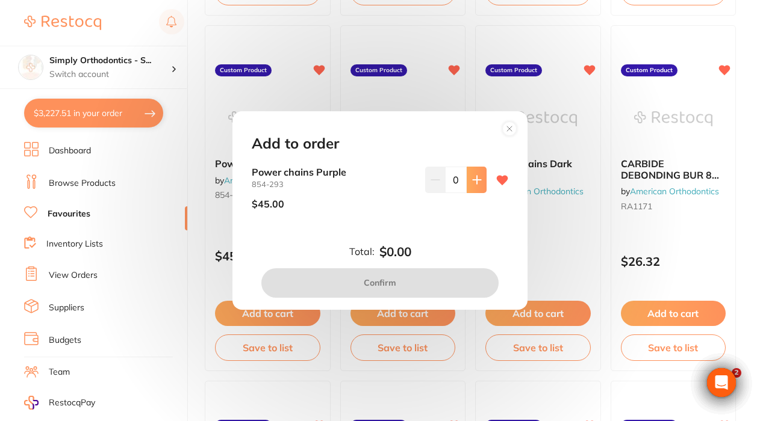
click at [472, 185] on icon at bounding box center [477, 180] width 10 height 10
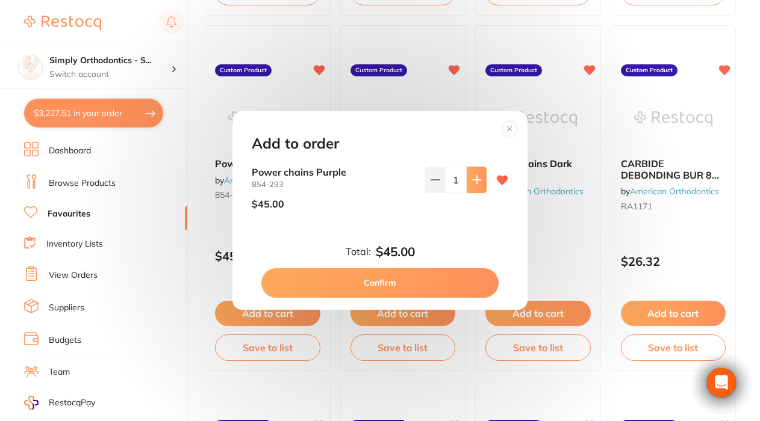
type input "1"
click at [363, 279] on button "Confirm" at bounding box center [379, 282] width 237 height 29
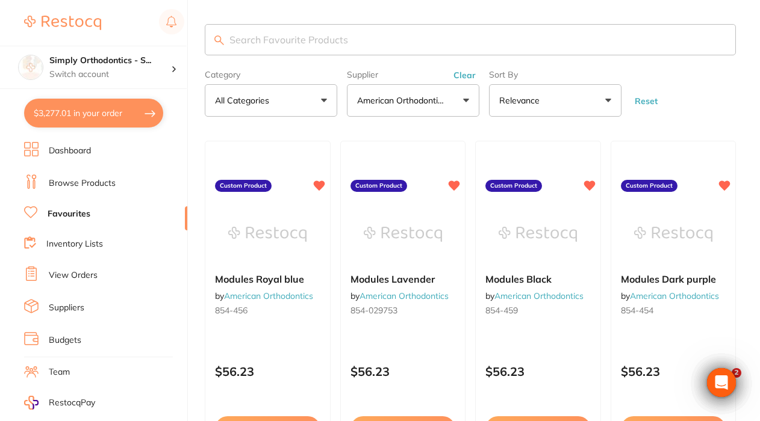
click at [346, 43] on input "search" at bounding box center [470, 39] width 531 height 31
type input "buccal"
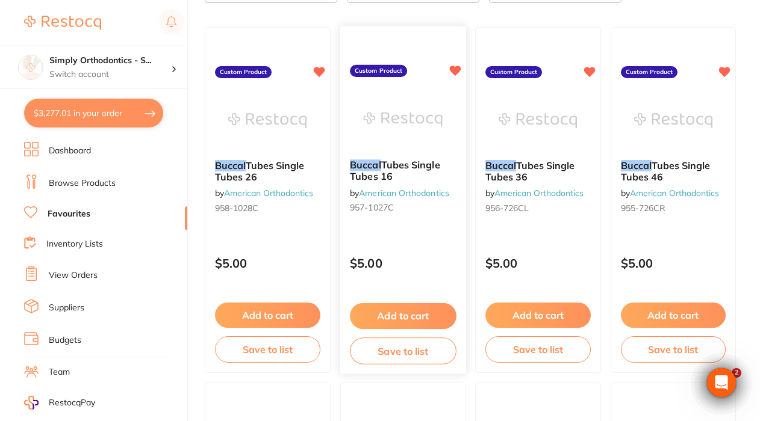
scroll to position [111, 0]
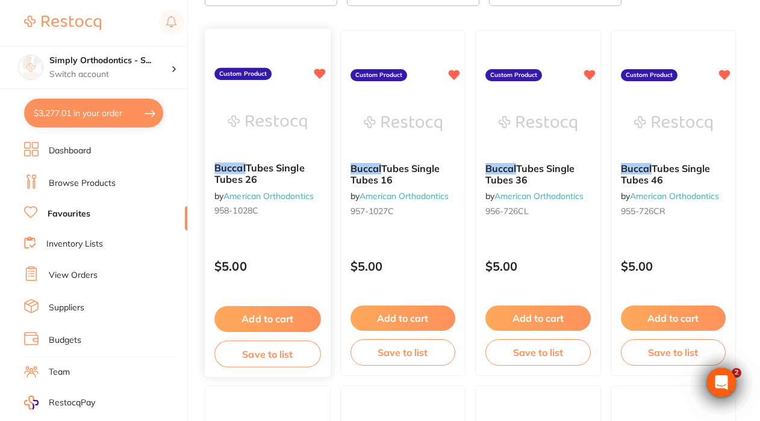
click at [278, 321] on button "Add to cart" at bounding box center [267, 319] width 106 height 26
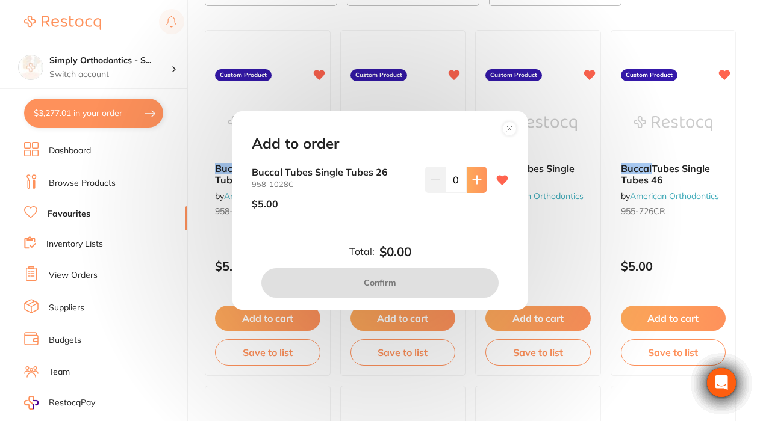
click at [473, 179] on icon at bounding box center [477, 180] width 10 height 10
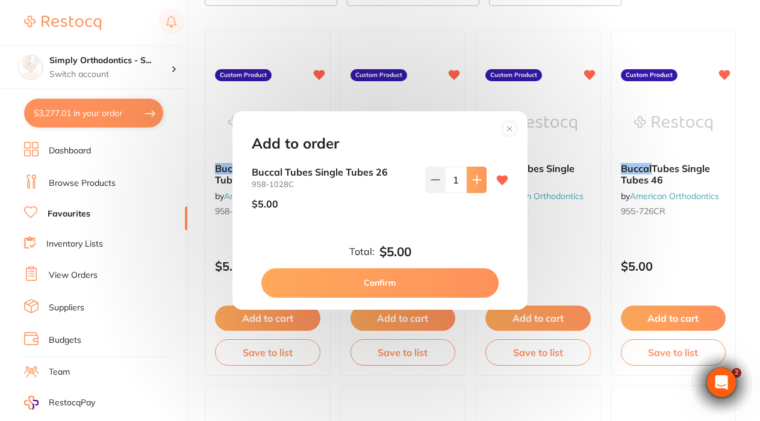
scroll to position [0, 0]
click at [431, 184] on icon at bounding box center [435, 180] width 10 height 10
type input "0"
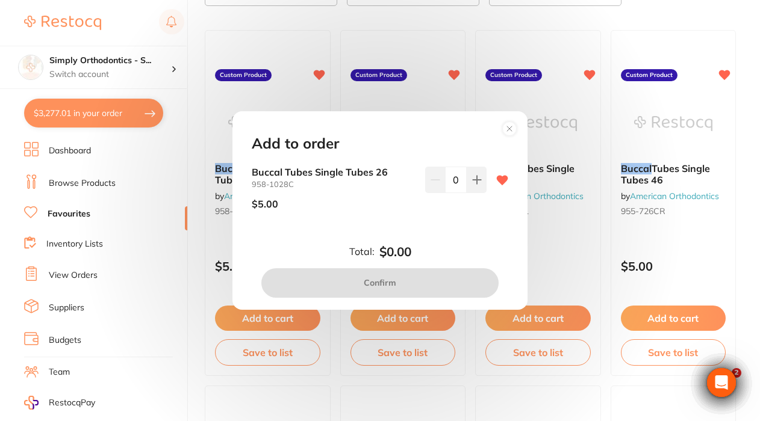
click at [510, 129] on circle at bounding box center [510, 129] width 14 height 14
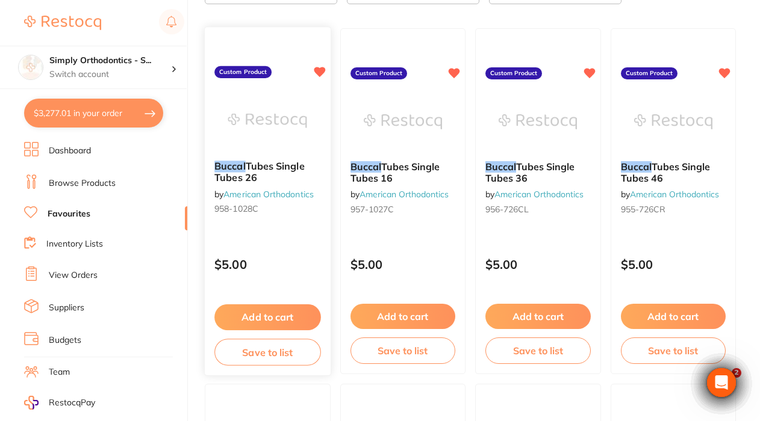
click at [258, 322] on button "Add to cart" at bounding box center [267, 318] width 106 height 26
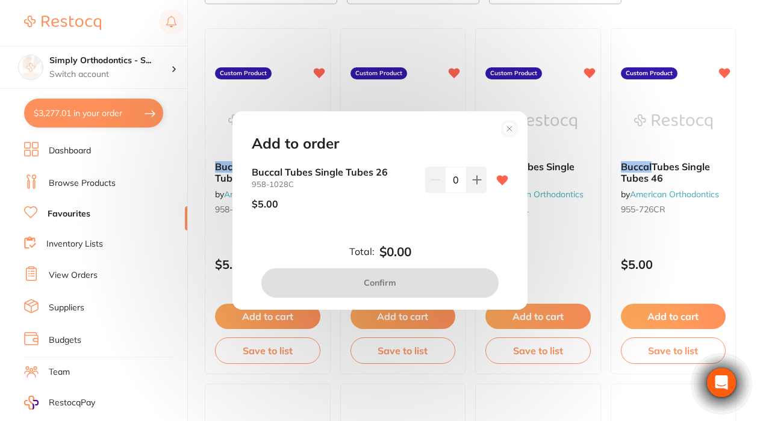
click at [452, 184] on input "0" at bounding box center [456, 180] width 22 height 26
type input "100"
click at [468, 211] on div "100" at bounding box center [455, 193] width 61 height 52
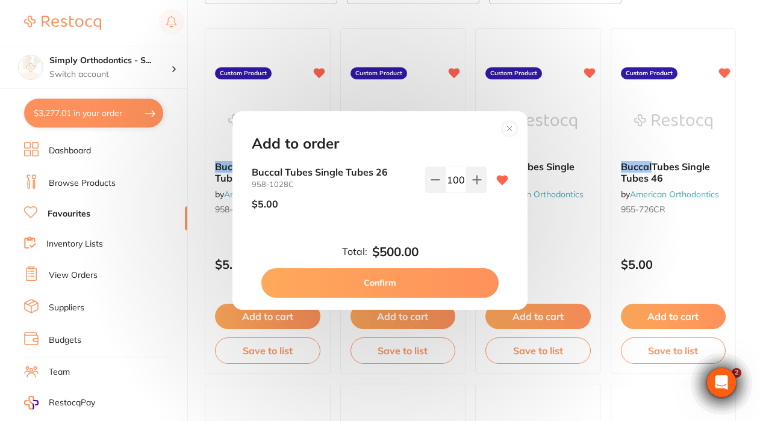
click at [364, 282] on button "Confirm" at bounding box center [379, 282] width 237 height 29
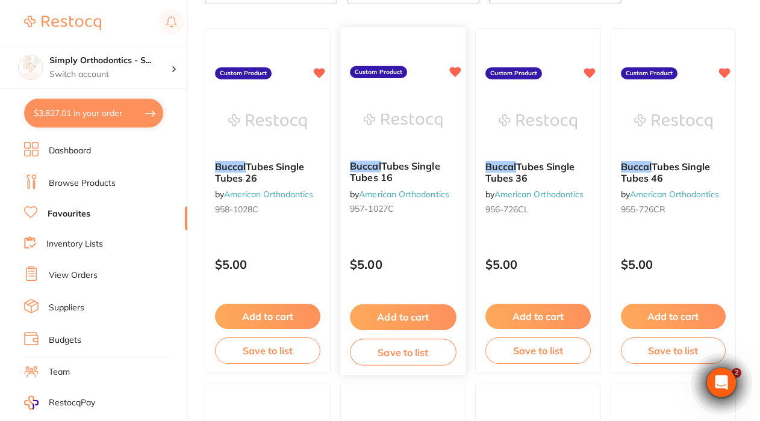
click at [386, 320] on button "Add to cart" at bounding box center [403, 318] width 106 height 26
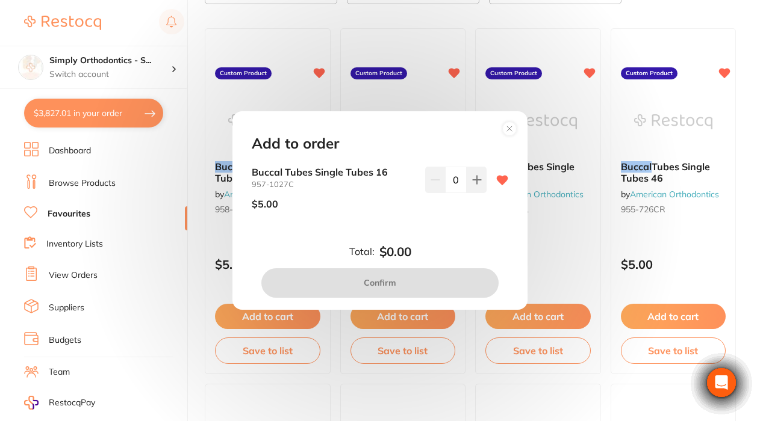
click at [448, 178] on input "0" at bounding box center [456, 180] width 22 height 26
type input "100"
click at [438, 214] on div "100" at bounding box center [455, 193] width 61 height 52
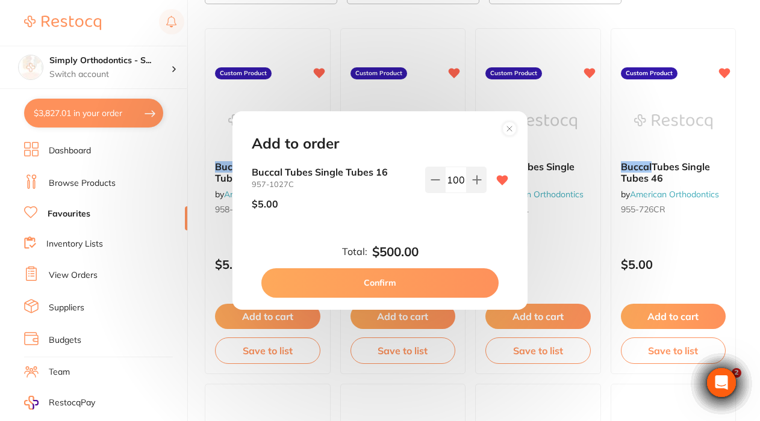
click at [386, 285] on button "Confirm" at bounding box center [379, 282] width 237 height 29
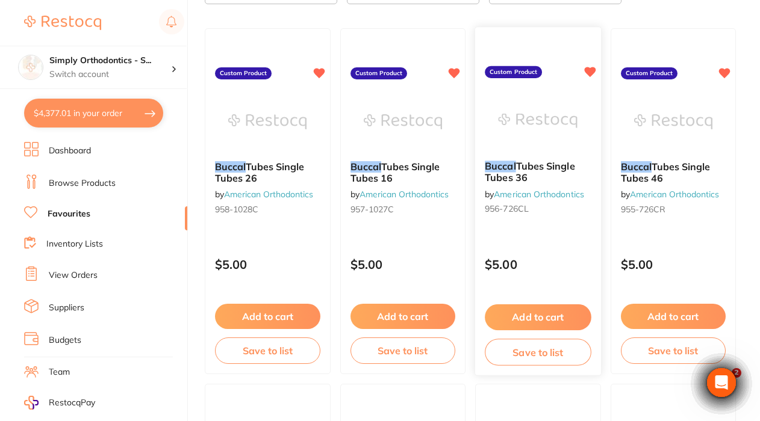
click at [554, 318] on button "Add to cart" at bounding box center [538, 318] width 106 height 26
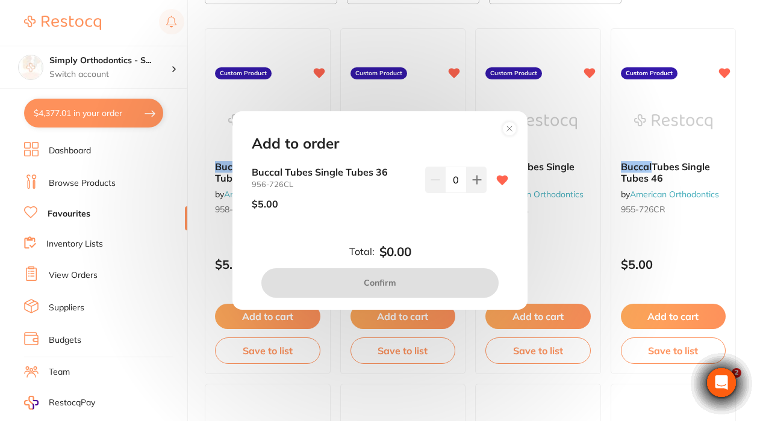
click at [447, 177] on input "0" at bounding box center [456, 180] width 22 height 26
type input "100"
click at [438, 204] on div "100" at bounding box center [455, 193] width 61 height 52
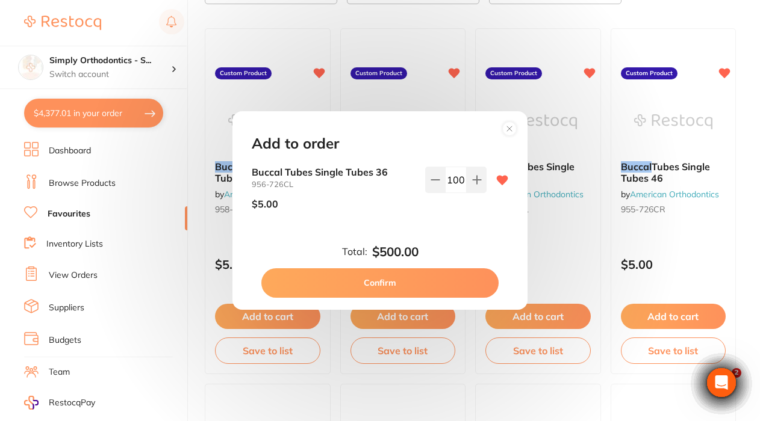
click at [379, 283] on button "Confirm" at bounding box center [379, 282] width 237 height 29
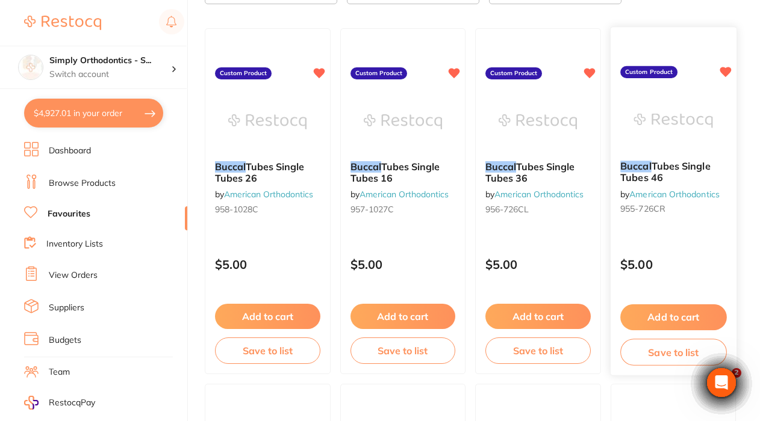
click at [653, 323] on button "Add to cart" at bounding box center [673, 318] width 106 height 26
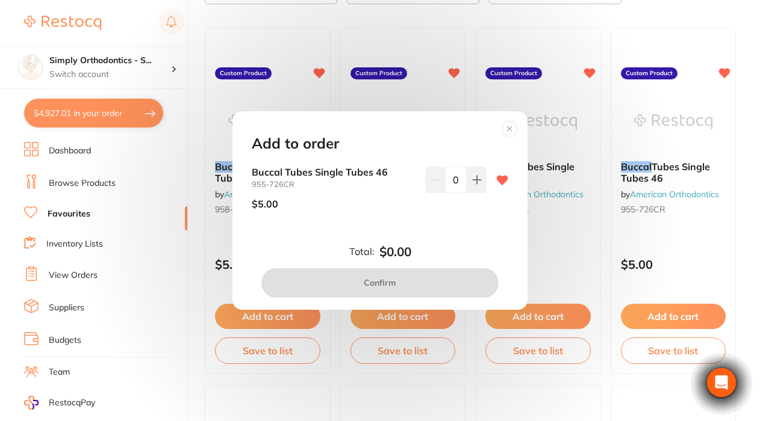
click at [449, 184] on input "0" at bounding box center [456, 180] width 22 height 26
type input "100"
click at [433, 247] on div "Total: $0.00 Confirm" at bounding box center [379, 271] width 285 height 53
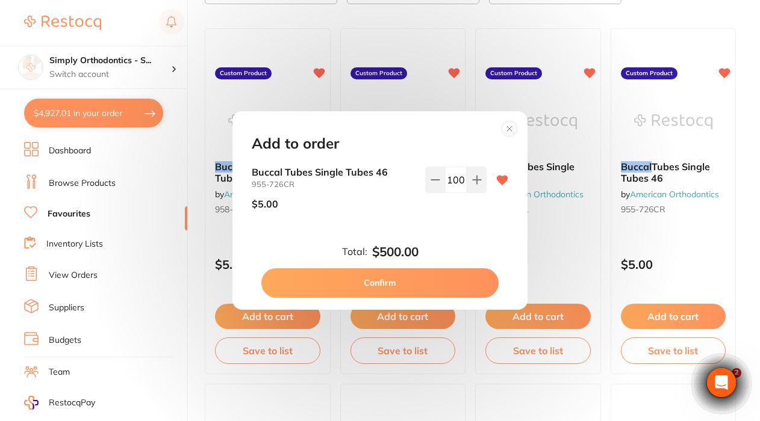
click at [397, 272] on button "Confirm" at bounding box center [379, 282] width 237 height 29
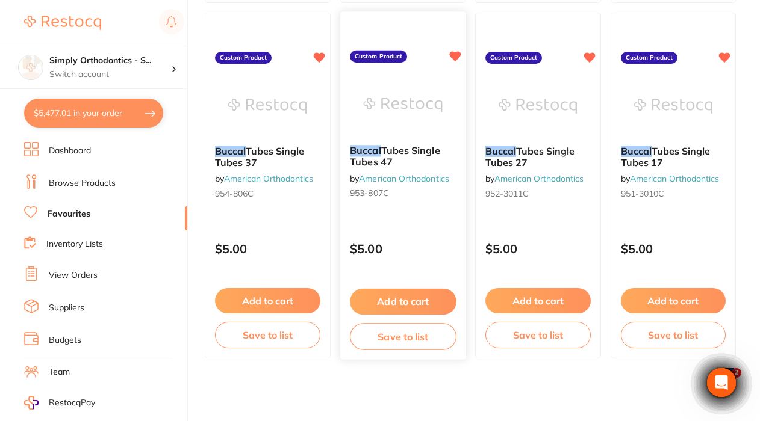
scroll to position [486, 0]
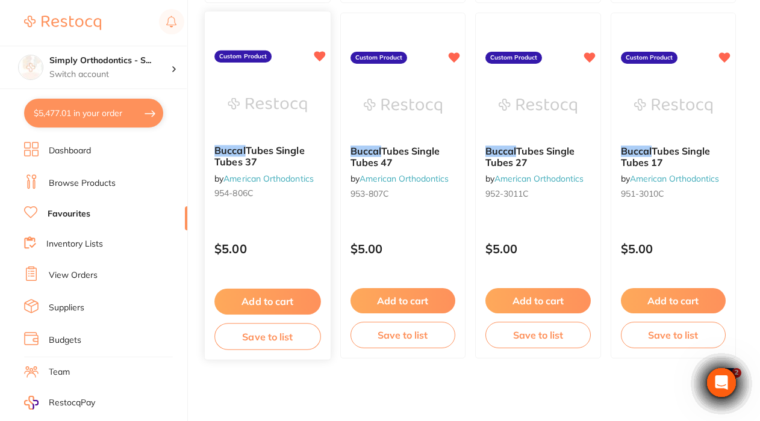
click at [280, 297] on button "Add to cart" at bounding box center [267, 302] width 106 height 26
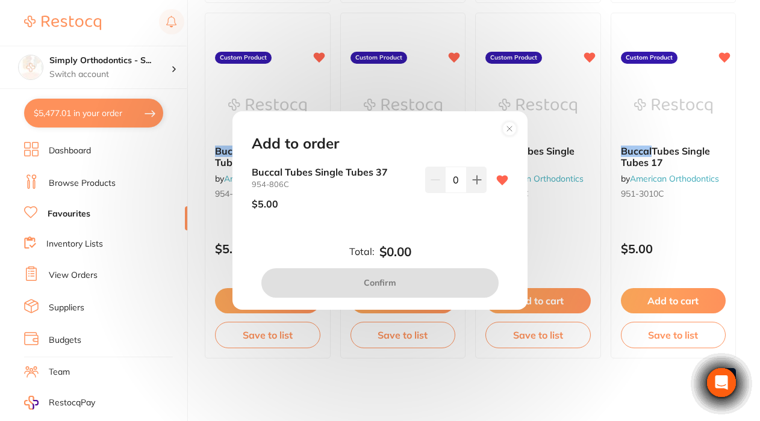
click at [451, 180] on input "0" at bounding box center [456, 180] width 22 height 26
type input "100"
click at [365, 199] on div "$5.00" at bounding box center [334, 204] width 164 height 30
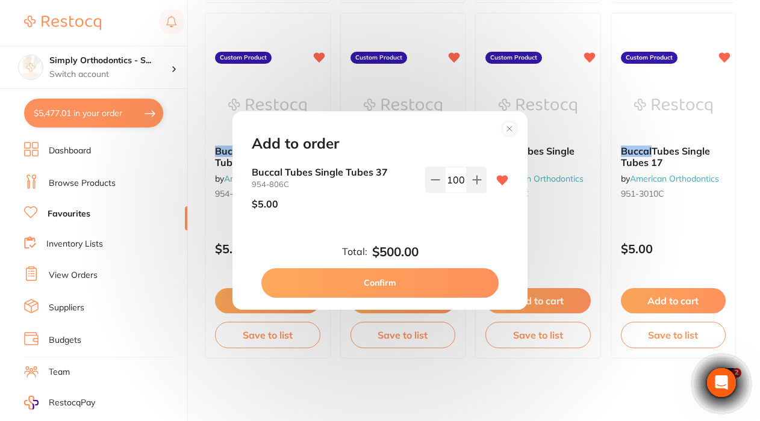
click at [397, 283] on button "Confirm" at bounding box center [379, 282] width 237 height 29
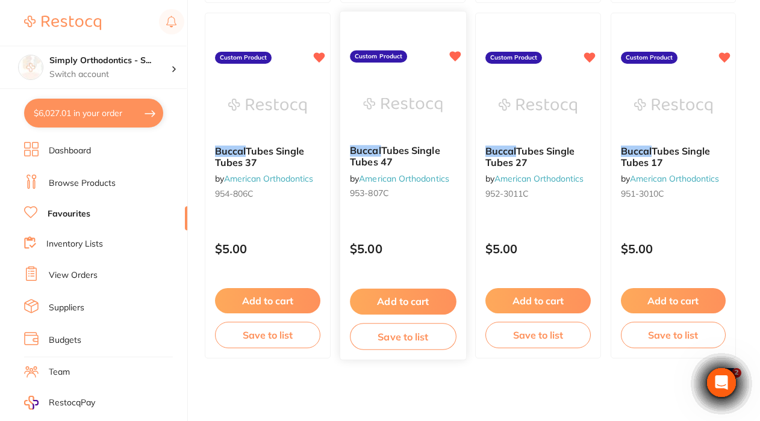
click at [408, 304] on button "Add to cart" at bounding box center [403, 302] width 106 height 26
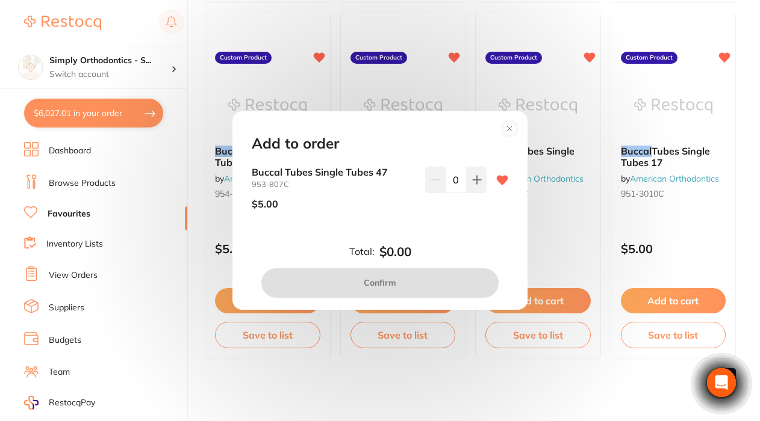
click at [448, 181] on input "0" at bounding box center [456, 180] width 22 height 26
type input "100"
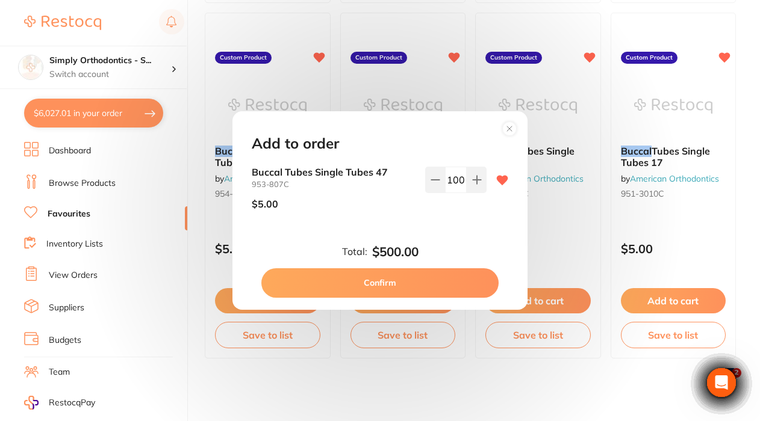
click at [370, 222] on div "Buccal Tubes Single Tubes 47 953-807C $5.00 100" at bounding box center [379, 203] width 285 height 72
click at [390, 280] on button "Confirm" at bounding box center [379, 282] width 237 height 29
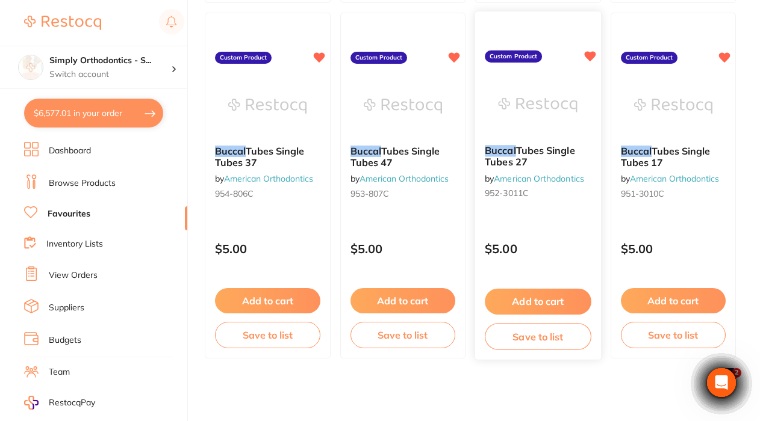
click at [529, 301] on button "Add to cart" at bounding box center [538, 302] width 106 height 26
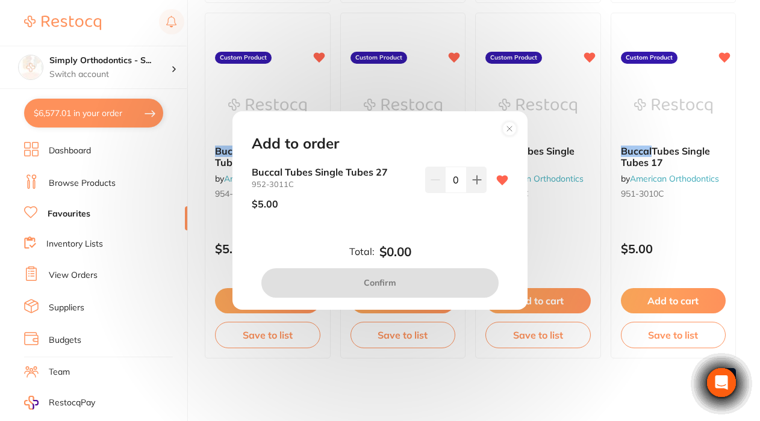
click at [449, 185] on input "0" at bounding box center [456, 180] width 22 height 26
type input "100"
click at [405, 191] on div "$5.00" at bounding box center [334, 204] width 164 height 30
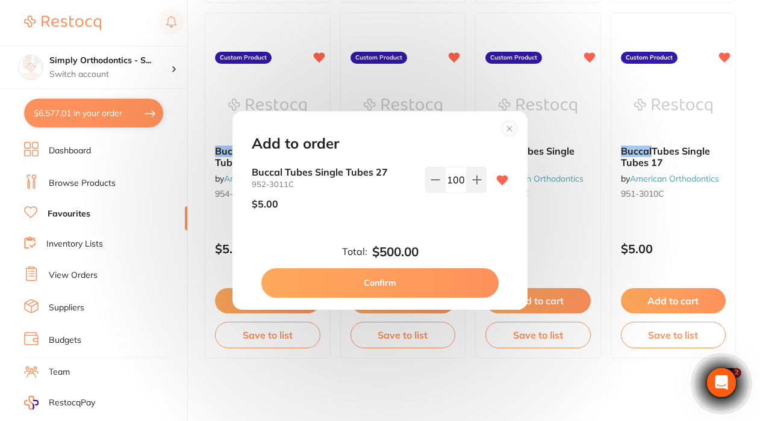
click at [411, 282] on button "Confirm" at bounding box center [379, 282] width 237 height 29
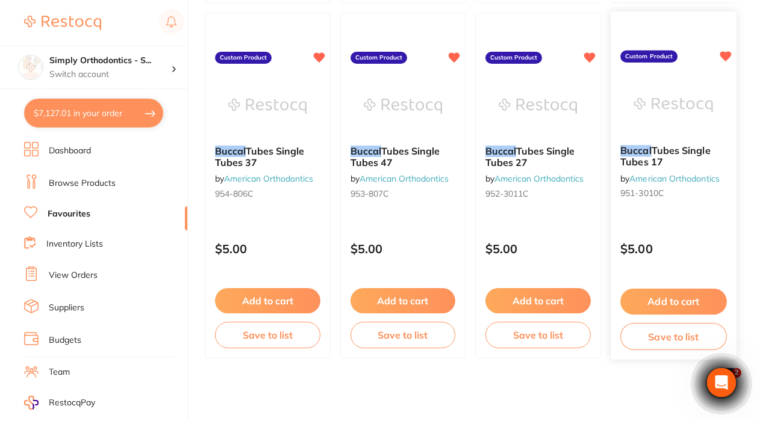
click at [668, 299] on button "Add to cart" at bounding box center [673, 302] width 106 height 26
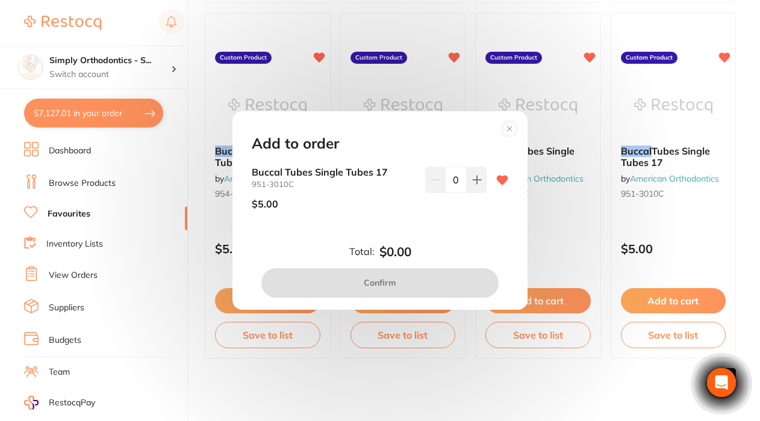
click at [450, 180] on input "0" at bounding box center [456, 180] width 22 height 26
type input "100"
click at [372, 216] on div "$5.00" at bounding box center [334, 204] width 164 height 30
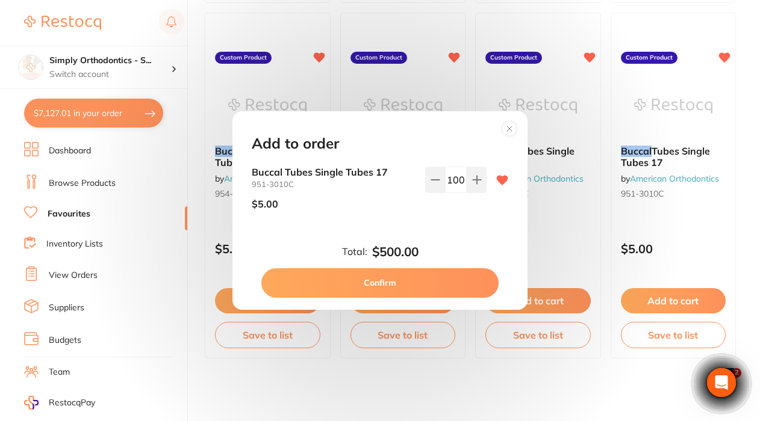
click at [371, 288] on button "Confirm" at bounding box center [379, 282] width 237 height 29
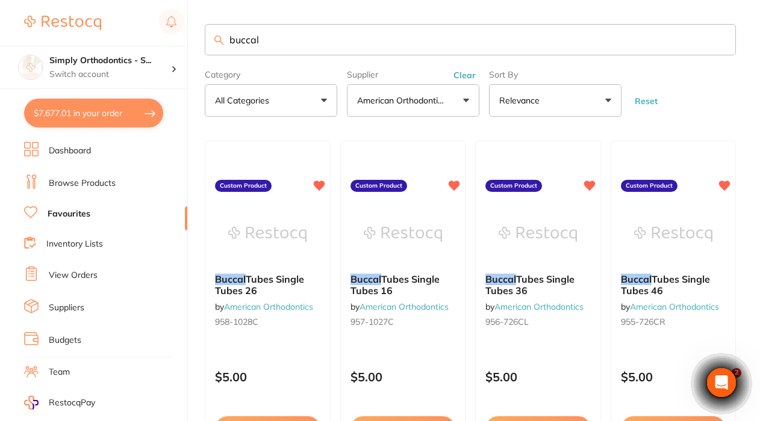
click at [470, 79] on button "Clear" at bounding box center [464, 75] width 29 height 11
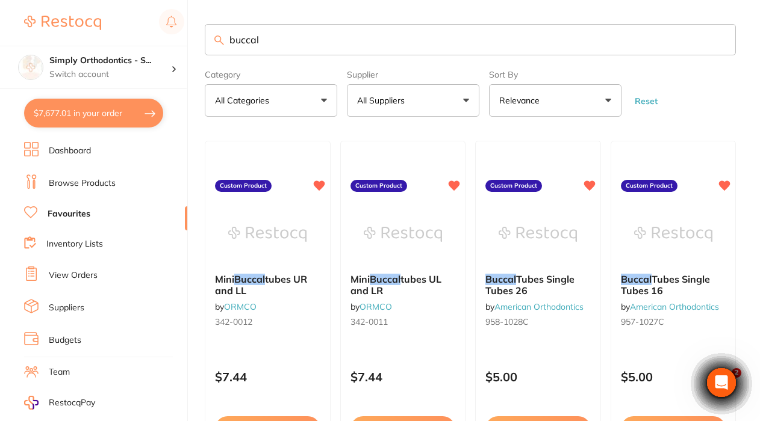
click at [718, 42] on input "buccal" at bounding box center [470, 39] width 531 height 31
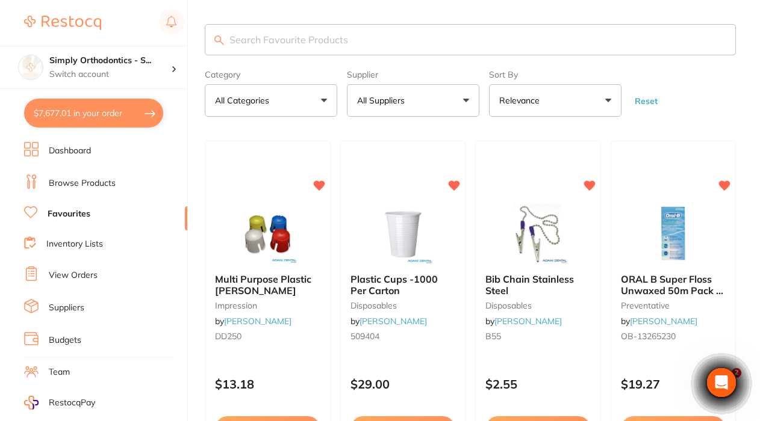
click at [438, 107] on button "All Suppliers" at bounding box center [413, 100] width 132 height 33
type input "[GEOGRAPHIC_DATA]"
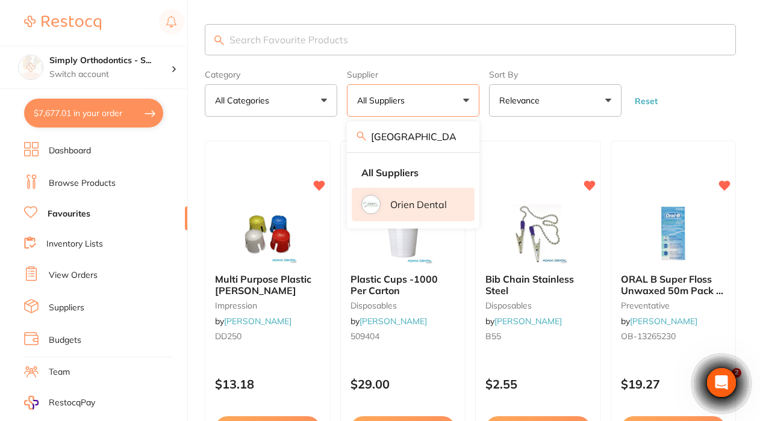
drag, startPoint x: 439, startPoint y: 117, endPoint x: 408, endPoint y: 208, distance: 95.9
click at [408, 208] on p "Orien dental" at bounding box center [418, 204] width 57 height 11
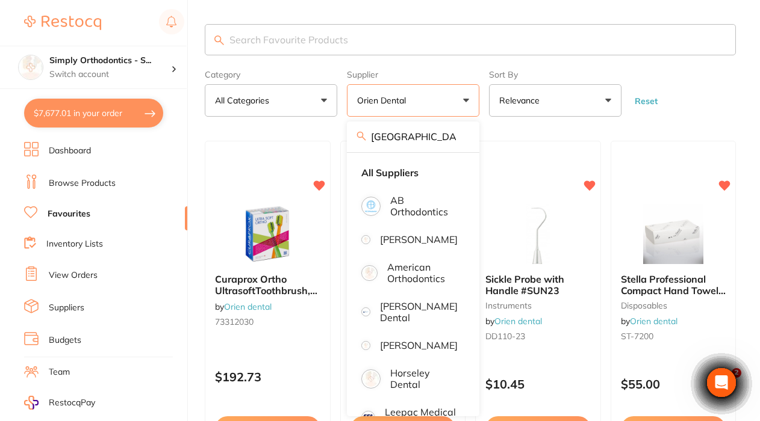
click at [701, 88] on form "Category All Categories All Categories disposables instruments laboratory preve…" at bounding box center [470, 91] width 531 height 52
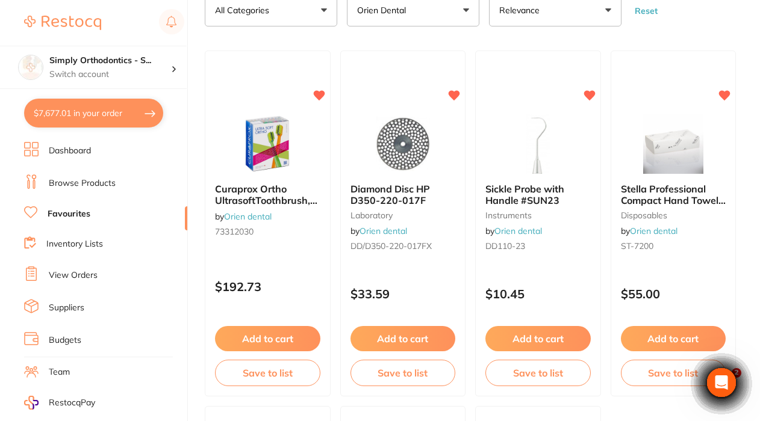
scroll to position [90, 0]
click at [546, 153] on img at bounding box center [537, 143] width 79 height 61
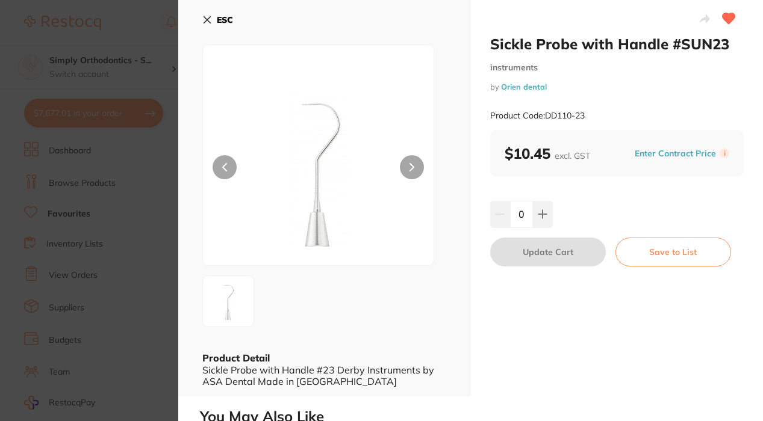
click at [207, 20] on icon at bounding box center [207, 20] width 7 height 7
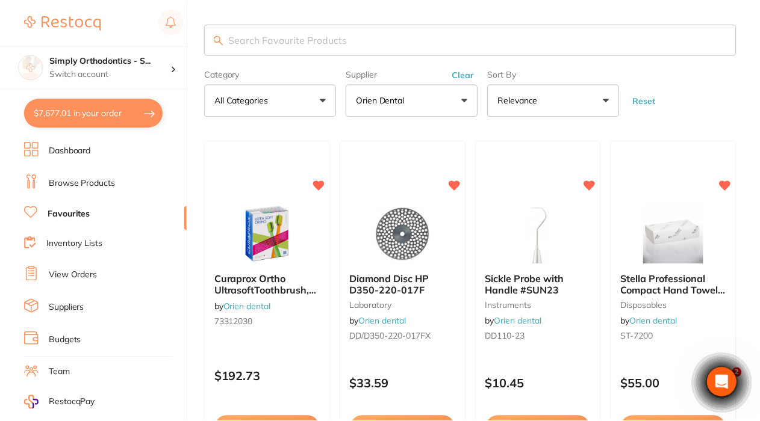
scroll to position [90, 0]
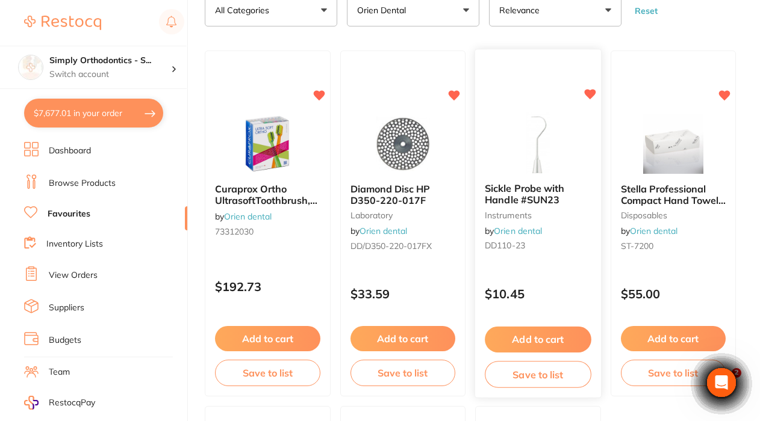
click at [541, 341] on button "Add to cart" at bounding box center [538, 340] width 106 height 26
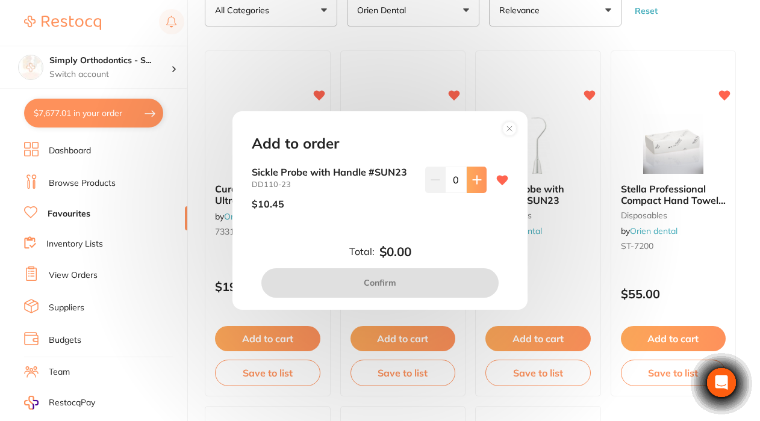
click at [477, 179] on icon at bounding box center [477, 180] width 10 height 10
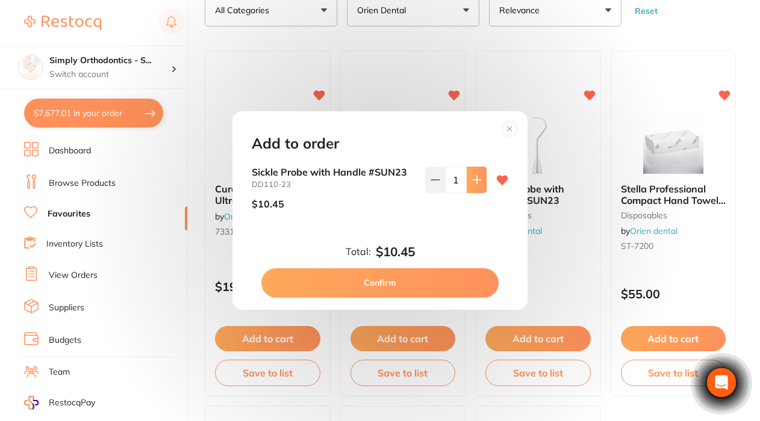
click at [477, 179] on icon at bounding box center [477, 180] width 10 height 10
type input "4"
click at [376, 281] on button "Confirm" at bounding box center [379, 282] width 237 height 29
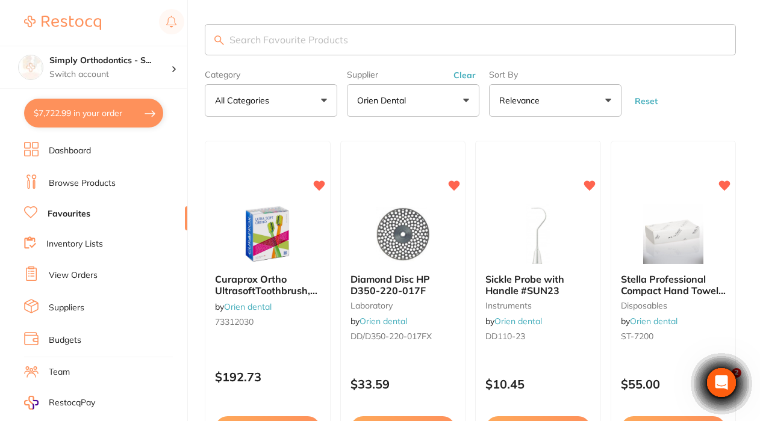
click at [76, 214] on link "Favourites" at bounding box center [69, 214] width 43 height 12
click at [470, 76] on button "Clear" at bounding box center [464, 75] width 29 height 11
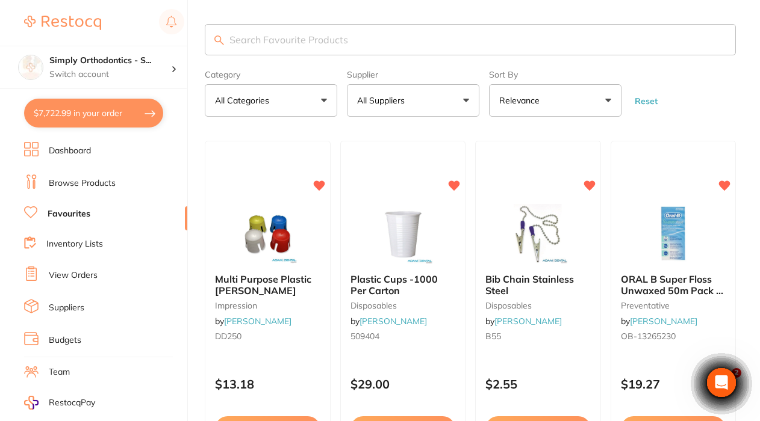
scroll to position [0, 0]
